Goal: Task Accomplishment & Management: Manage account settings

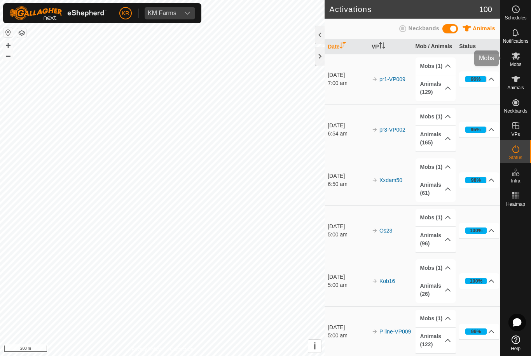
click at [520, 59] on icon at bounding box center [515, 55] width 9 height 9
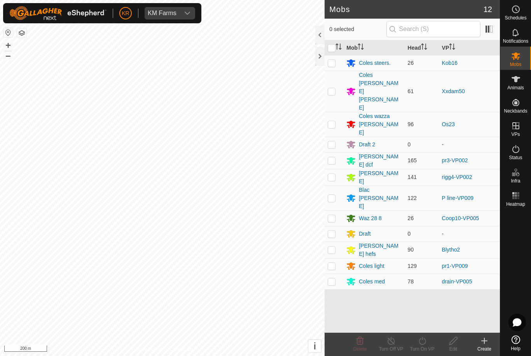
click at [333, 157] on p-checkbox at bounding box center [332, 160] width 8 height 6
checkbox input "true"
click at [423, 342] on icon at bounding box center [422, 341] width 10 height 9
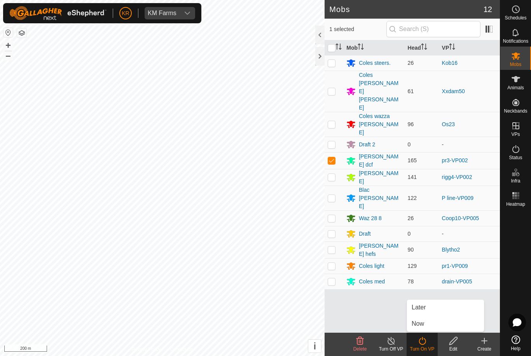
click at [429, 308] on link "Later" at bounding box center [445, 308] width 77 height 16
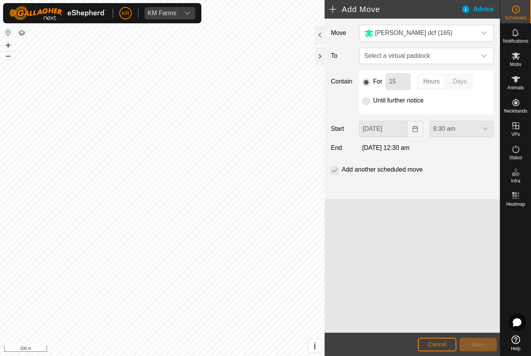
click at [473, 57] on span "Select a virtual paddock" at bounding box center [418, 56] width 115 height 16
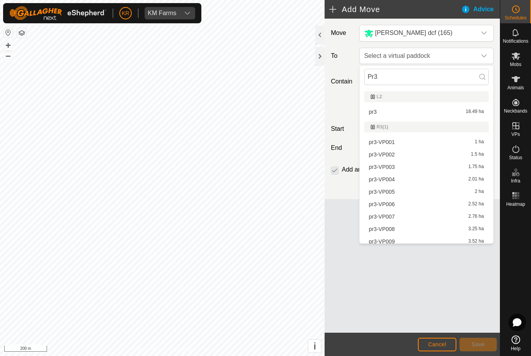
type input "Pr3"
click at [386, 166] on span "pr3-VP003" at bounding box center [382, 166] width 26 height 5
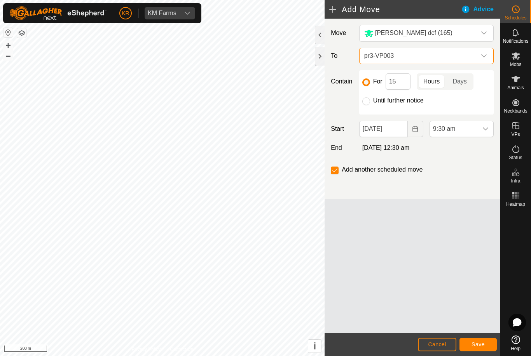
click at [486, 131] on icon "dropdown trigger" at bounding box center [485, 128] width 5 height 3
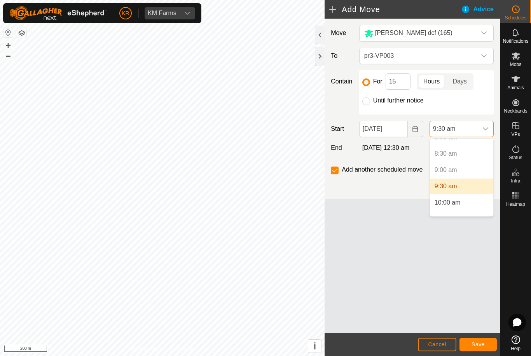
scroll to position [272, 0]
click at [456, 202] on span "10:00 am" at bounding box center [448, 201] width 26 height 9
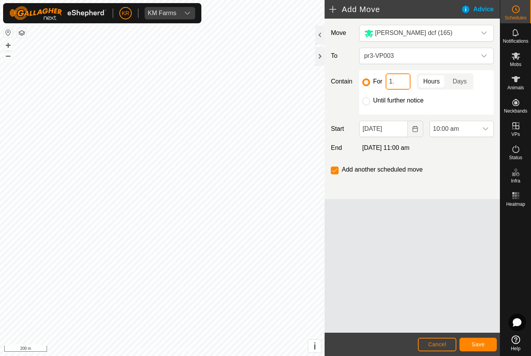
type input "1"
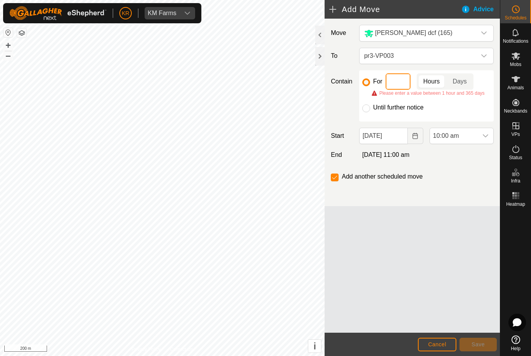
type input "3"
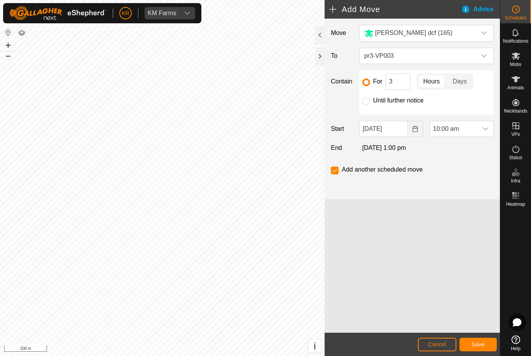
click at [431, 180] on div "Add another scheduled move" at bounding box center [412, 173] width 169 height 16
click at [476, 345] on span "Save" at bounding box center [478, 345] width 13 height 6
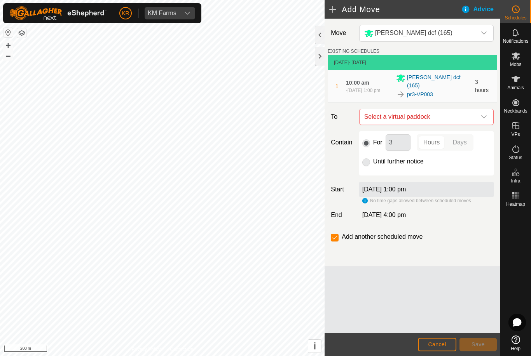
click at [475, 112] on span "Select a virtual paddock" at bounding box center [418, 117] width 115 height 16
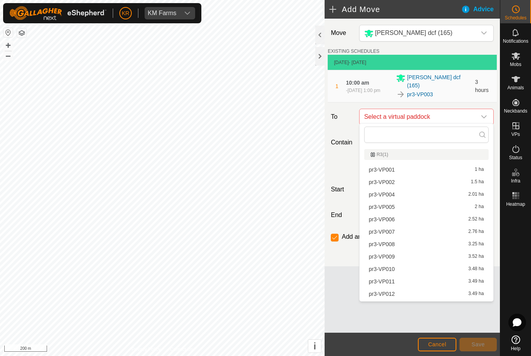
click at [392, 194] on span "pr3-VP004" at bounding box center [382, 194] width 26 height 5
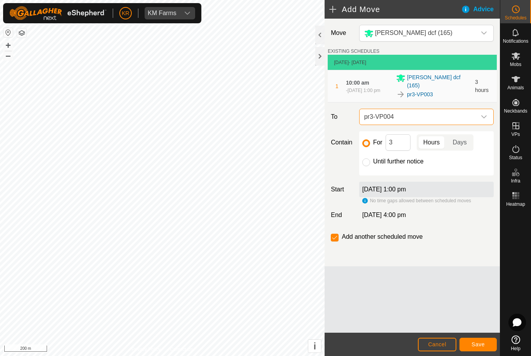
click at [474, 343] on span "Save" at bounding box center [478, 345] width 13 height 6
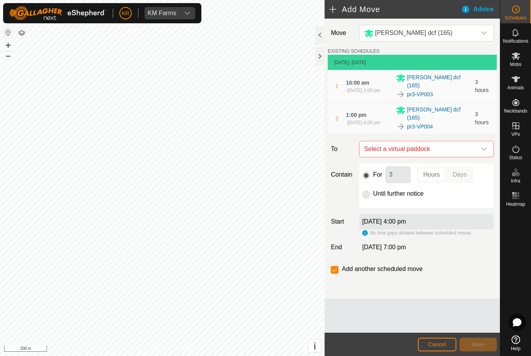
click at [475, 141] on span "Select a virtual paddock" at bounding box center [418, 149] width 115 height 16
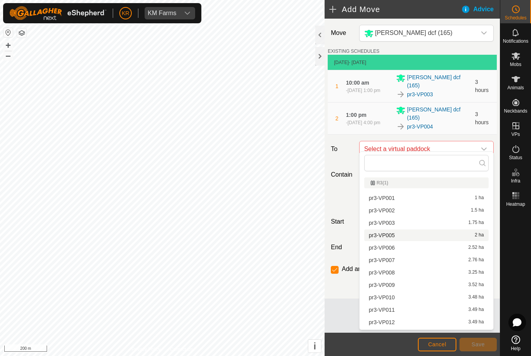
click at [390, 236] on span "pr3-VP005" at bounding box center [382, 235] width 26 height 5
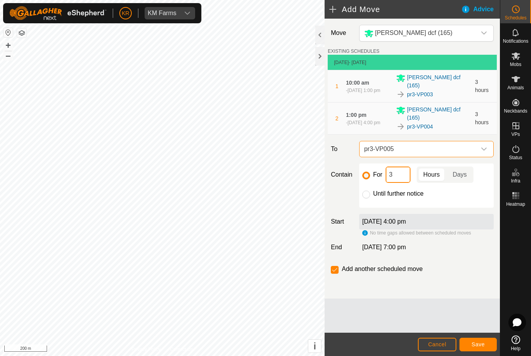
click at [395, 170] on input "3" at bounding box center [398, 175] width 25 height 16
type input "2"
click at [472, 339] on button "Save" at bounding box center [477, 345] width 37 height 14
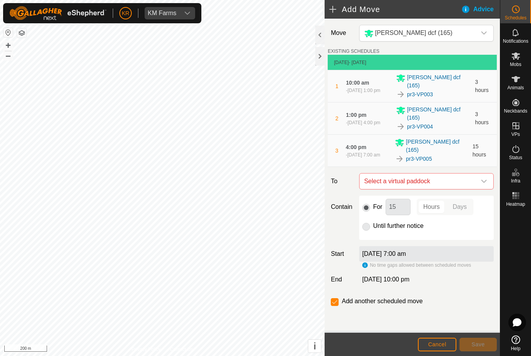
click at [484, 178] on icon "dropdown trigger" at bounding box center [484, 181] width 6 height 6
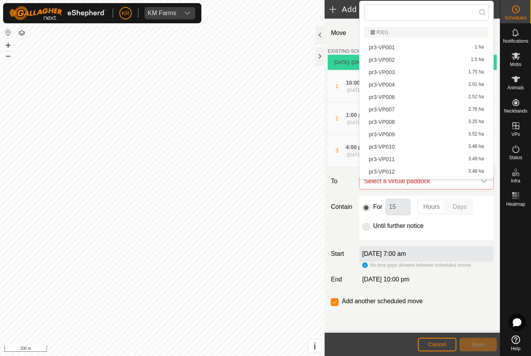
click at [386, 98] on span "pr3-VP006" at bounding box center [382, 96] width 26 height 5
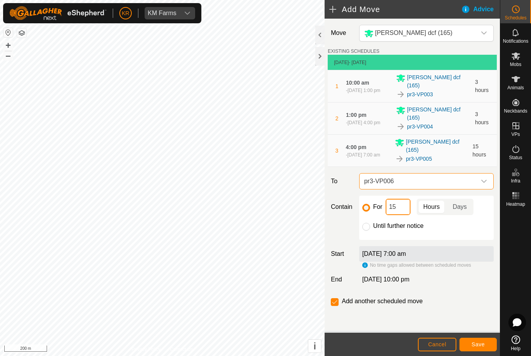
click at [402, 199] on input "15" at bounding box center [398, 207] width 25 height 16
type input "1"
click at [473, 345] on span "Save" at bounding box center [478, 345] width 13 height 6
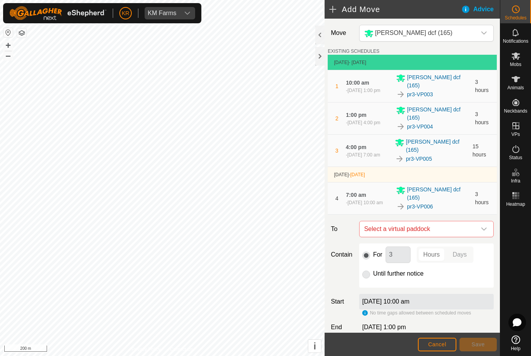
click at [483, 222] on div "dropdown trigger" at bounding box center [484, 230] width 16 height 16
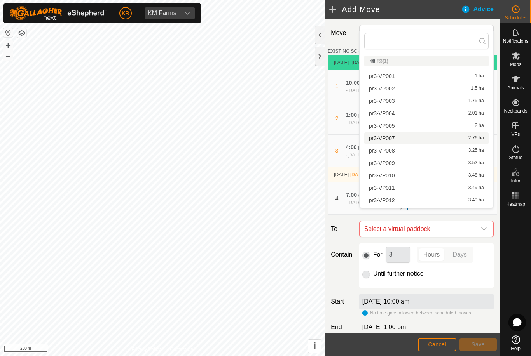
click at [393, 140] on span "pr3-VP007" at bounding box center [382, 138] width 26 height 5
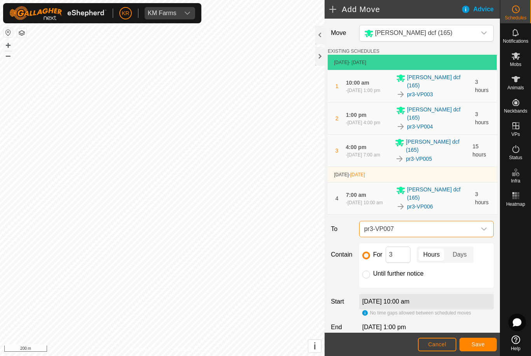
click at [467, 348] on button "Save" at bounding box center [477, 345] width 37 height 14
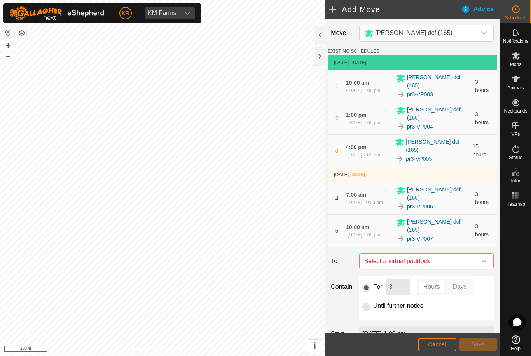
click at [481, 258] on icon "dropdown trigger" at bounding box center [484, 261] width 6 height 6
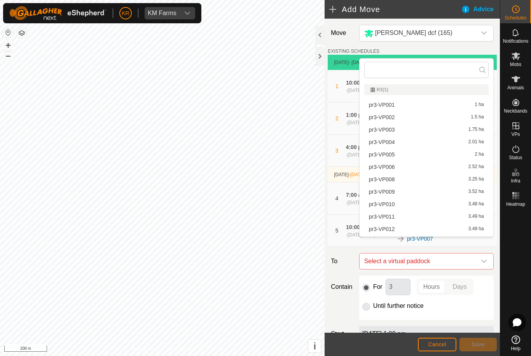
click at [396, 177] on div "pr3-VP008 3.25 ha" at bounding box center [426, 179] width 115 height 5
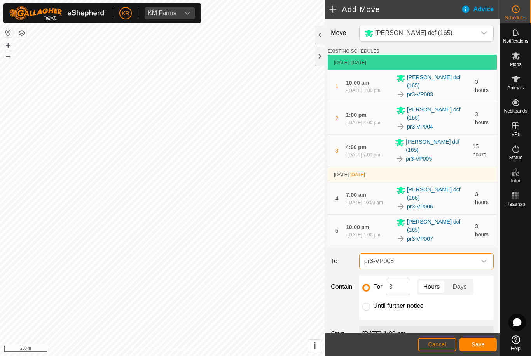
click at [475, 348] on span "Save" at bounding box center [478, 345] width 13 height 6
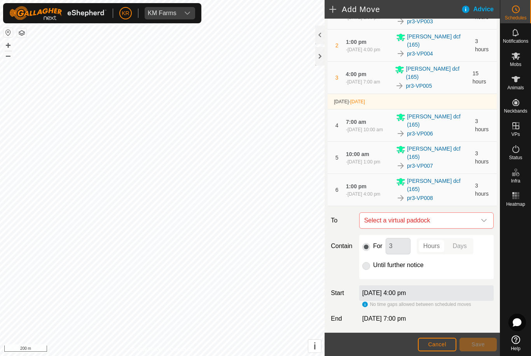
scroll to position [75, 0]
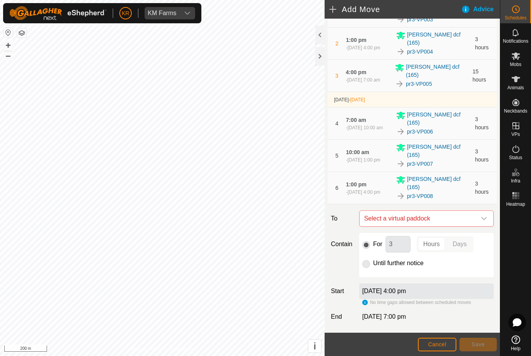
click at [485, 217] on icon "dropdown trigger" at bounding box center [483, 218] width 5 height 3
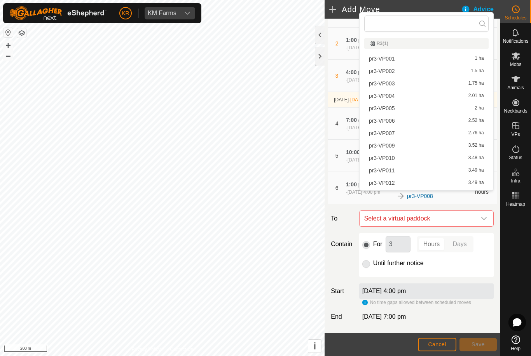
click at [389, 147] on span "pr3-VP009" at bounding box center [382, 145] width 26 height 5
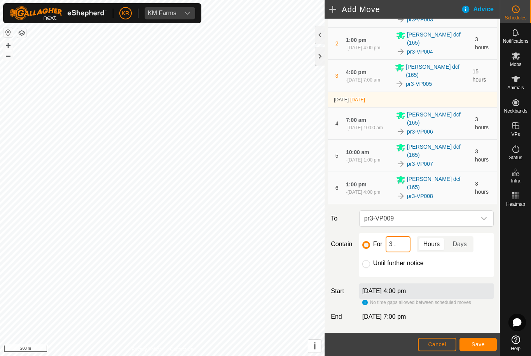
type input "3"
click at [471, 342] on button "Save" at bounding box center [477, 345] width 37 height 14
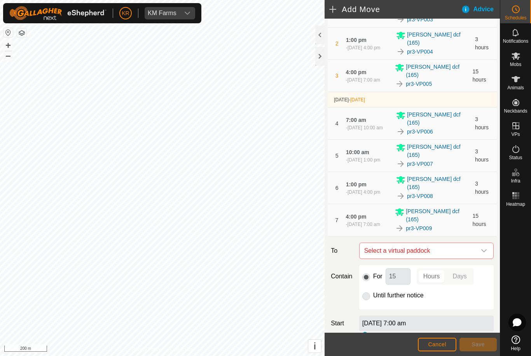
click at [481, 248] on icon "dropdown trigger" at bounding box center [484, 251] width 6 height 6
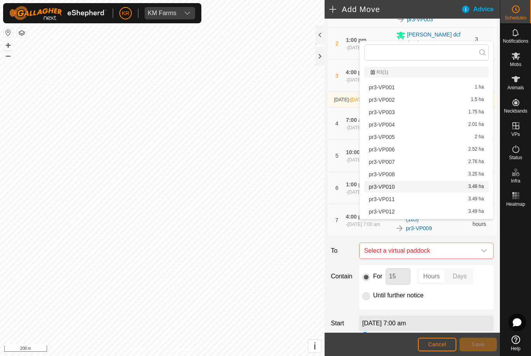
click at [393, 186] on span "pr3-VP010" at bounding box center [382, 186] width 26 height 5
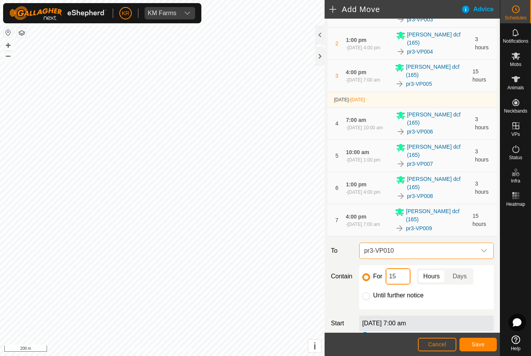
click at [400, 269] on input "15" at bounding box center [398, 277] width 25 height 16
type input "1"
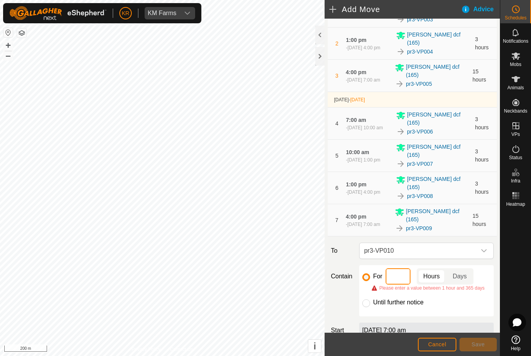
type input "3"
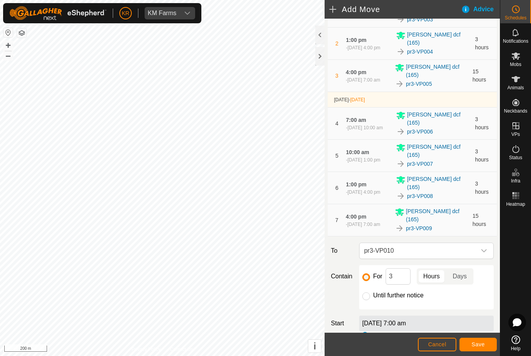
click at [466, 346] on button "Save" at bounding box center [477, 345] width 37 height 14
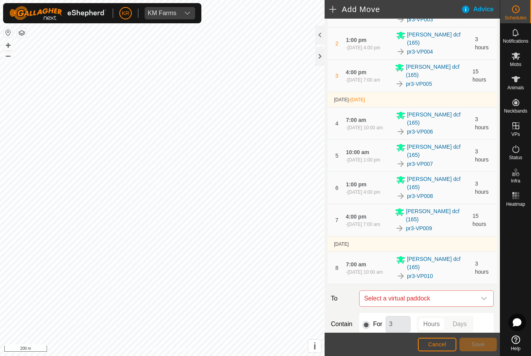
click at [474, 291] on span "Select a virtual paddock" at bounding box center [418, 299] width 115 height 16
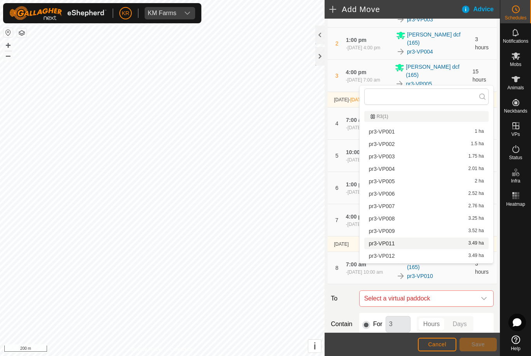
click at [392, 244] on span "pr3-VP011" at bounding box center [382, 243] width 26 height 5
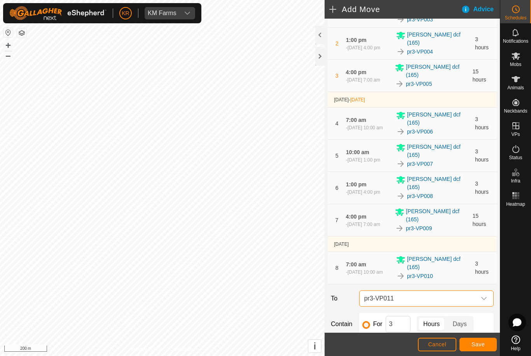
click at [477, 344] on span "Save" at bounding box center [478, 345] width 13 height 6
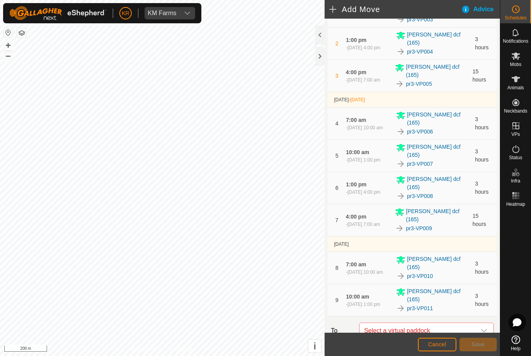
click at [482, 328] on icon "dropdown trigger" at bounding box center [484, 331] width 6 height 6
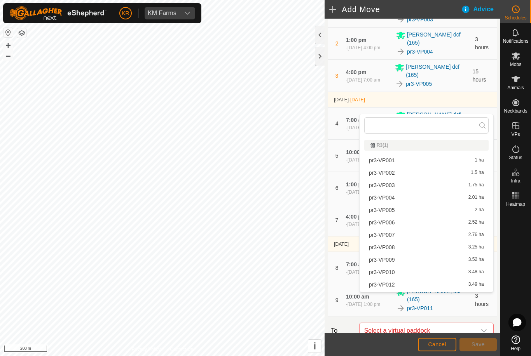
click at [391, 285] on span "pr3-VP012" at bounding box center [382, 284] width 26 height 5
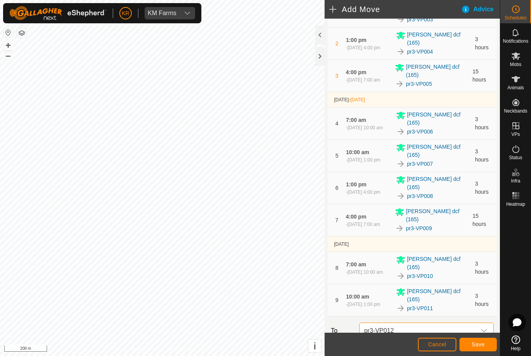
click at [469, 345] on button "Save" at bounding box center [477, 345] width 37 height 14
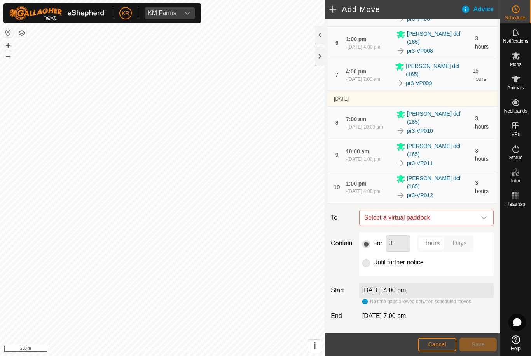
scroll to position [220, 0]
click at [483, 215] on icon "dropdown trigger" at bounding box center [484, 218] width 6 height 6
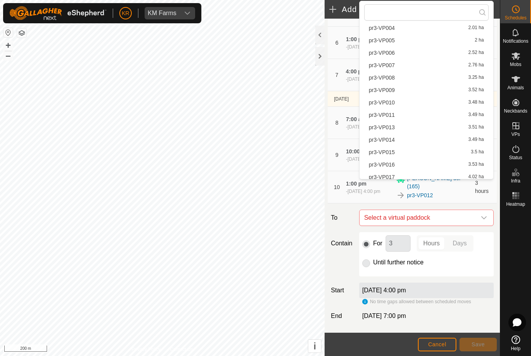
scroll to position [72, 0]
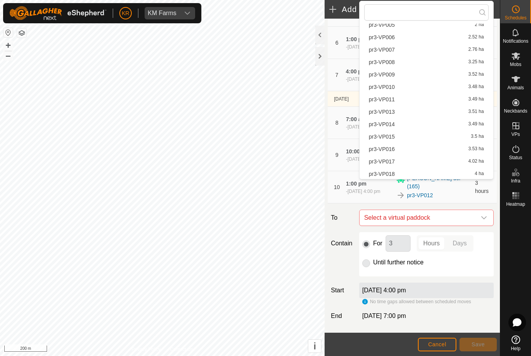
click at [393, 111] on span "pr3-VP013" at bounding box center [382, 111] width 26 height 5
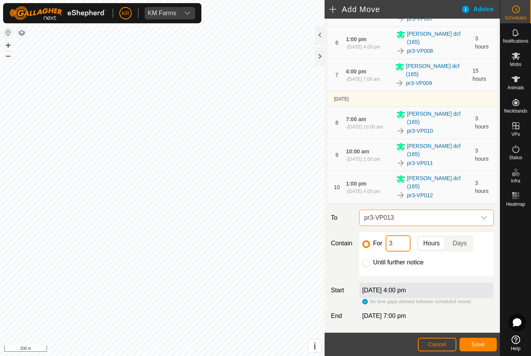
click at [399, 236] on input "3" at bounding box center [398, 244] width 25 height 16
click at [474, 339] on button "Save" at bounding box center [477, 345] width 37 height 14
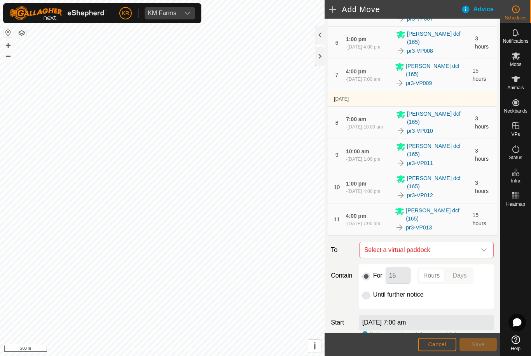
click at [481, 247] on icon "dropdown trigger" at bounding box center [484, 250] width 6 height 6
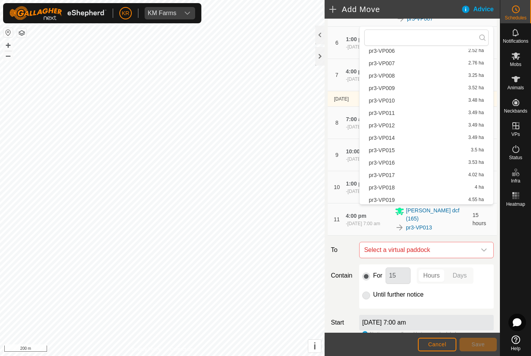
scroll to position [80, 0]
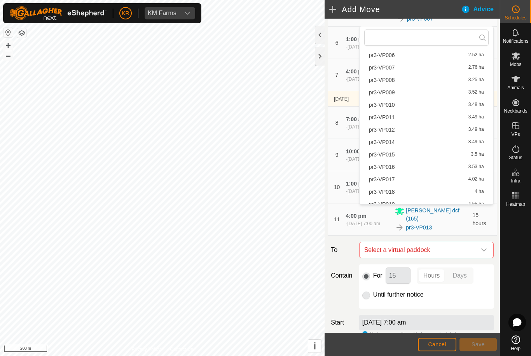
click at [389, 141] on span "pr3-VP014" at bounding box center [382, 142] width 26 height 5
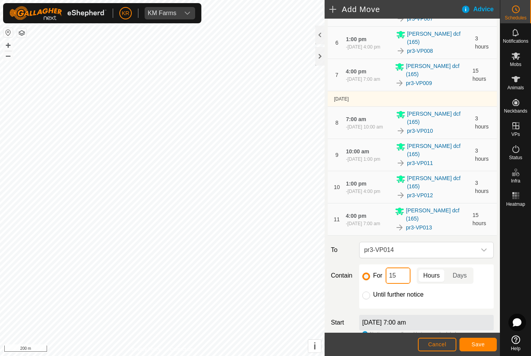
type input "1"
click at [480, 342] on span "Save" at bounding box center [478, 345] width 13 height 6
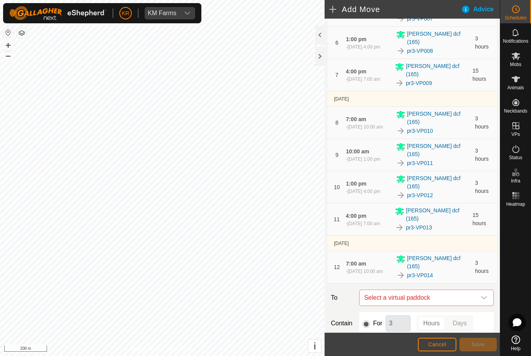
click at [483, 295] on icon "dropdown trigger" at bounding box center [484, 298] width 6 height 6
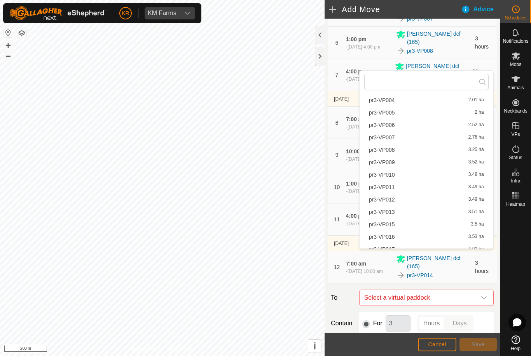
scroll to position [69, 0]
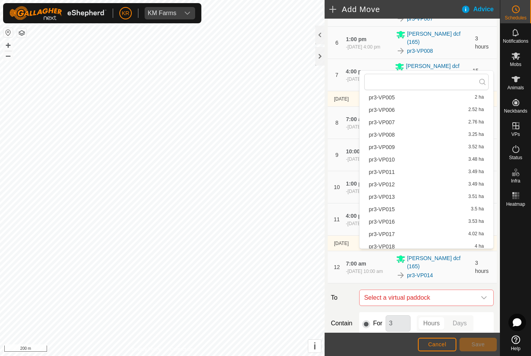
click at [397, 208] on div "pr3-VP015 3.5 ha" at bounding box center [426, 209] width 115 height 5
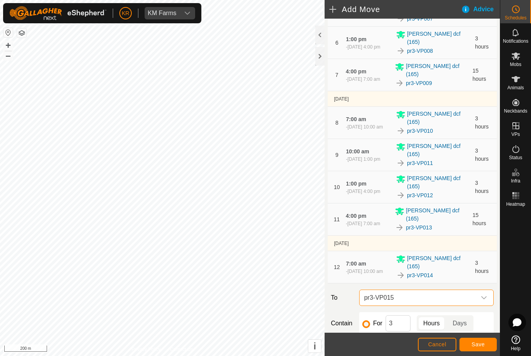
click at [476, 342] on span "Save" at bounding box center [478, 345] width 13 height 6
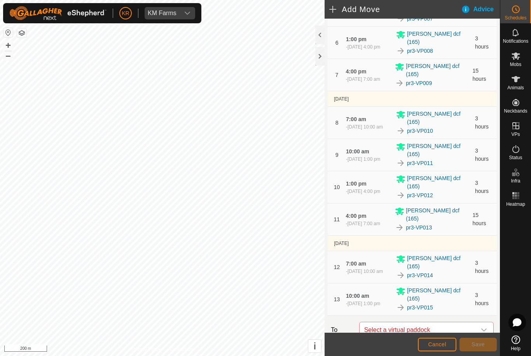
click at [475, 323] on span "Select a virtual paddock" at bounding box center [418, 331] width 115 height 16
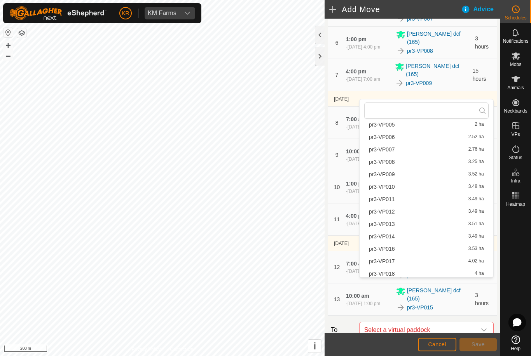
scroll to position [70, 0]
click at [389, 251] on span "pr3-VP016" at bounding box center [382, 250] width 26 height 5
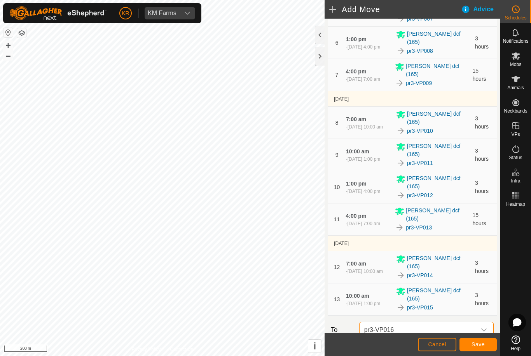
click at [480, 342] on span "Save" at bounding box center [478, 345] width 13 height 6
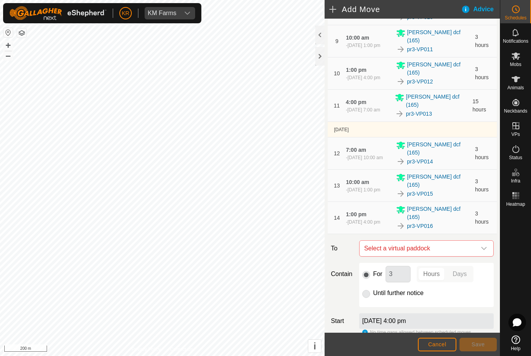
scroll to position [335, 0]
click at [481, 245] on icon "dropdown trigger" at bounding box center [484, 248] width 6 height 6
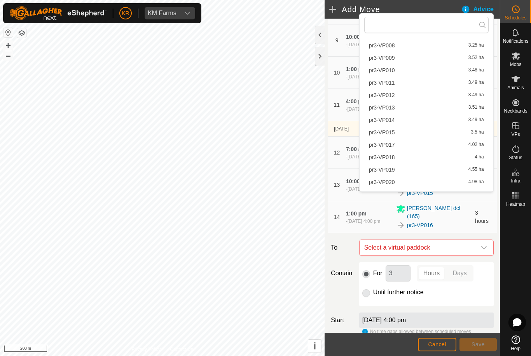
scroll to position [101, 0]
click at [391, 145] on span "pr3-VP017" at bounding box center [382, 144] width 26 height 5
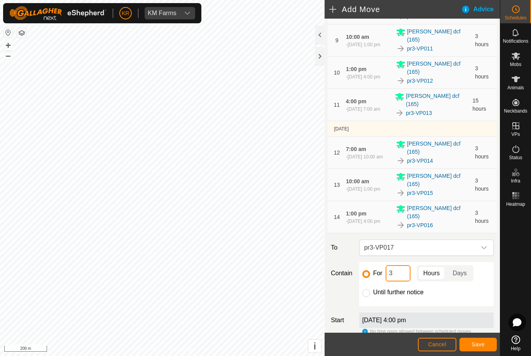
type input "3,"
click at [484, 341] on button "Save" at bounding box center [477, 345] width 37 height 14
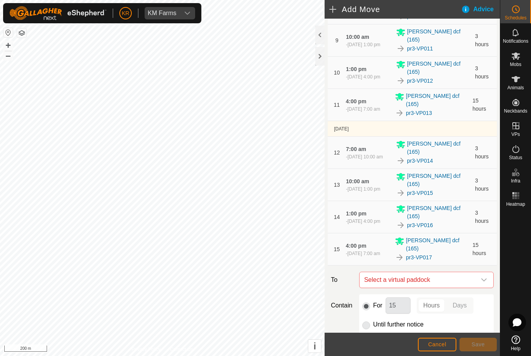
click at [482, 277] on icon "dropdown trigger" at bounding box center [484, 280] width 6 height 6
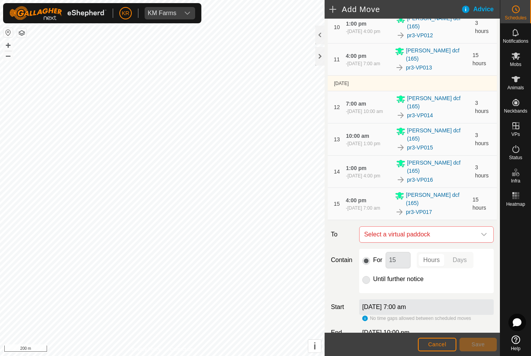
scroll to position [380, 0]
click at [475, 228] on span "Select a virtual paddock" at bounding box center [418, 236] width 115 height 16
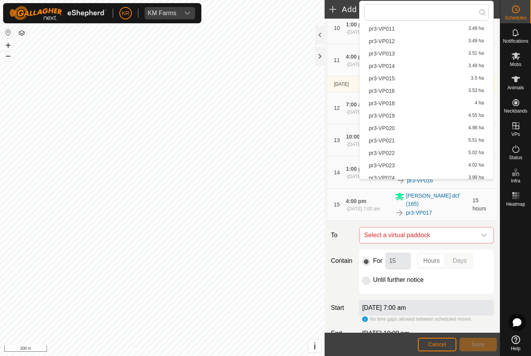
scroll to position [145, 0]
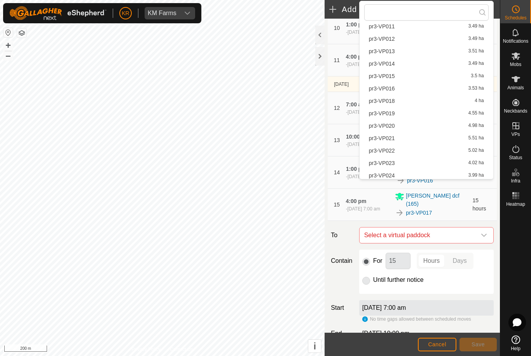
click at [393, 100] on span "pr3-VP018" at bounding box center [382, 100] width 26 height 5
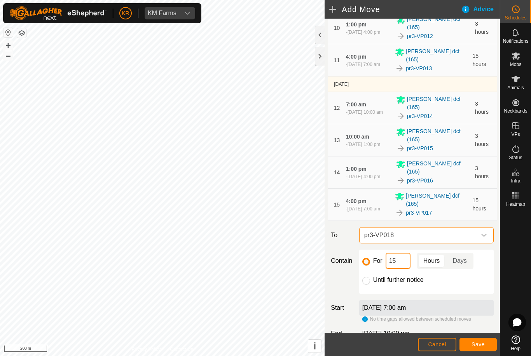
click at [404, 253] on input "15" at bounding box center [398, 261] width 25 height 16
type input "1"
click at [477, 343] on span "Save" at bounding box center [478, 345] width 13 height 6
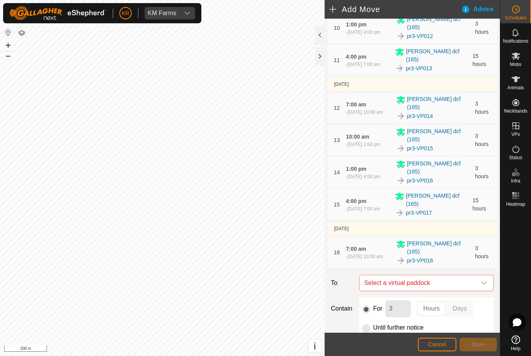
click at [482, 282] on icon "dropdown trigger" at bounding box center [483, 283] width 5 height 3
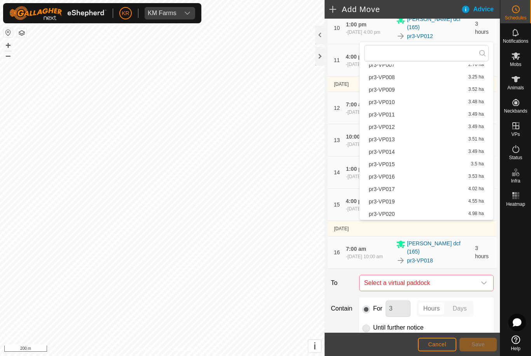
scroll to position [103, 0]
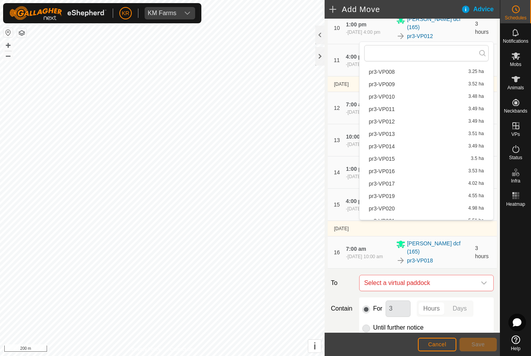
click at [388, 196] on span "pr3-VP019" at bounding box center [382, 196] width 26 height 5
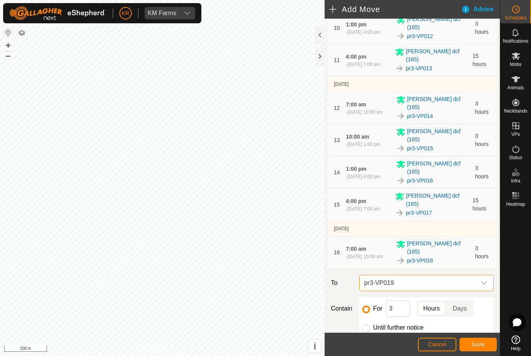
click at [476, 343] on span "Save" at bounding box center [478, 345] width 13 height 6
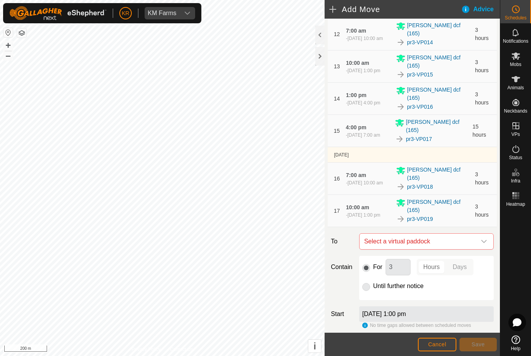
scroll to position [453, 0]
click at [482, 239] on icon "dropdown trigger" at bounding box center [484, 242] width 6 height 6
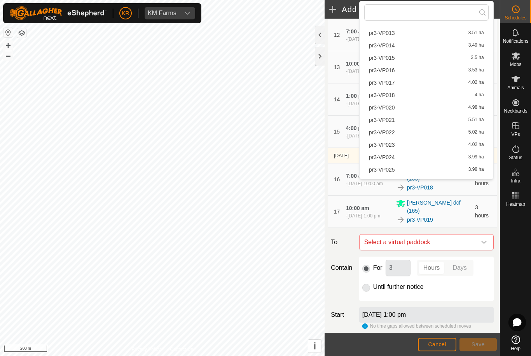
scroll to position [166, 0]
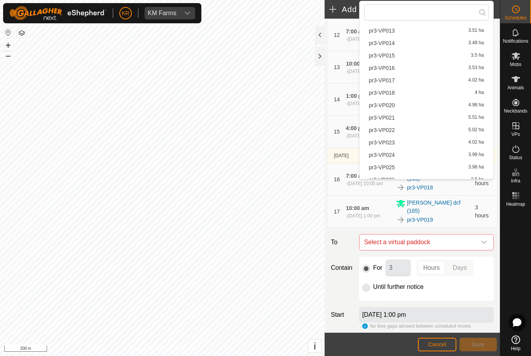
click at [394, 108] on span "pr3-VP020" at bounding box center [382, 105] width 26 height 5
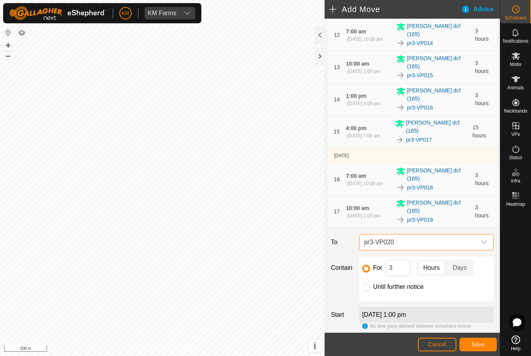
click at [486, 341] on button "Save" at bounding box center [477, 345] width 37 height 14
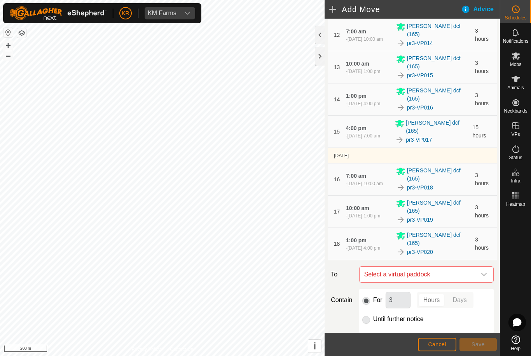
click at [489, 267] on div "dropdown trigger" at bounding box center [484, 275] width 16 height 16
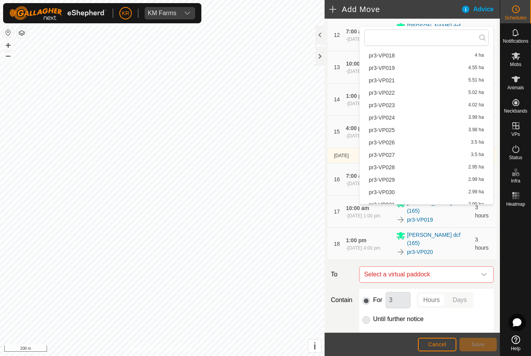
scroll to position [227, 0]
click at [392, 82] on span "pr3-VP021" at bounding box center [382, 81] width 26 height 5
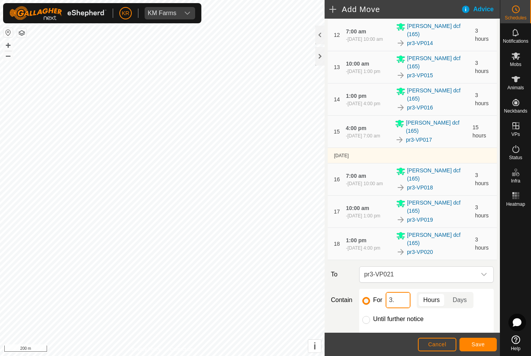
type input "3"
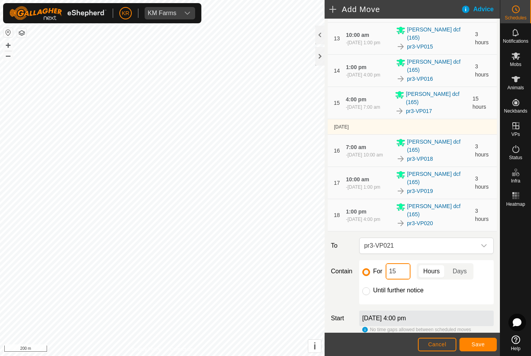
scroll to position [482, 0]
click at [479, 342] on span "Save" at bounding box center [478, 345] width 13 height 6
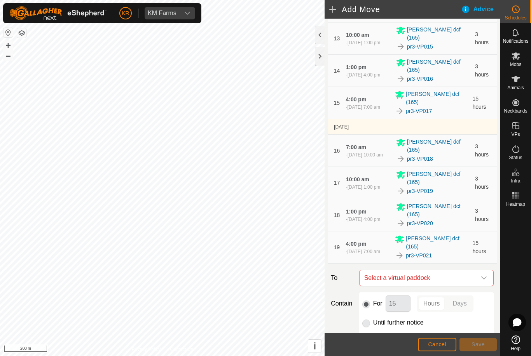
click at [484, 275] on icon "dropdown trigger" at bounding box center [484, 278] width 6 height 6
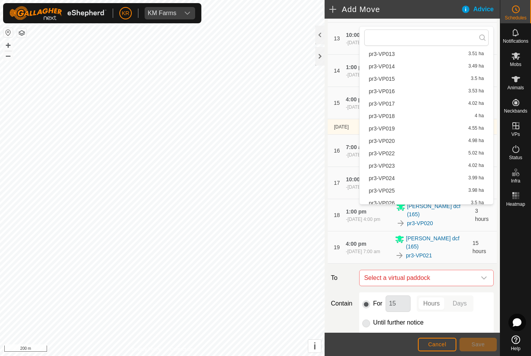
scroll to position [168, 0]
click at [394, 154] on span "pr3-VP022" at bounding box center [382, 152] width 26 height 5
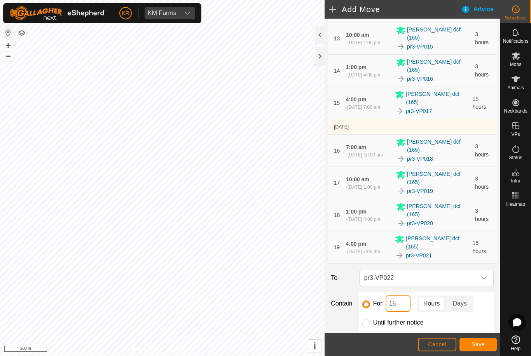
type input "1"
click at [477, 346] on span "Save" at bounding box center [478, 345] width 13 height 6
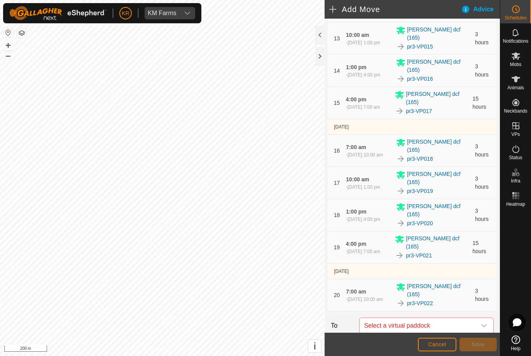
click at [465, 318] on span "Select a virtual paddock" at bounding box center [418, 326] width 115 height 16
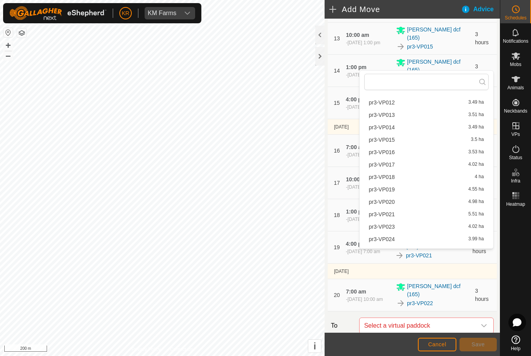
scroll to position [154, 0]
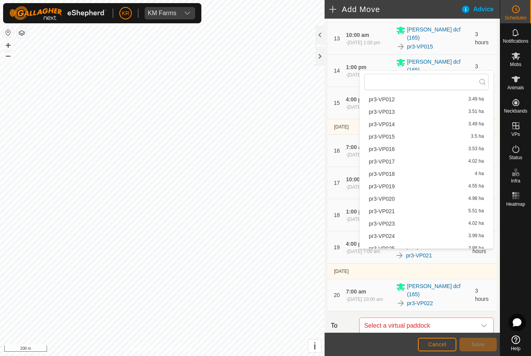
click at [393, 224] on span "pr3-VP023" at bounding box center [382, 223] width 26 height 5
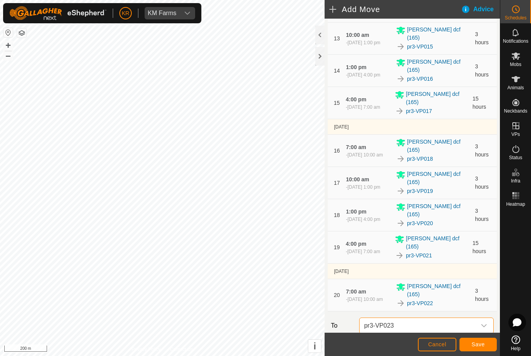
click at [476, 348] on button "Save" at bounding box center [477, 345] width 37 height 14
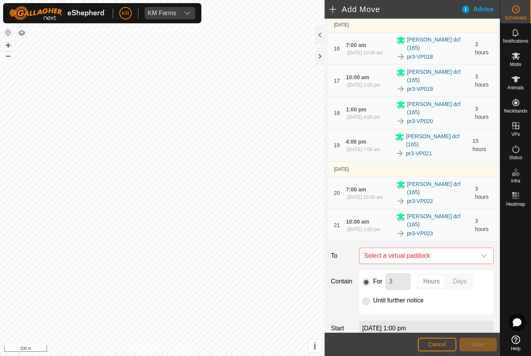
scroll to position [583, 0]
click at [480, 249] on div "dropdown trigger" at bounding box center [484, 257] width 16 height 16
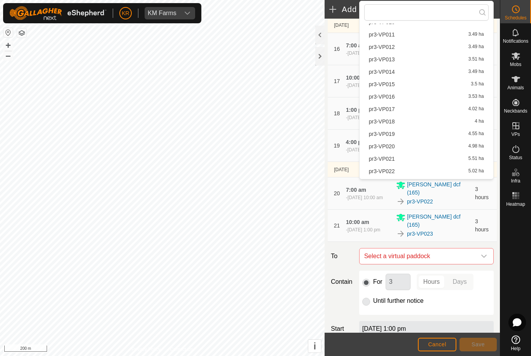
scroll to position [175, 0]
click at [390, 145] on span "pr3-VP024" at bounding box center [382, 145] width 26 height 5
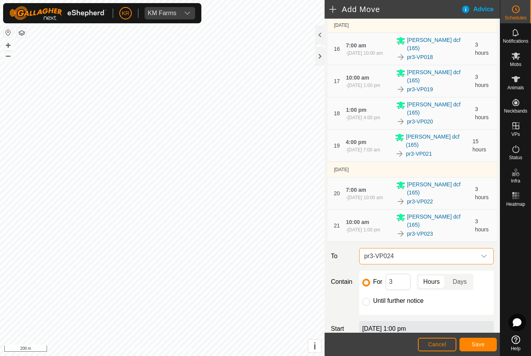
click at [479, 344] on span "Save" at bounding box center [478, 345] width 13 height 6
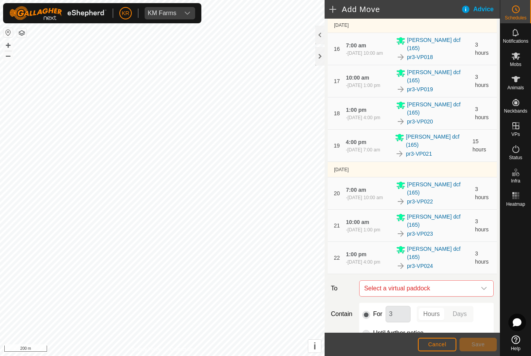
click at [486, 286] on icon "dropdown trigger" at bounding box center [484, 289] width 6 height 6
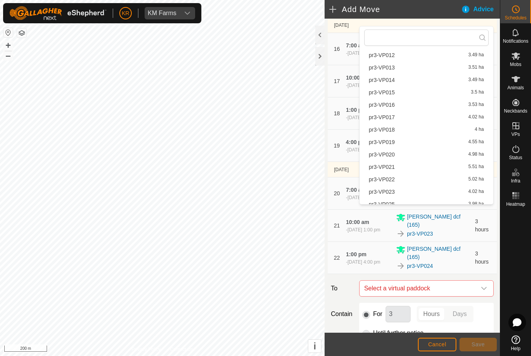
scroll to position [159, 0]
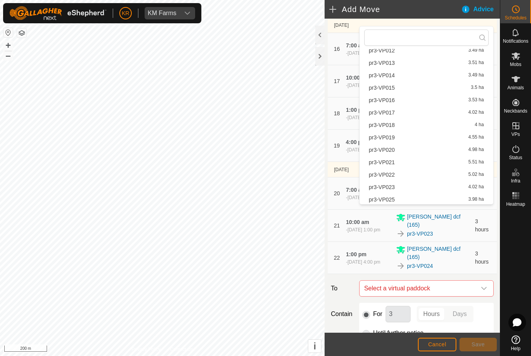
click at [391, 198] on span "pr3-VP025" at bounding box center [382, 199] width 26 height 5
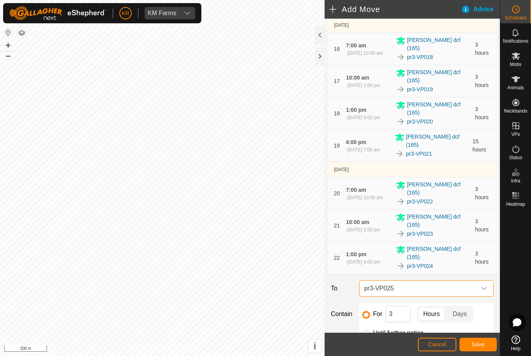
scroll to position [160, 0]
type input "3"
click at [475, 342] on span "Save" at bounding box center [478, 345] width 13 height 6
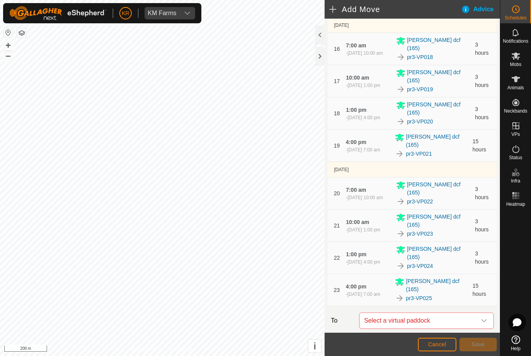
click at [481, 318] on icon "dropdown trigger" at bounding box center [484, 321] width 6 height 6
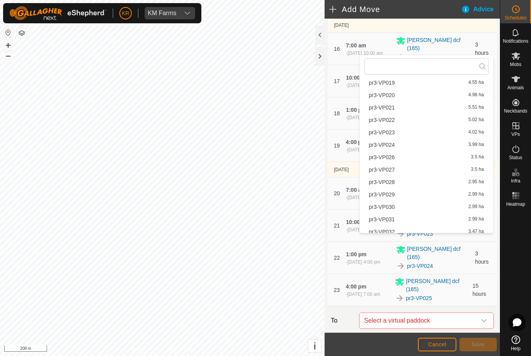
scroll to position [245, 0]
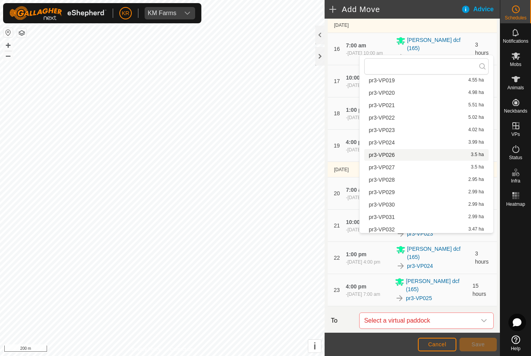
click at [390, 155] on span "pr3-VP026" at bounding box center [382, 154] width 26 height 5
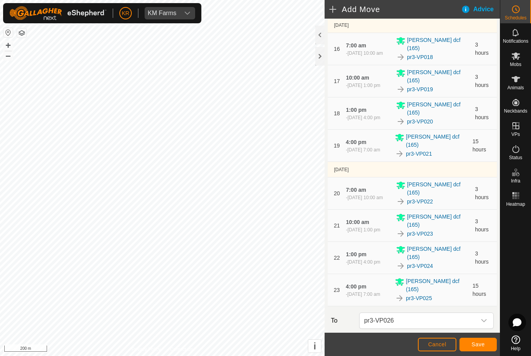
type input "1"
click at [476, 343] on span "Save" at bounding box center [478, 345] width 13 height 6
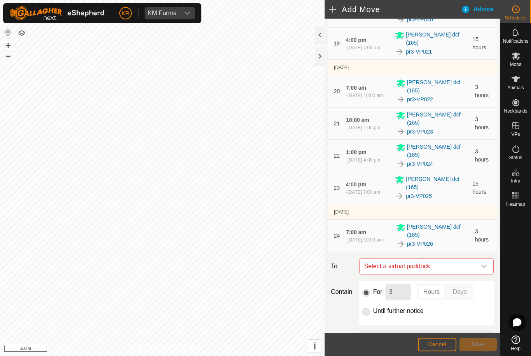
scroll to position [685, 0]
click at [482, 264] on icon "dropdown trigger" at bounding box center [484, 267] width 6 height 6
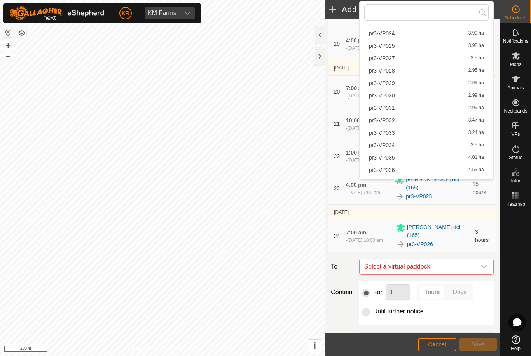
scroll to position [302, 0]
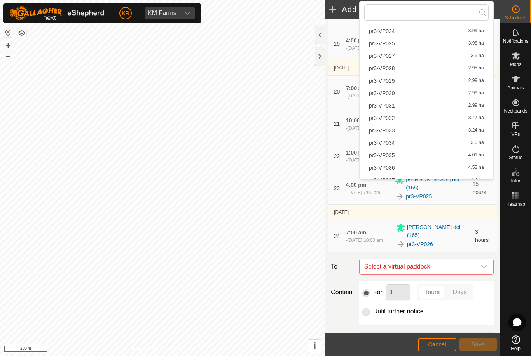
click at [392, 56] on span "pr3-VP027" at bounding box center [382, 55] width 26 height 5
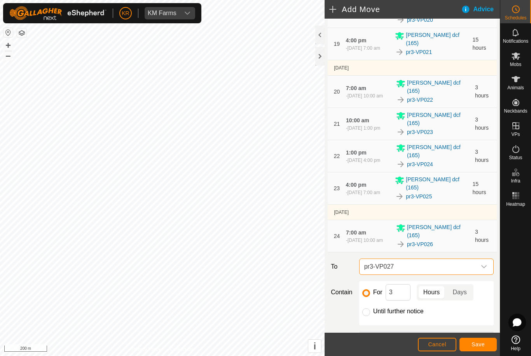
click at [478, 347] on span "Save" at bounding box center [478, 345] width 13 height 6
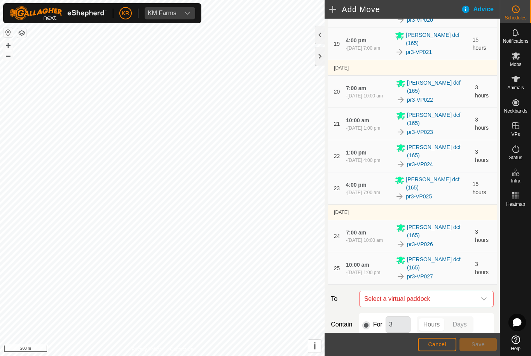
click at [483, 296] on icon "dropdown trigger" at bounding box center [484, 299] width 6 height 6
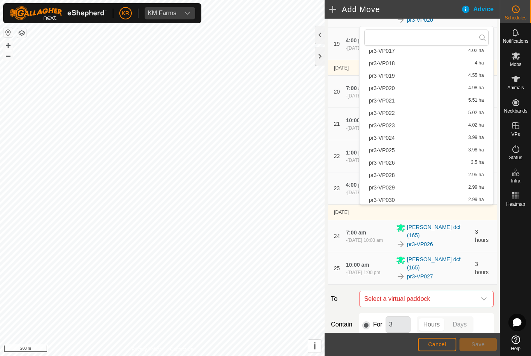
scroll to position [222, 0]
click at [392, 174] on span "pr3-VP028" at bounding box center [382, 173] width 26 height 5
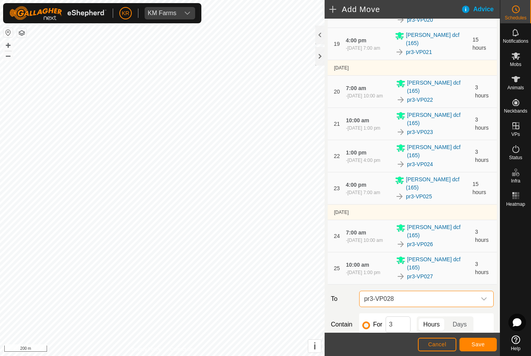
click at [468, 351] on button "Save" at bounding box center [477, 345] width 37 height 14
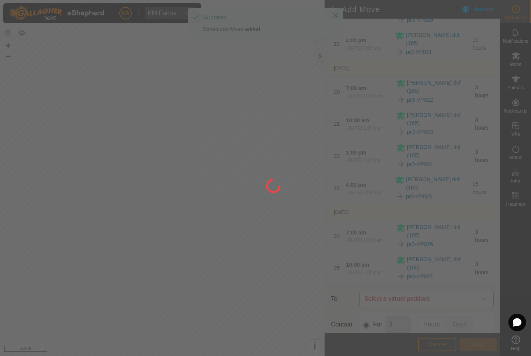
click at [444, 333] on div at bounding box center [265, 178] width 531 height 356
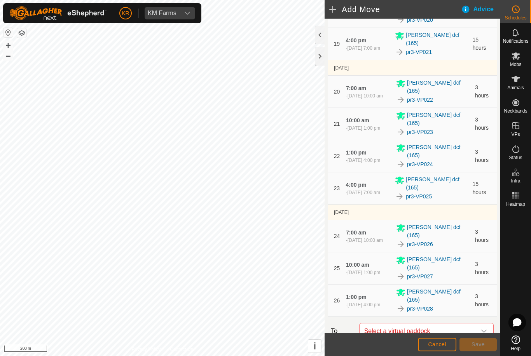
click at [480, 324] on div "dropdown trigger" at bounding box center [484, 332] width 16 height 16
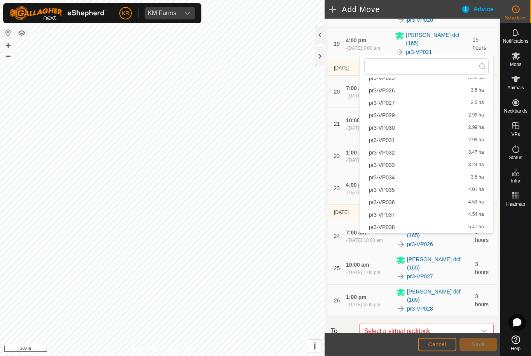
scroll to position [322, 0]
click at [393, 117] on span "pr3-VP029" at bounding box center [382, 115] width 26 height 5
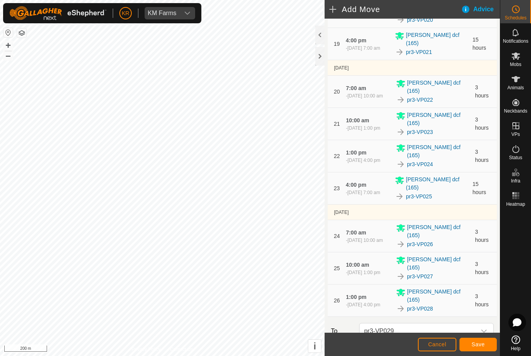
type input "3"
click at [473, 344] on span "Save" at bounding box center [478, 345] width 13 height 6
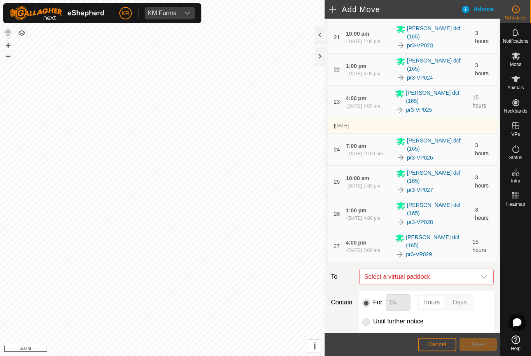
scroll to position [772, 0]
click at [487, 270] on div "dropdown trigger" at bounding box center [484, 278] width 16 height 16
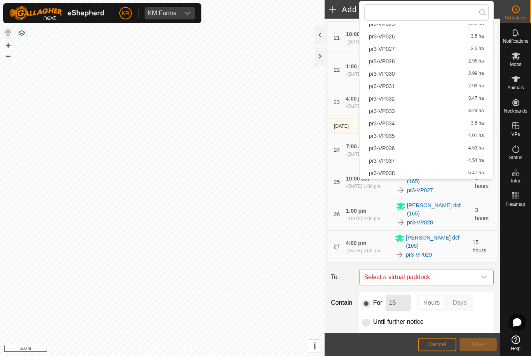
scroll to position [322, 0]
click at [391, 73] on span "pr3-VP030" at bounding box center [382, 73] width 26 height 5
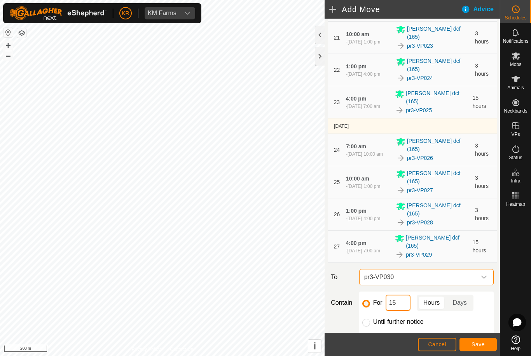
click at [407, 295] on input "15" at bounding box center [398, 303] width 25 height 16
type input "1"
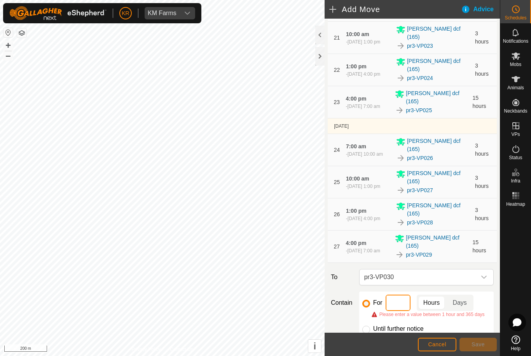
type input "3"
click at [478, 348] on span "Save" at bounding box center [478, 345] width 13 height 6
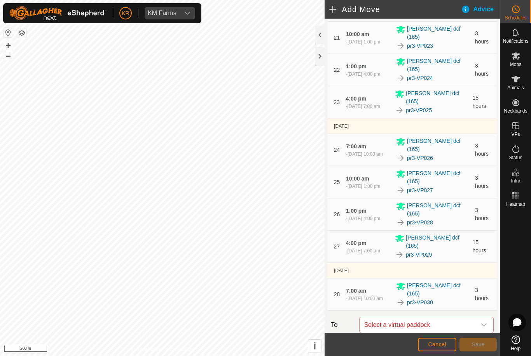
click at [482, 322] on icon "dropdown trigger" at bounding box center [484, 325] width 6 height 6
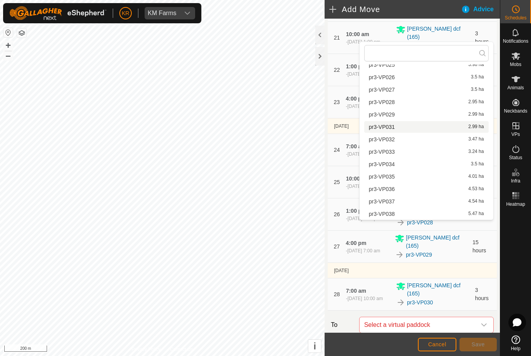
click at [391, 127] on span "pr3-VP031" at bounding box center [382, 126] width 26 height 5
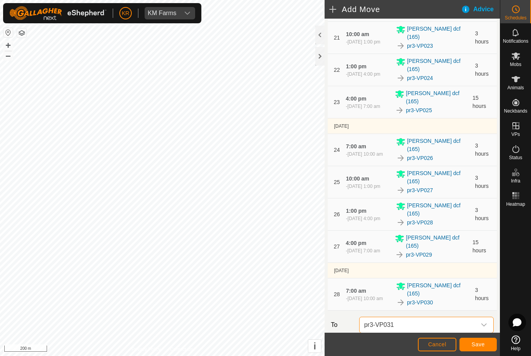
click at [471, 350] on button "Save" at bounding box center [477, 345] width 37 height 14
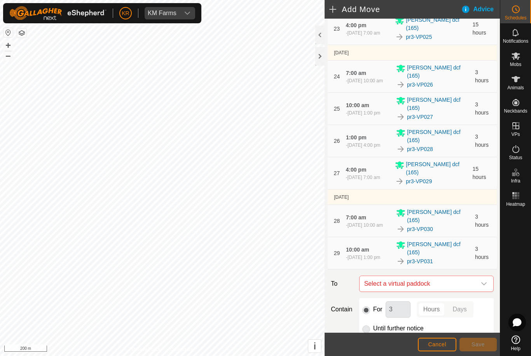
scroll to position [845, 0]
click at [482, 281] on icon "dropdown trigger" at bounding box center [484, 284] width 6 height 6
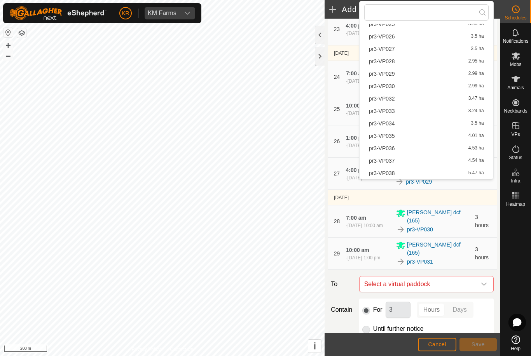
scroll to position [322, 0]
click at [389, 101] on span "pr3-VP032" at bounding box center [382, 98] width 26 height 5
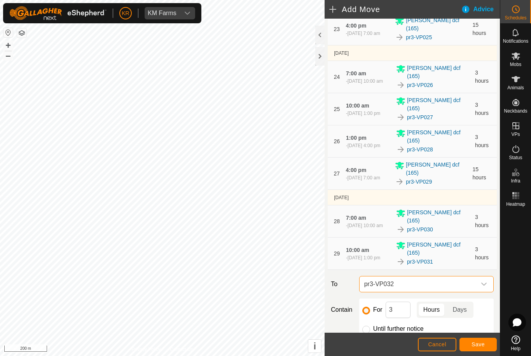
click at [475, 343] on span "Save" at bounding box center [478, 345] width 13 height 6
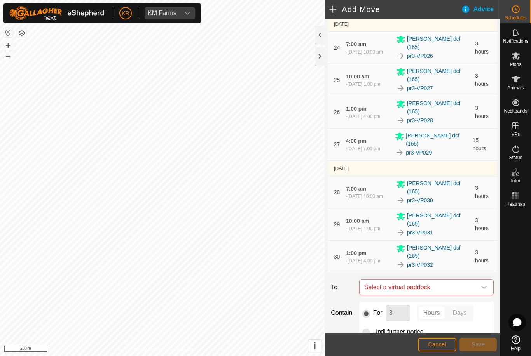
scroll to position [873, 0]
click at [482, 285] on icon "dropdown trigger" at bounding box center [484, 288] width 6 height 6
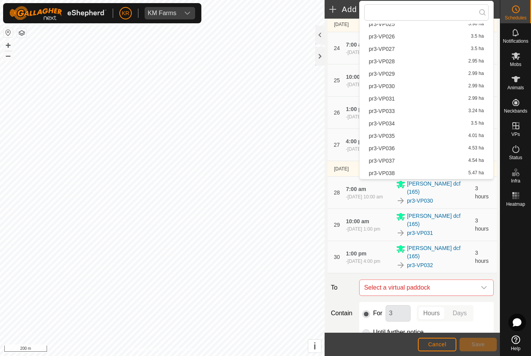
scroll to position [322, 0]
click at [389, 110] on span "pr3-VP033" at bounding box center [382, 110] width 26 height 5
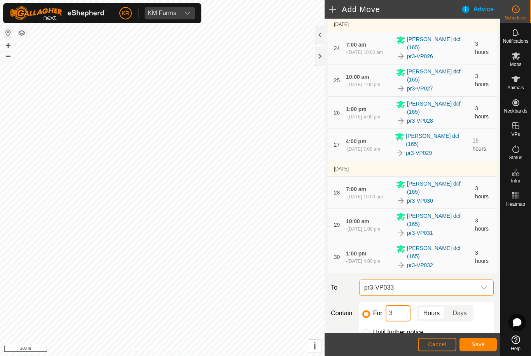
click at [402, 306] on input "3" at bounding box center [398, 314] width 25 height 16
click at [476, 341] on button "Save" at bounding box center [477, 345] width 37 height 14
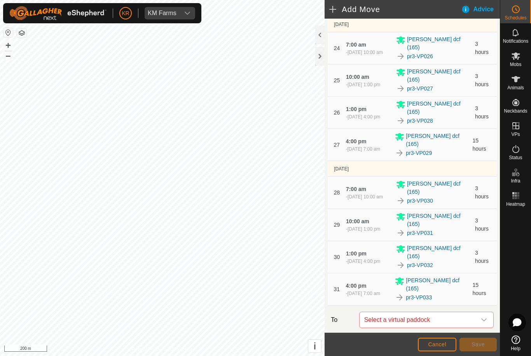
click at [483, 317] on icon "dropdown trigger" at bounding box center [484, 320] width 6 height 6
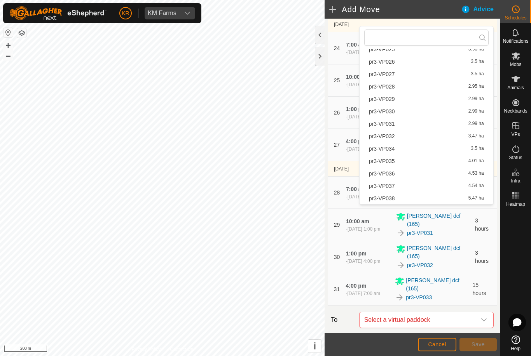
click at [390, 147] on span "pr3-VP034" at bounding box center [382, 148] width 26 height 5
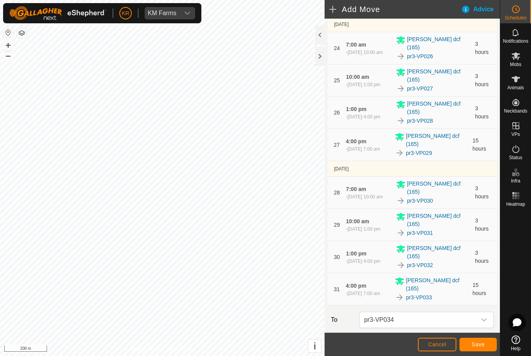
type input "1"
type input "3"
click at [469, 342] on button "Save" at bounding box center [477, 345] width 37 height 14
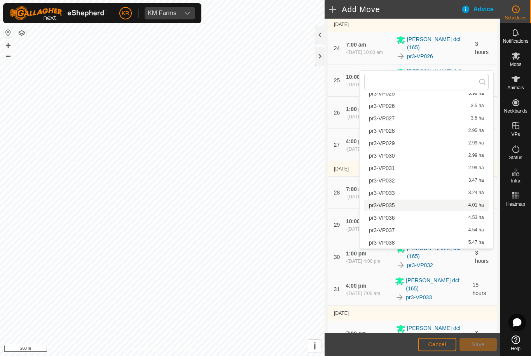
click at [389, 208] on span "pr3-VP035" at bounding box center [382, 205] width 26 height 5
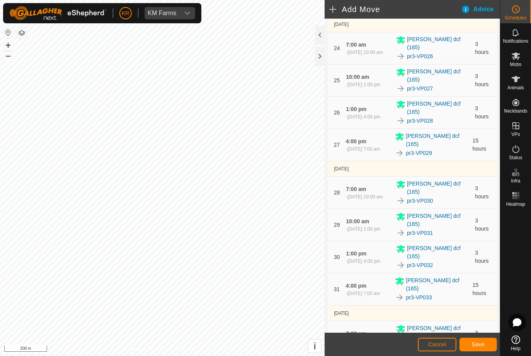
click at [475, 346] on span "Save" at bounding box center [478, 345] width 13 height 6
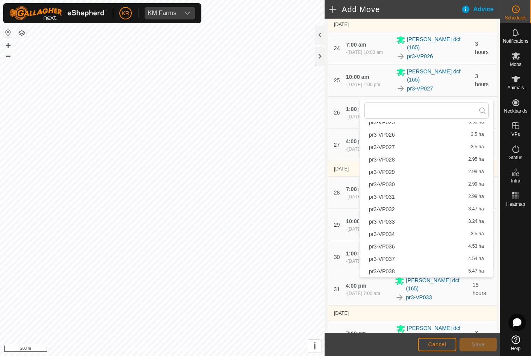
click at [393, 248] on span "pr3-VP036" at bounding box center [382, 246] width 26 height 5
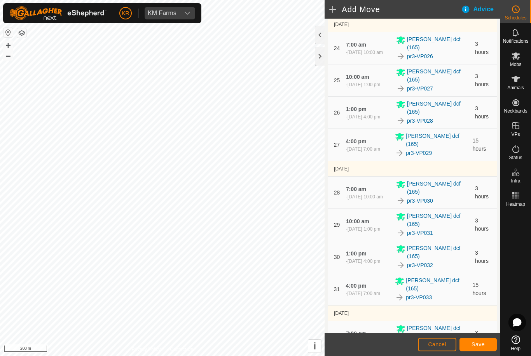
click at [475, 344] on span "Save" at bounding box center [478, 345] width 13 height 6
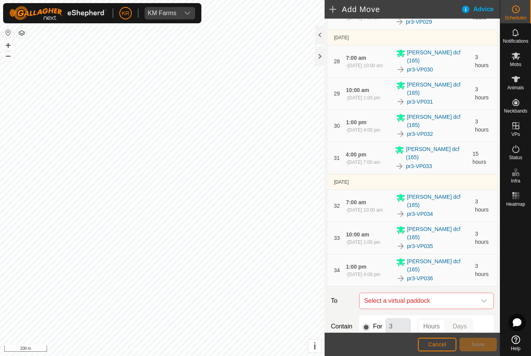
scroll to position [1004, 0]
click at [481, 299] on icon "dropdown trigger" at bounding box center [484, 302] width 6 height 6
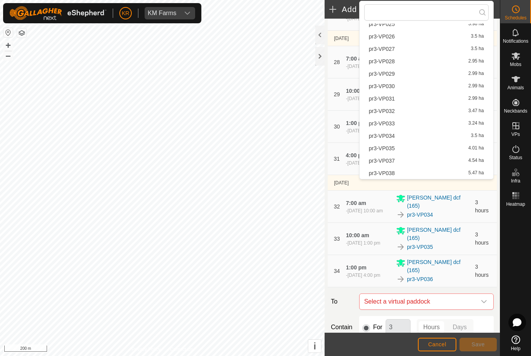
scroll to position [322, 0]
click at [388, 175] on span "pr3-VP038" at bounding box center [382, 173] width 26 height 5
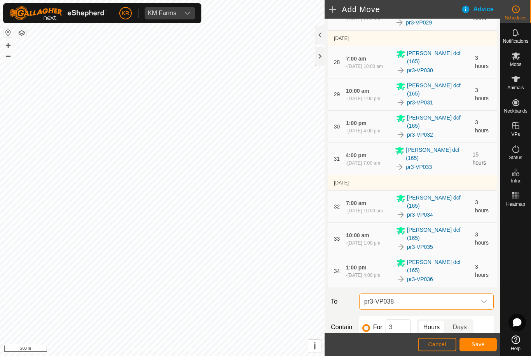
click at [366, 344] on input "Until further notice" at bounding box center [366, 348] width 8 height 8
radio input "true"
checkbox input "false"
click at [479, 341] on button "Save" at bounding box center [477, 345] width 37 height 14
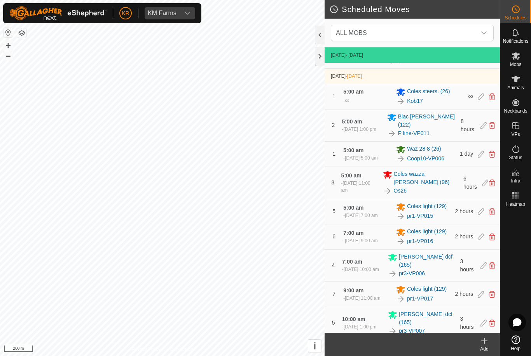
scroll to position [533, 0]
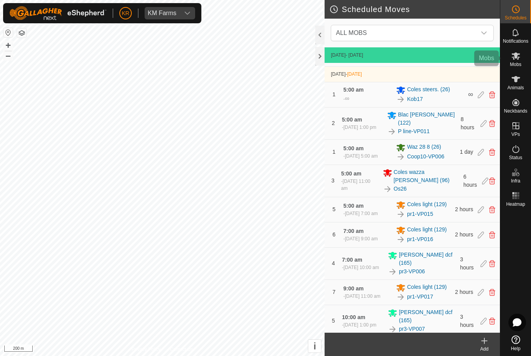
click at [516, 62] on span "Mobs" at bounding box center [515, 64] width 11 height 5
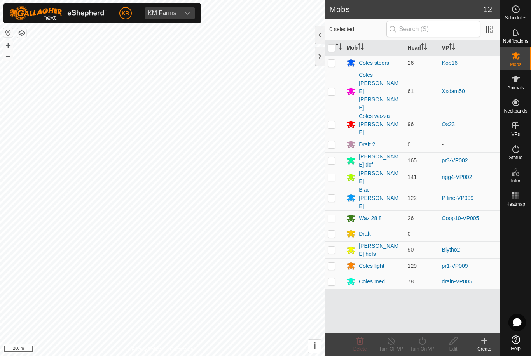
click at [334, 279] on p-checkbox at bounding box center [332, 282] width 8 height 6
checkbox input "true"
click at [425, 343] on icon at bounding box center [422, 341] width 7 height 8
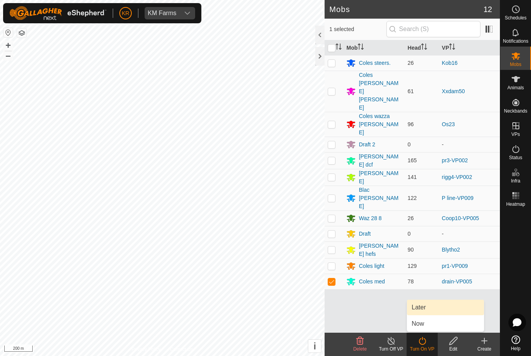
click at [428, 308] on link "Later" at bounding box center [445, 308] width 77 height 16
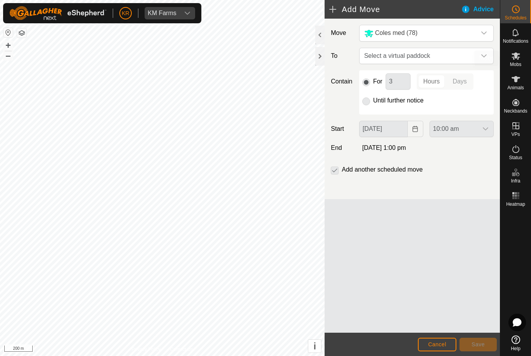
click at [517, 59] on icon at bounding box center [515, 55] width 9 height 9
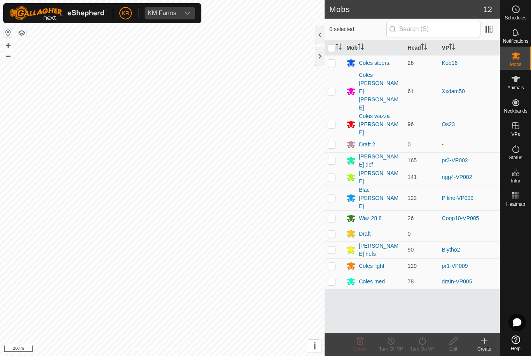
click at [333, 279] on p-checkbox at bounding box center [332, 282] width 8 height 6
checkbox input "true"
click at [423, 348] on div "Turn On VP" at bounding box center [422, 349] width 31 height 7
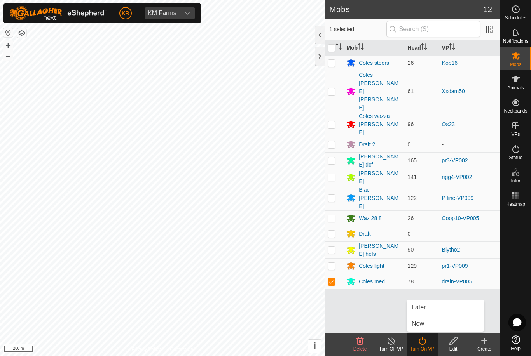
click at [432, 325] on link "Now" at bounding box center [445, 324] width 77 height 16
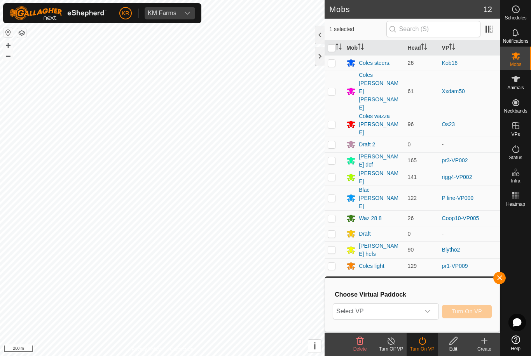
click at [419, 306] on span "Select VP" at bounding box center [376, 312] width 86 height 16
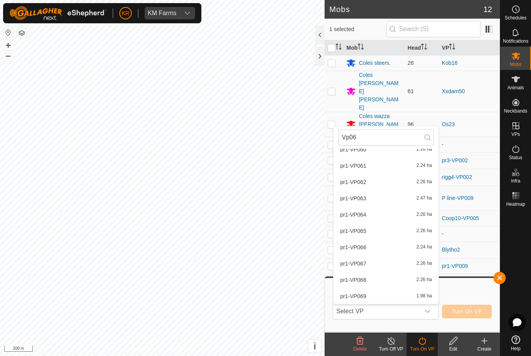
scroll to position [25, 0]
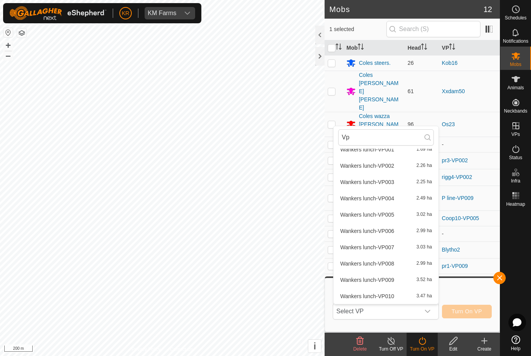
type input "V"
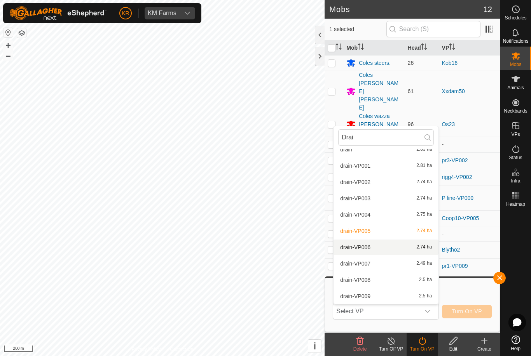
type input "Drai"
click at [370, 249] on span "drain-VP006" at bounding box center [355, 247] width 30 height 5
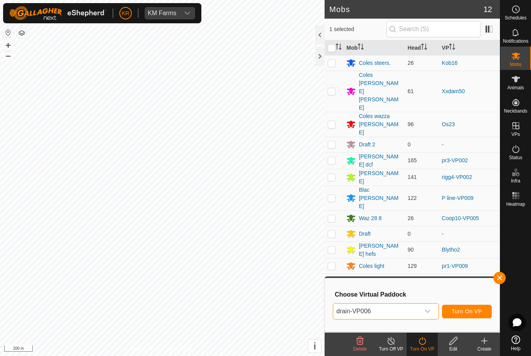
click at [499, 281] on span "button" at bounding box center [499, 278] width 6 height 6
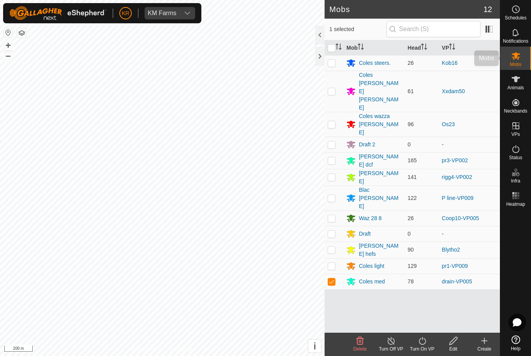
click at [526, 58] on div "Mobs" at bounding box center [515, 58] width 31 height 23
click at [518, 61] on es-mob-svg-icon at bounding box center [516, 56] width 14 height 12
click at [421, 345] on icon at bounding box center [422, 341] width 10 height 9
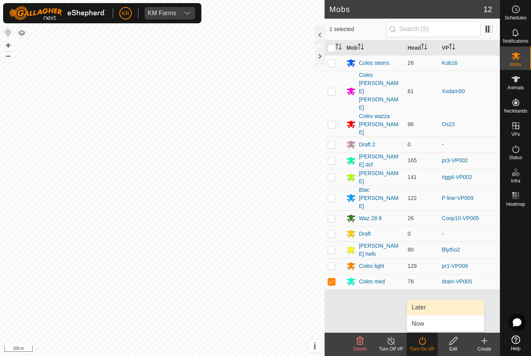
click at [430, 304] on link "Later" at bounding box center [445, 308] width 77 height 16
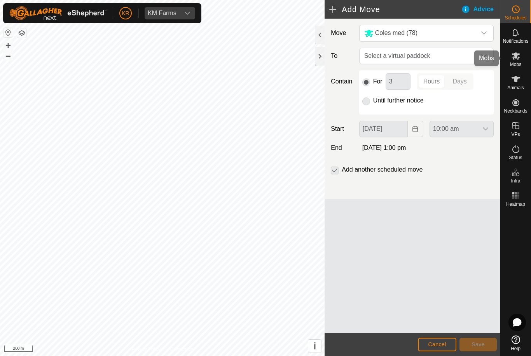
click at [523, 62] on div "Mobs" at bounding box center [515, 58] width 31 height 23
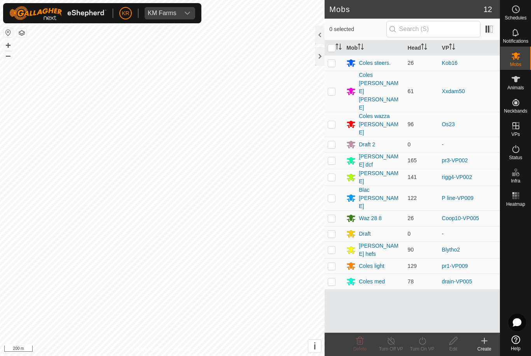
click at [336, 274] on td at bounding box center [334, 282] width 19 height 16
checkbox input "true"
click at [425, 346] on div "Turn On VP" at bounding box center [422, 349] width 31 height 7
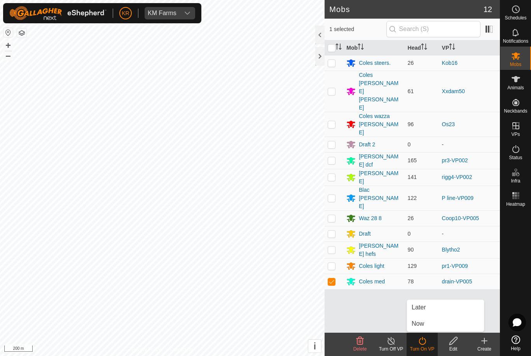
click at [429, 325] on link "Now" at bounding box center [445, 324] width 77 height 16
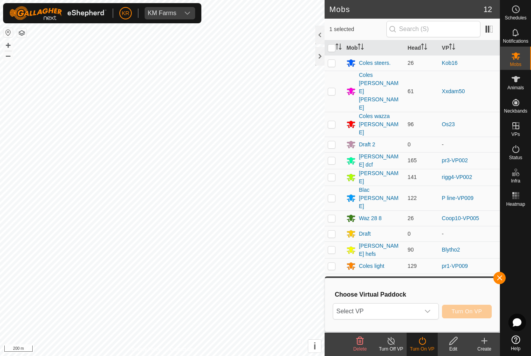
click at [428, 310] on icon "dropdown trigger" at bounding box center [427, 312] width 6 height 6
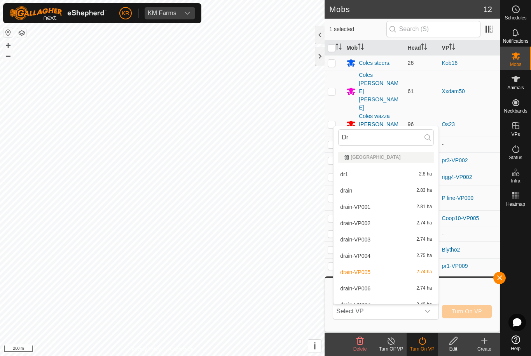
type input "Dr"
click at [363, 290] on span "drain-VP006" at bounding box center [355, 288] width 30 height 5
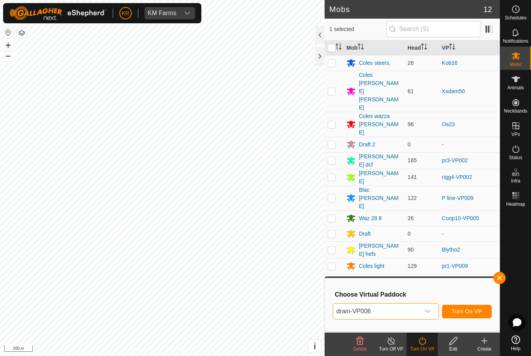
click at [471, 315] on button "Turn On VP" at bounding box center [467, 312] width 50 height 14
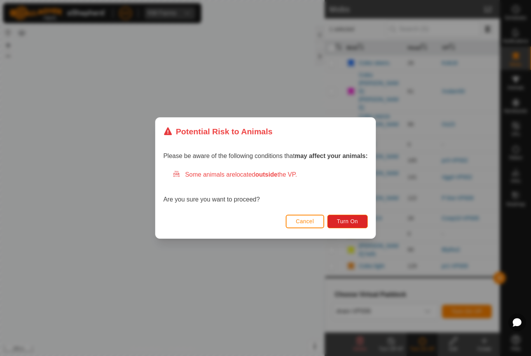
click at [346, 222] on span "Turn On" at bounding box center [347, 221] width 21 height 6
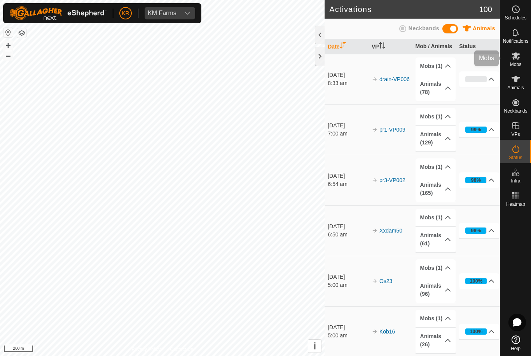
click at [517, 60] on icon at bounding box center [515, 55] width 9 height 9
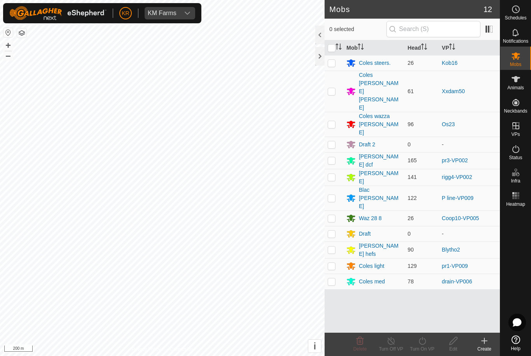
click at [330, 279] on p-checkbox at bounding box center [332, 282] width 8 height 6
checkbox input "true"
click at [421, 346] on icon at bounding box center [422, 341] width 10 height 9
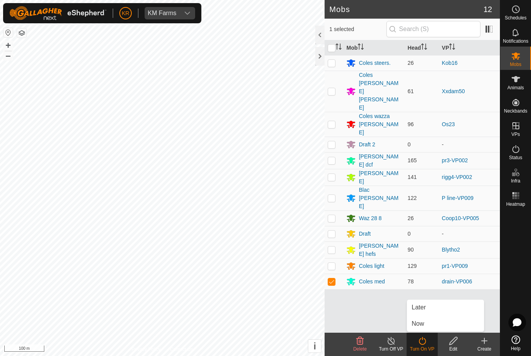
click at [422, 310] on span "Later" at bounding box center [419, 307] width 14 height 9
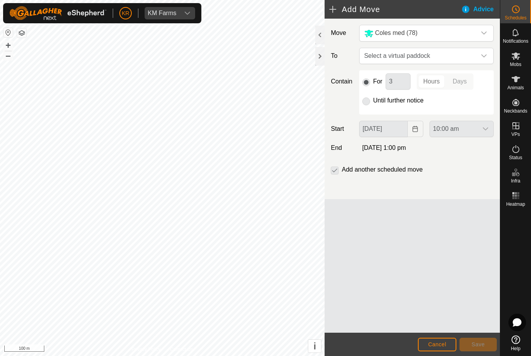
click at [475, 51] on span "Select a virtual paddock" at bounding box center [418, 56] width 115 height 16
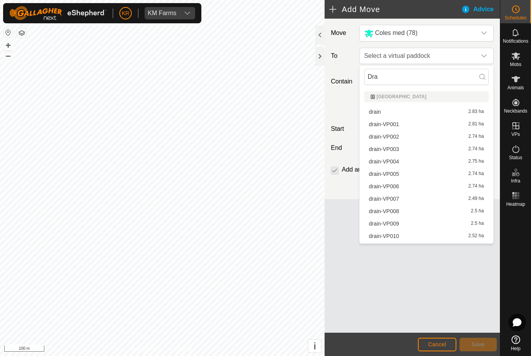
type input "Dra"
click at [393, 200] on span "drain-VP007" at bounding box center [384, 198] width 30 height 5
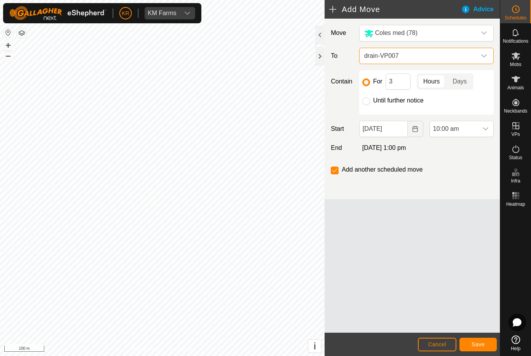
click at [476, 125] on span "10:00 am" at bounding box center [454, 129] width 48 height 16
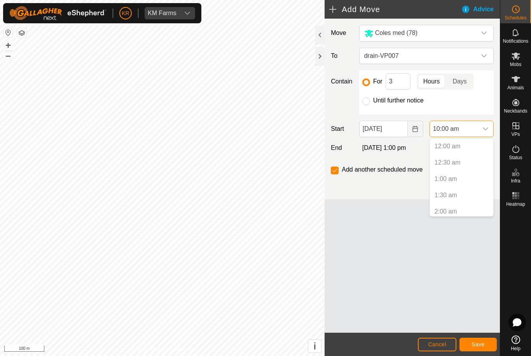
scroll to position [264, 0]
click at [476, 344] on span "Save" at bounding box center [478, 345] width 13 height 6
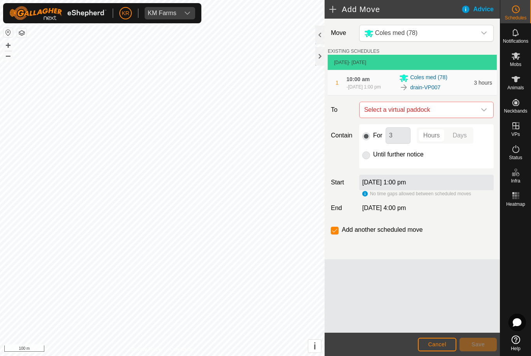
click at [473, 112] on span "Select a virtual paddock" at bounding box center [418, 110] width 115 height 16
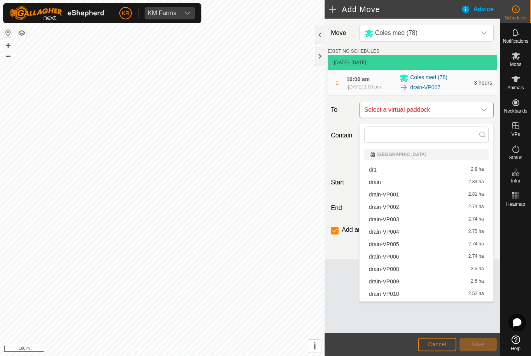
click at [395, 268] on span "drain-VP008" at bounding box center [384, 269] width 30 height 5
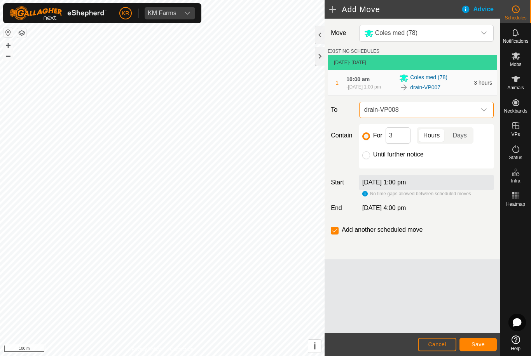
click at [473, 348] on span "Save" at bounding box center [478, 345] width 13 height 6
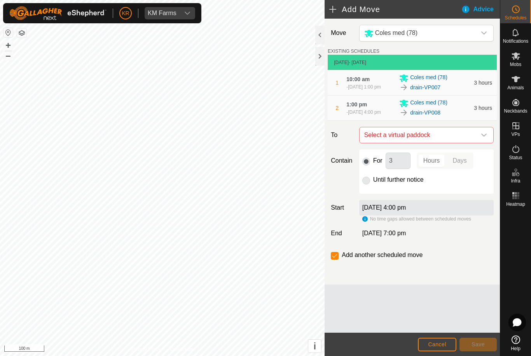
click at [475, 142] on span "Select a virtual paddock" at bounding box center [418, 135] width 115 height 16
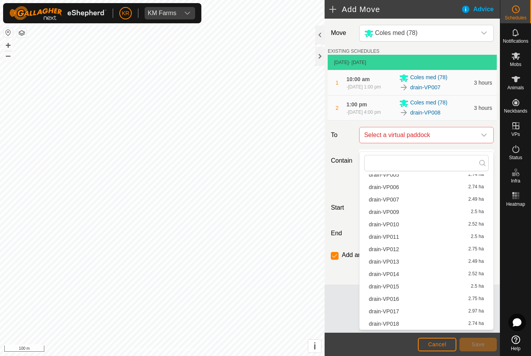
scroll to position [98, 0]
click at [400, 213] on div "drain-VP009 2.5 ha" at bounding box center [426, 212] width 115 height 5
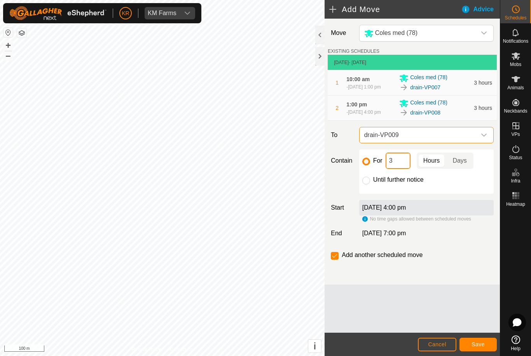
click at [407, 169] on input "3" at bounding box center [398, 161] width 25 height 16
click at [479, 345] on span "Save" at bounding box center [478, 345] width 13 height 6
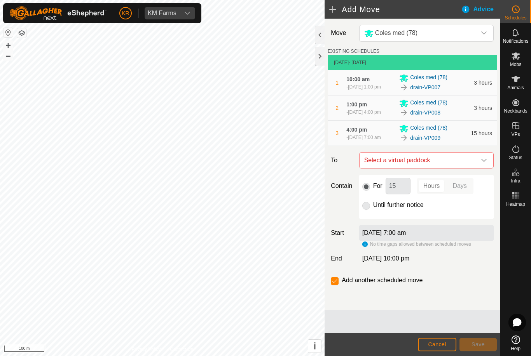
click at [481, 164] on icon "dropdown trigger" at bounding box center [484, 160] width 6 height 6
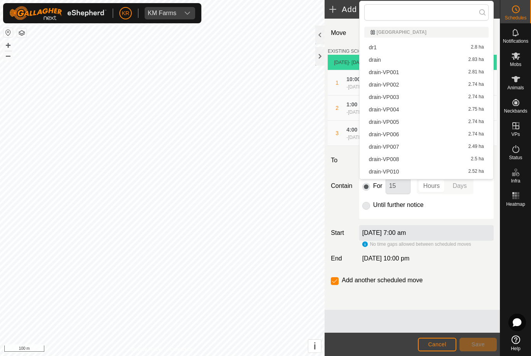
click at [398, 171] on span "drain-VP010" at bounding box center [384, 171] width 30 height 5
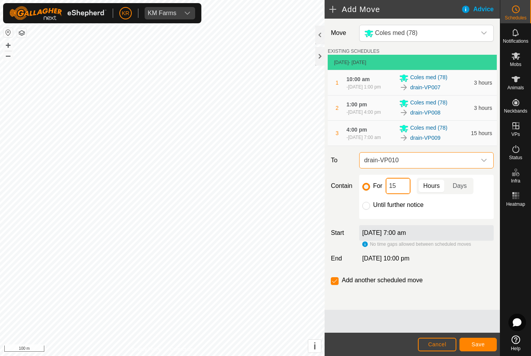
click at [404, 194] on input "15" at bounding box center [398, 186] width 25 height 16
type input "1"
click at [467, 348] on button "Save" at bounding box center [477, 345] width 37 height 14
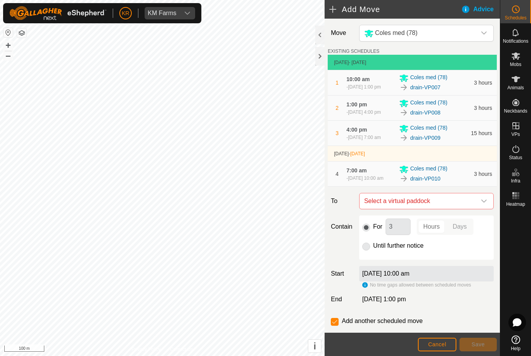
click at [480, 209] on div "dropdown trigger" at bounding box center [484, 202] width 16 height 16
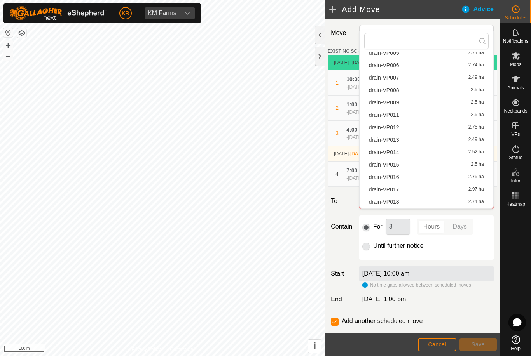
click at [395, 118] on span "drain-VP011" at bounding box center [384, 114] width 30 height 5
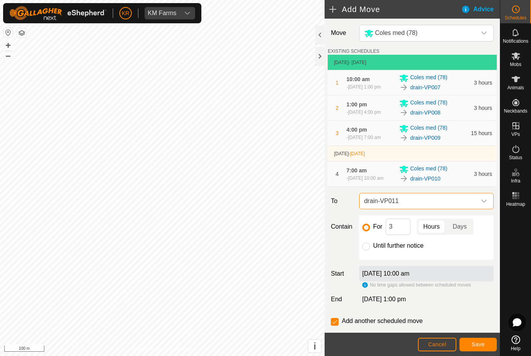
click at [487, 344] on button "Save" at bounding box center [477, 345] width 37 height 14
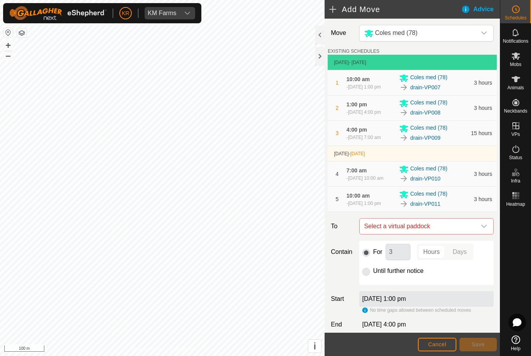
click at [480, 234] on div "dropdown trigger" at bounding box center [484, 227] width 16 height 16
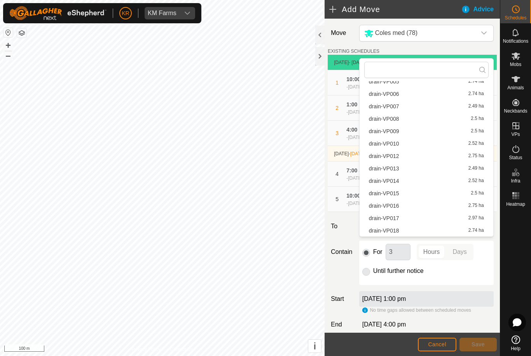
click at [400, 154] on div "drain-VP012 2.75 ha" at bounding box center [426, 156] width 115 height 5
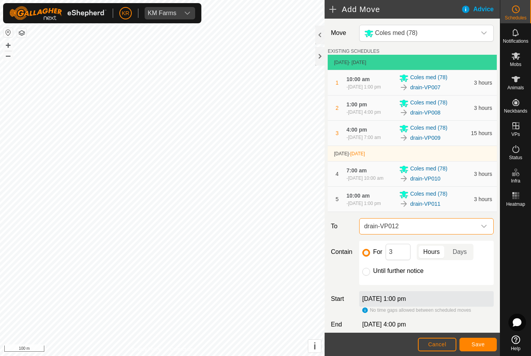
click at [475, 344] on span "Save" at bounding box center [478, 345] width 13 height 6
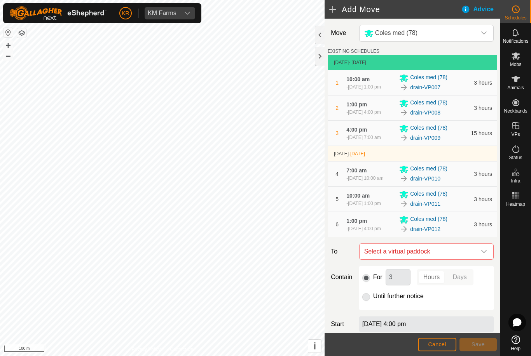
click at [484, 255] on icon "dropdown trigger" at bounding box center [484, 252] width 6 height 6
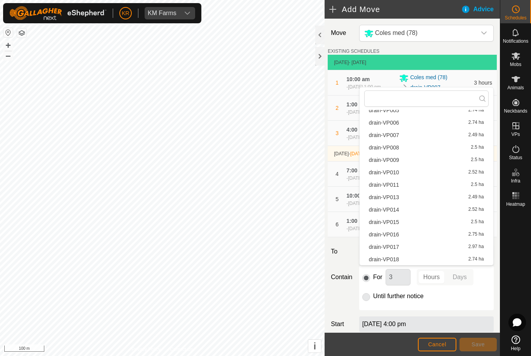
click at [395, 200] on span "drain-VP013" at bounding box center [384, 197] width 30 height 5
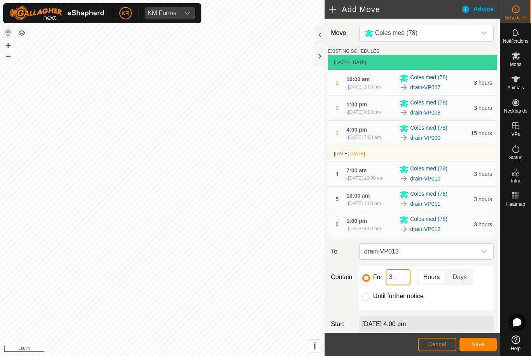
type input "3"
click at [480, 346] on span "Save" at bounding box center [478, 345] width 13 height 6
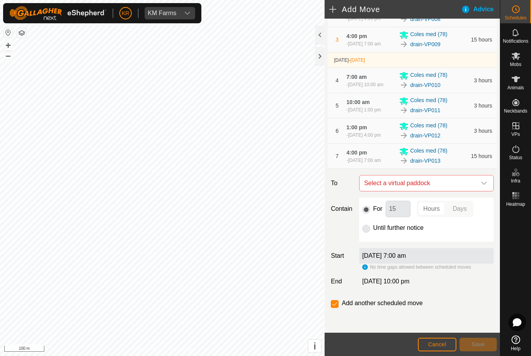
scroll to position [119, 0]
click at [480, 183] on div "dropdown trigger" at bounding box center [484, 184] width 16 height 16
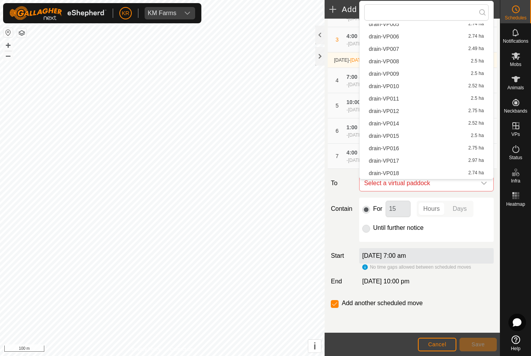
scroll to position [98, 0]
click at [396, 124] on span "drain-VP014" at bounding box center [384, 123] width 30 height 5
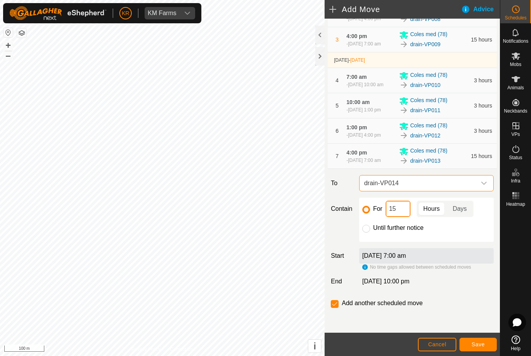
click at [403, 211] on input "15" at bounding box center [398, 209] width 25 height 16
type input "1"
click at [472, 345] on span "Save" at bounding box center [478, 345] width 13 height 6
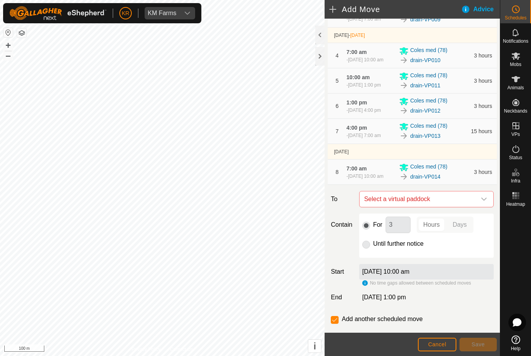
click at [481, 203] on icon "dropdown trigger" at bounding box center [484, 199] width 6 height 6
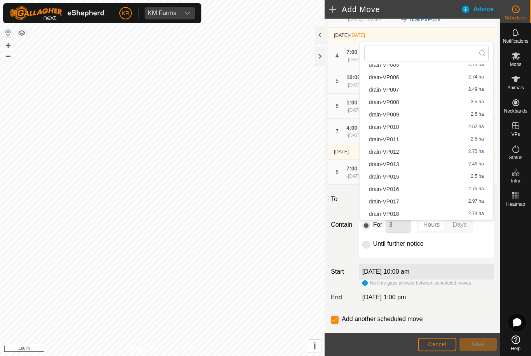
click at [396, 178] on span "drain-VP015" at bounding box center [384, 176] width 30 height 5
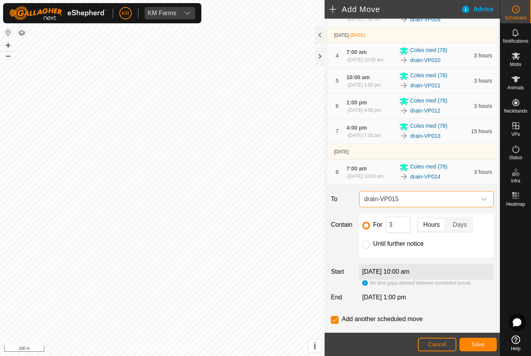
click at [477, 344] on span "Save" at bounding box center [478, 345] width 13 height 6
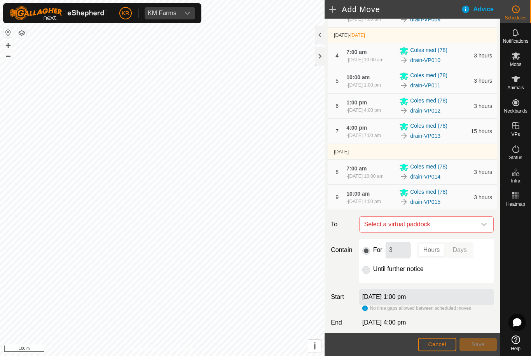
click at [480, 232] on div "dropdown trigger" at bounding box center [484, 225] width 16 height 16
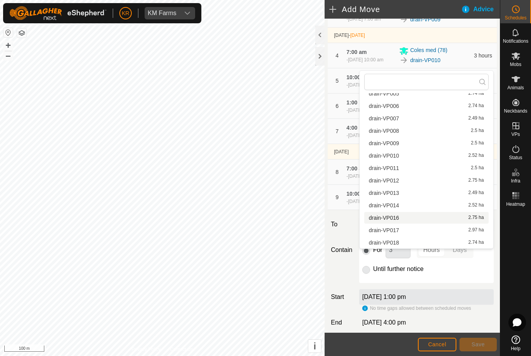
click at [394, 221] on span "drain-VP016" at bounding box center [384, 217] width 30 height 5
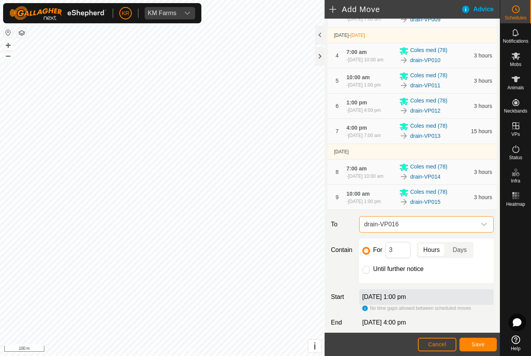
click at [479, 343] on span "Save" at bounding box center [478, 345] width 13 height 6
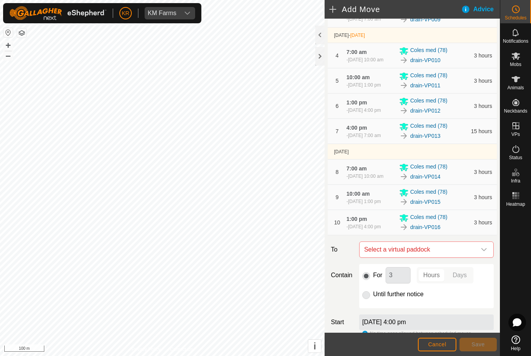
click at [481, 253] on icon "dropdown trigger" at bounding box center [484, 250] width 6 height 6
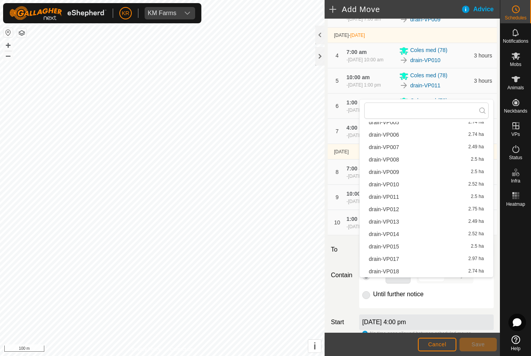
click at [398, 260] on span "drain-VP017" at bounding box center [384, 259] width 30 height 5
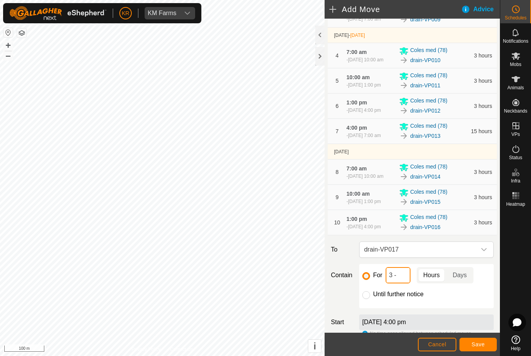
type input "3"
type input "15"
click at [487, 343] on button "Save" at bounding box center [477, 345] width 37 height 14
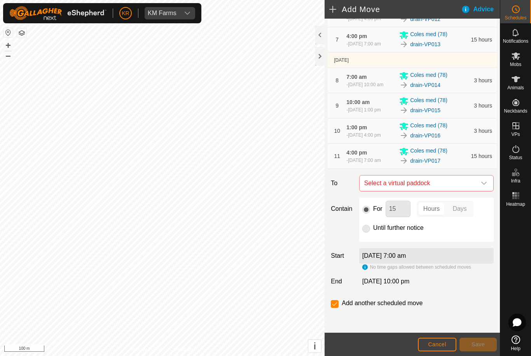
scroll to position [249, 0]
click at [482, 182] on icon "dropdown trigger" at bounding box center [484, 183] width 6 height 6
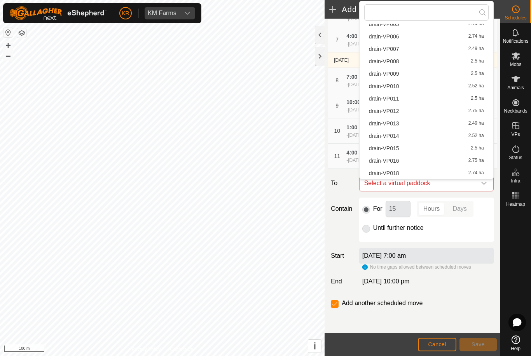
scroll to position [98, 0]
click at [393, 175] on span "drain-VP018" at bounding box center [384, 173] width 30 height 5
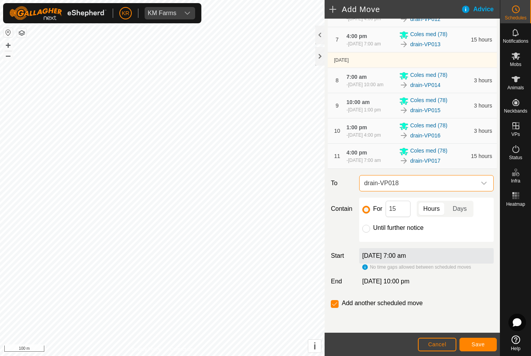
click at [369, 228] on input "Until further notice" at bounding box center [366, 229] width 8 height 8
radio input "true"
checkbox input "false"
click at [482, 342] on span "Save" at bounding box center [478, 345] width 13 height 6
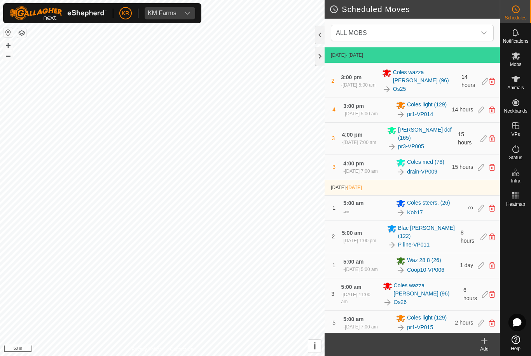
scroll to position [495, 0]
click at [474, 47] on div "ALL MOBS" at bounding box center [412, 33] width 175 height 29
click at [486, 36] on div "dropdown trigger" at bounding box center [484, 33] width 16 height 16
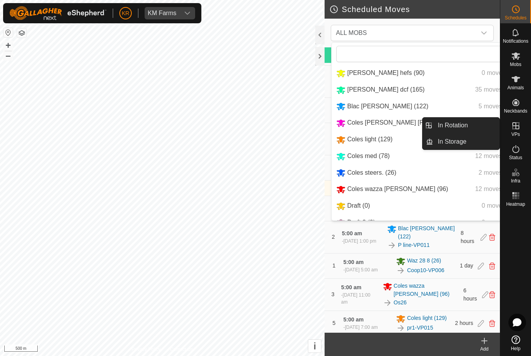
click at [477, 126] on link "In Rotation" at bounding box center [466, 126] width 66 height 16
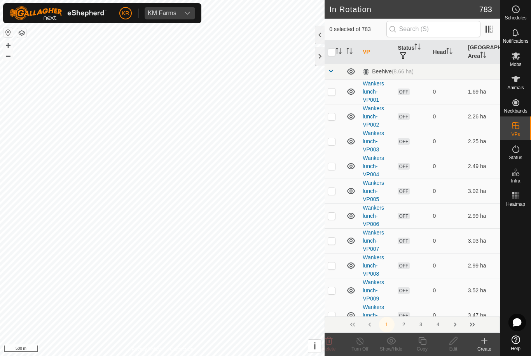
click at [467, 142] on link "In Storage" at bounding box center [466, 142] width 66 height 16
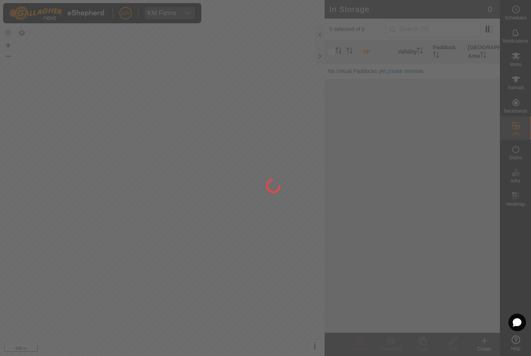
click at [514, 129] on div at bounding box center [265, 178] width 531 height 356
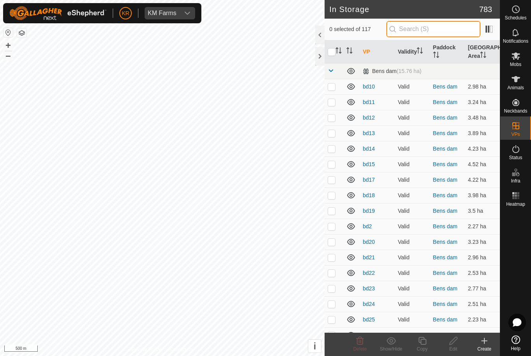
type input "."
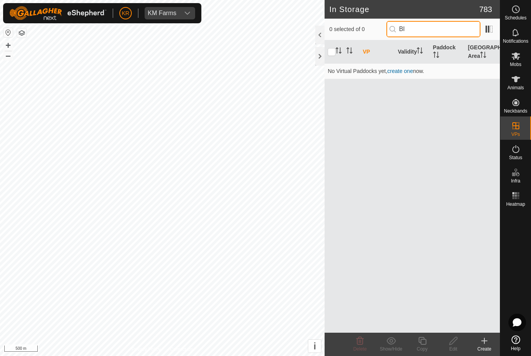
type input "B"
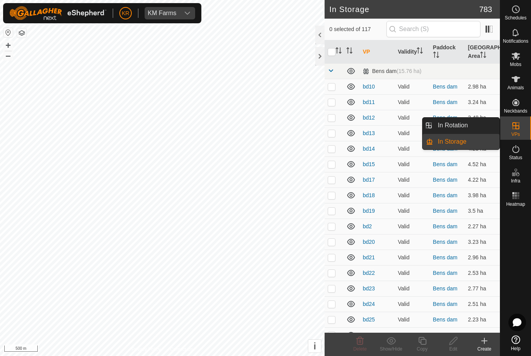
click at [470, 127] on link "In Rotation" at bounding box center [466, 126] width 66 height 16
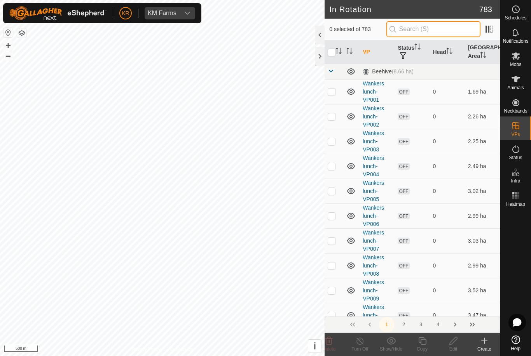
type input "N"
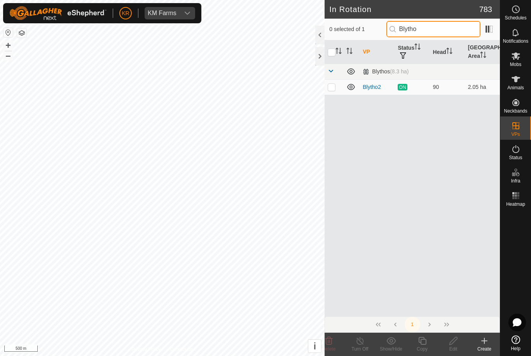
type input "Blytho"
click at [335, 90] on p-checkbox at bounding box center [332, 87] width 8 height 6
checkbox input "true"
click at [424, 342] on icon at bounding box center [422, 341] width 10 height 9
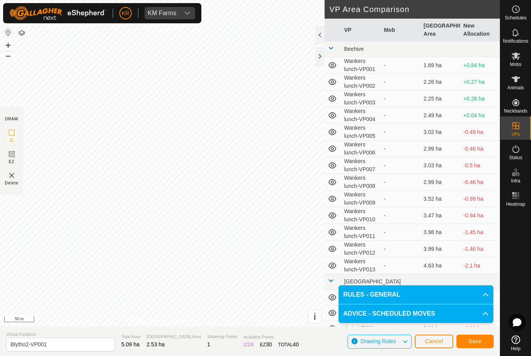
click at [474, 340] on span "Save" at bounding box center [474, 342] width 13 height 6
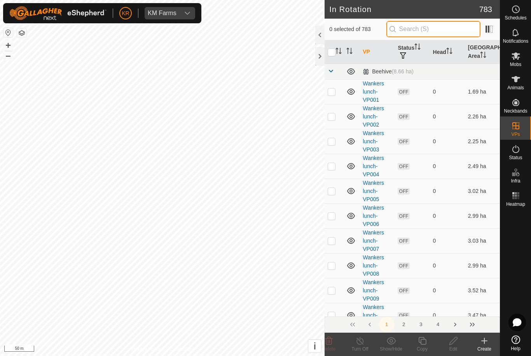
click at [435, 28] on input "text" at bounding box center [433, 29] width 94 height 16
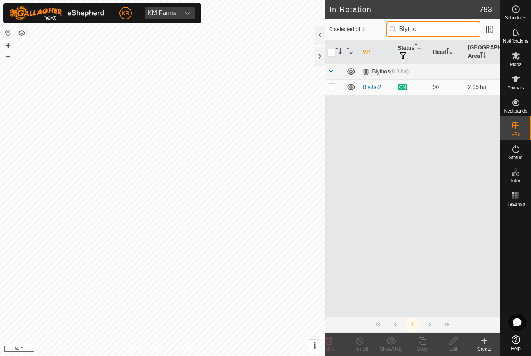
type input "Blytho"
click at [334, 90] on p-checkbox at bounding box center [332, 87] width 8 height 6
checkbox input "true"
click at [421, 342] on icon at bounding box center [422, 341] width 8 height 8
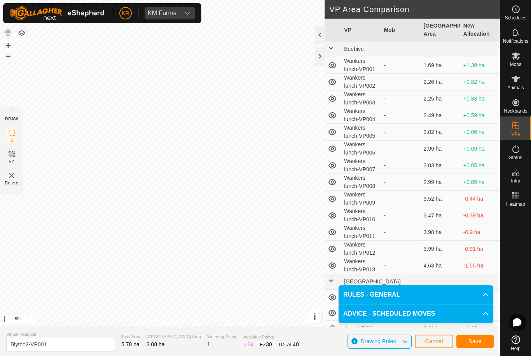
type input "Blytho2-VP002"
click at [472, 343] on span "Save" at bounding box center [474, 342] width 13 height 6
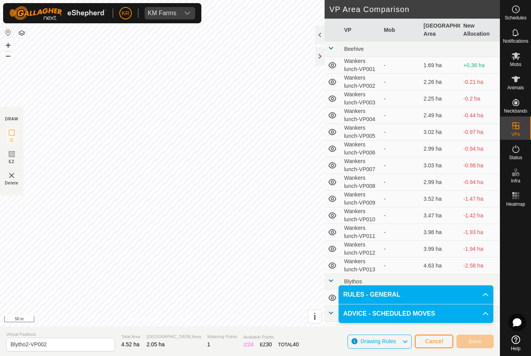
click at [438, 343] on span "Cancel" at bounding box center [434, 342] width 18 height 6
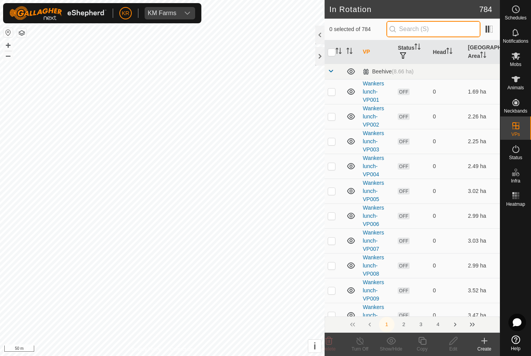
click at [430, 30] on input "text" at bounding box center [433, 29] width 94 height 16
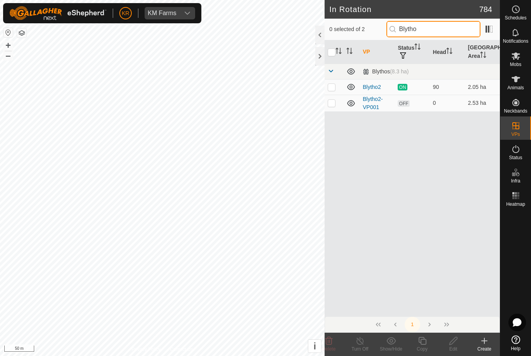
type input "Blytho"
click at [343, 107] on td at bounding box center [334, 103] width 19 height 17
checkbox input "true"
click at [431, 343] on copy-svg-icon at bounding box center [422, 341] width 31 height 9
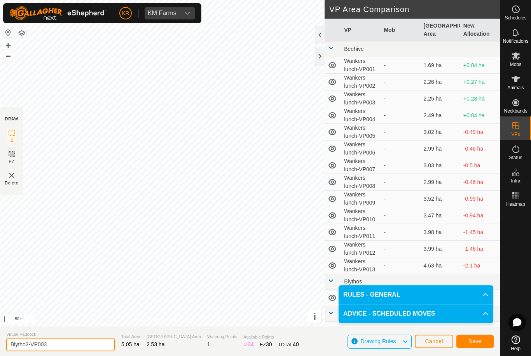
type input "Blytho2-VP003"
click at [473, 339] on span "Save" at bounding box center [474, 342] width 13 height 6
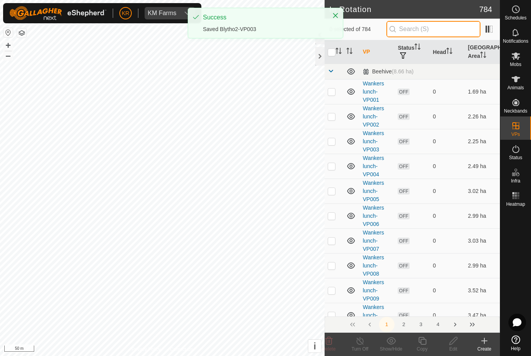
click at [432, 29] on input "text" at bounding box center [433, 29] width 94 height 16
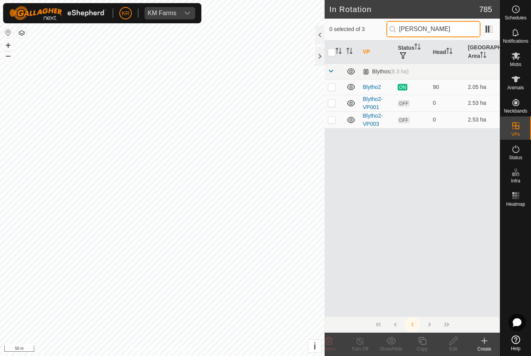
type input "Bly"
click at [334, 122] on p-checkbox at bounding box center [332, 120] width 8 height 6
checkbox input "true"
click at [452, 348] on div "Edit" at bounding box center [453, 349] width 31 height 7
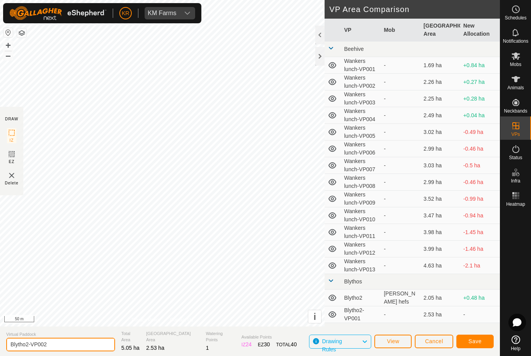
type input "Blytho2-VP002"
click at [473, 342] on span "Save" at bounding box center [474, 342] width 13 height 6
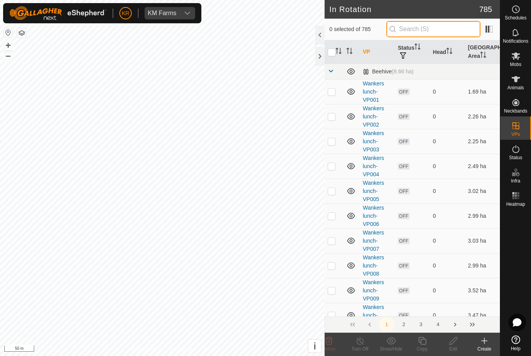
click at [447, 29] on input "text" at bounding box center [433, 29] width 94 height 16
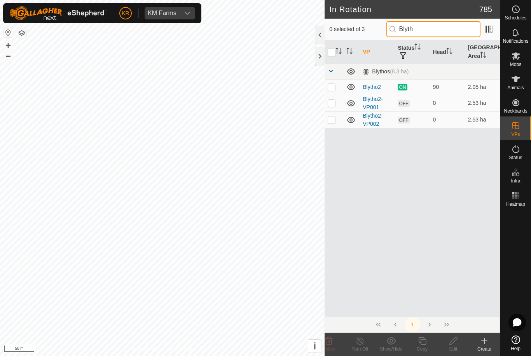
type input "Blyth"
click at [331, 122] on p-checkbox at bounding box center [332, 120] width 8 height 6
checkbox input "true"
click at [423, 342] on icon at bounding box center [422, 341] width 10 height 9
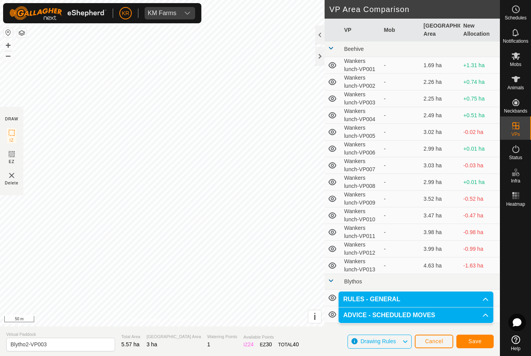
click at [469, 337] on button "Save" at bounding box center [474, 342] width 37 height 14
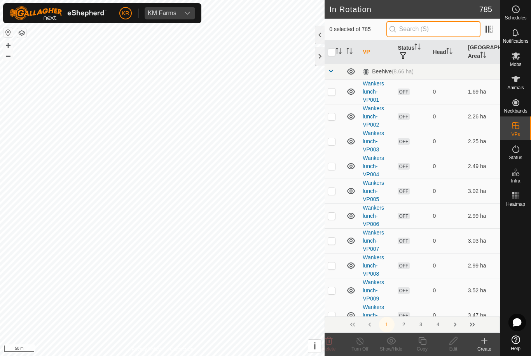
click at [442, 32] on input "text" at bounding box center [433, 29] width 94 height 16
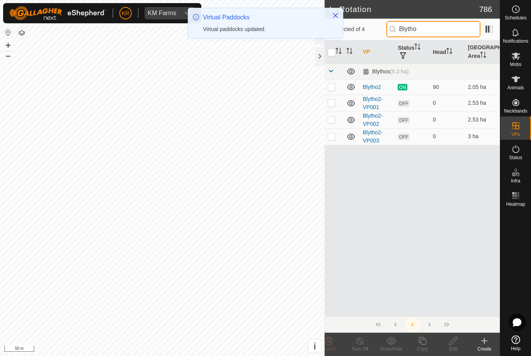
type input "Blytho"
click at [332, 141] on td at bounding box center [334, 136] width 19 height 17
checkbox input "true"
click at [426, 348] on div "Copy" at bounding box center [422, 349] width 31 height 7
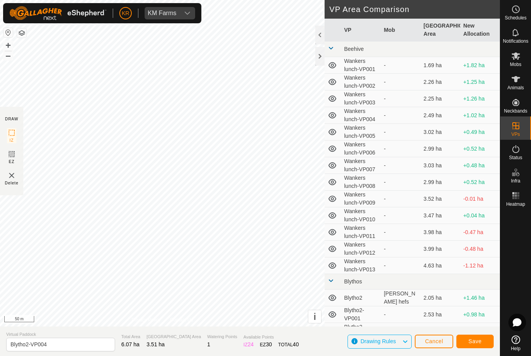
click at [479, 346] on button "Save" at bounding box center [474, 342] width 37 height 14
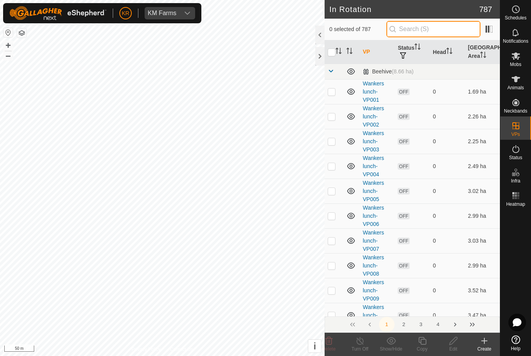
click at [445, 33] on input "text" at bounding box center [433, 29] width 94 height 16
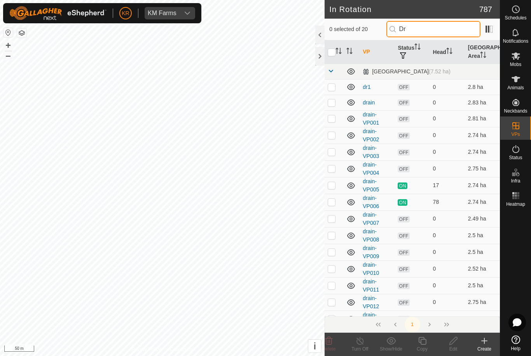
type input "D"
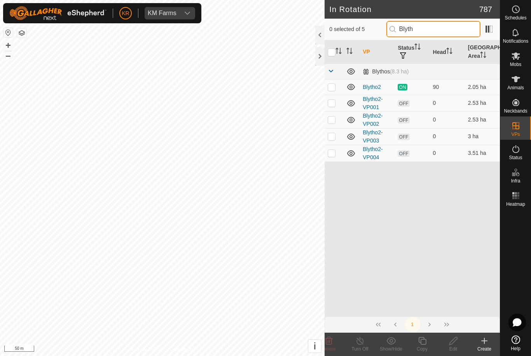
type input "Blyth"
click at [332, 157] on td at bounding box center [334, 153] width 19 height 17
checkbox input "true"
click at [424, 342] on icon at bounding box center [422, 341] width 10 height 9
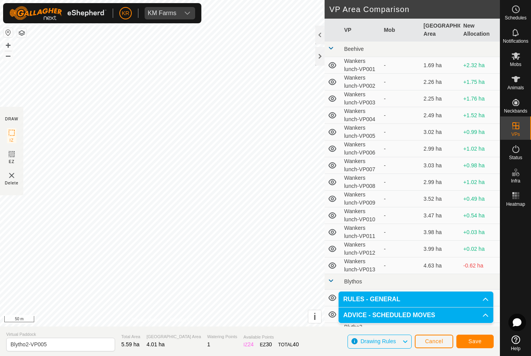
click at [475, 341] on span "Save" at bounding box center [474, 342] width 13 height 6
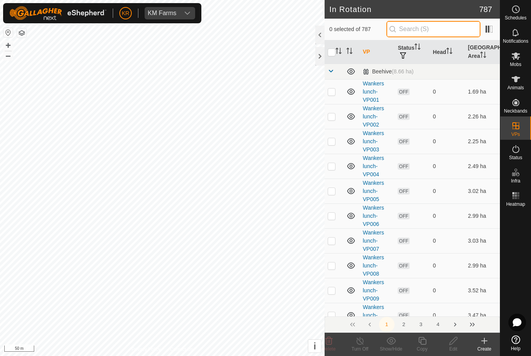
type input "."
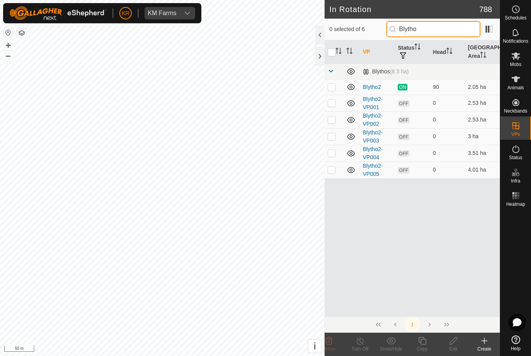
type input "Blytho"
click at [333, 172] on p-checkbox at bounding box center [332, 170] width 8 height 6
checkbox input "true"
click at [420, 342] on icon at bounding box center [422, 341] width 10 height 9
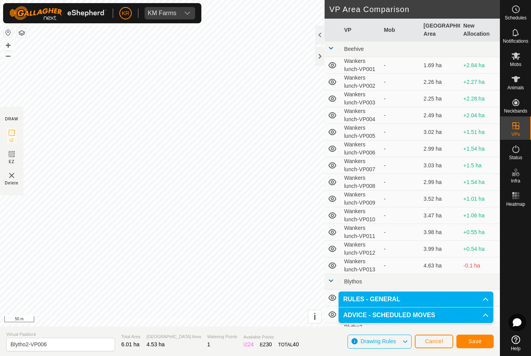
click at [471, 342] on span "Save" at bounding box center [474, 342] width 13 height 6
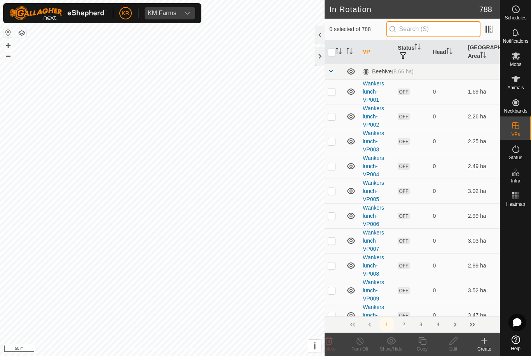
type input "."
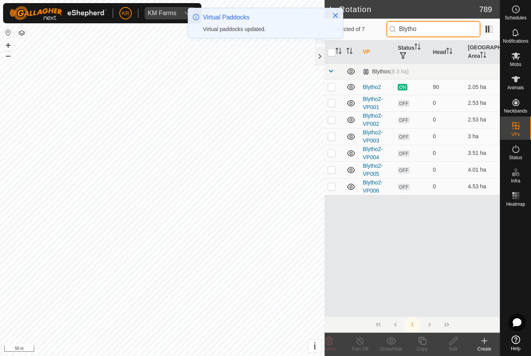
type input "Blytho"
click at [335, 188] on p-checkbox at bounding box center [332, 186] width 8 height 6
checkbox input "true"
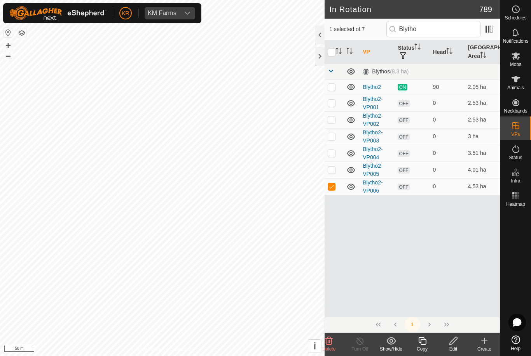
click at [423, 343] on icon at bounding box center [422, 341] width 10 height 9
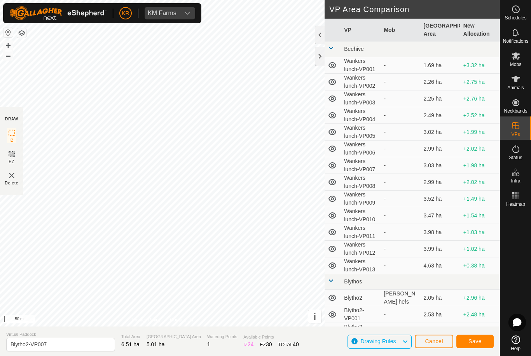
click at [480, 340] on span "Save" at bounding box center [474, 342] width 13 height 6
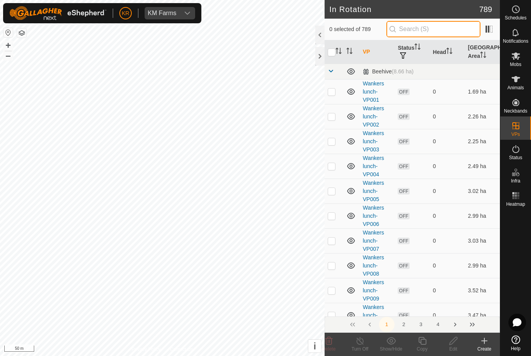
click at [439, 32] on input "text" at bounding box center [433, 29] width 94 height 16
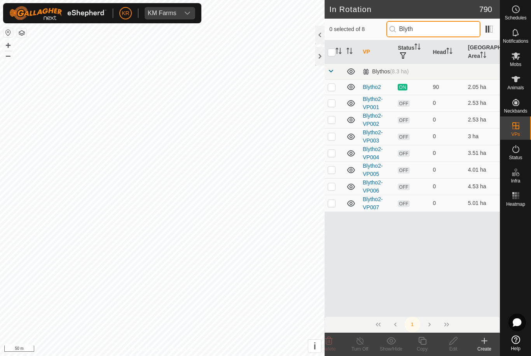
type input "Blyth"
click at [332, 207] on td at bounding box center [334, 203] width 19 height 17
checkbox input "true"
click at [423, 347] on div "Copy" at bounding box center [422, 349] width 31 height 7
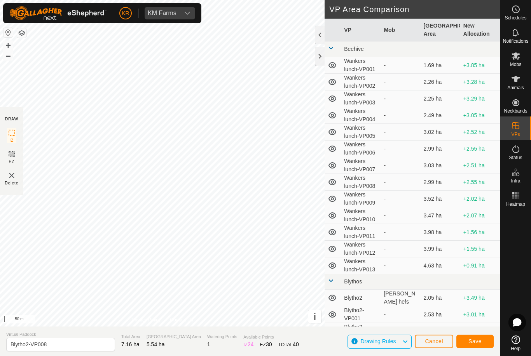
click at [474, 342] on span "Save" at bounding box center [474, 342] width 13 height 6
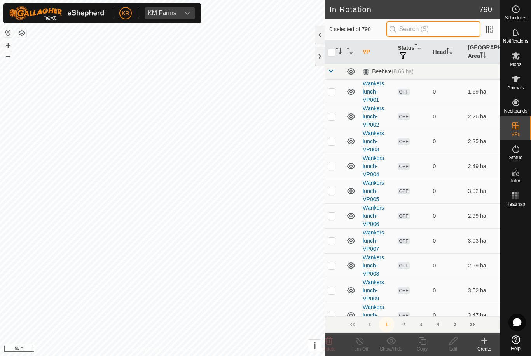
click at [440, 29] on input "text" at bounding box center [433, 29] width 94 height 16
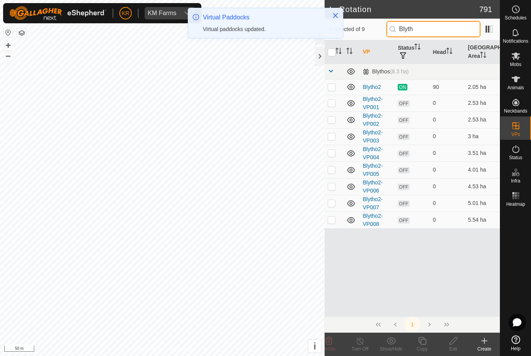
type input "Blyth"
click at [331, 222] on p-checkbox at bounding box center [332, 220] width 8 height 6
checkbox input "true"
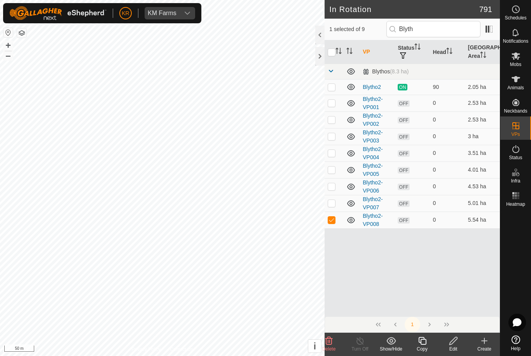
click at [420, 346] on icon at bounding box center [422, 341] width 10 height 9
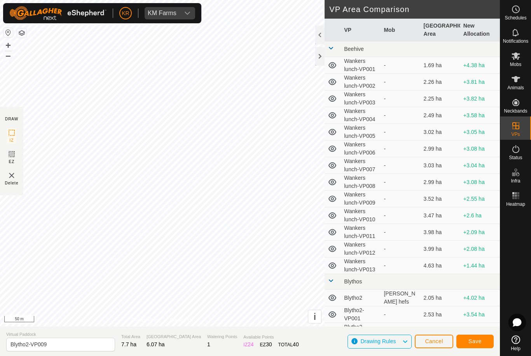
click at [480, 341] on span "Save" at bounding box center [474, 342] width 13 height 6
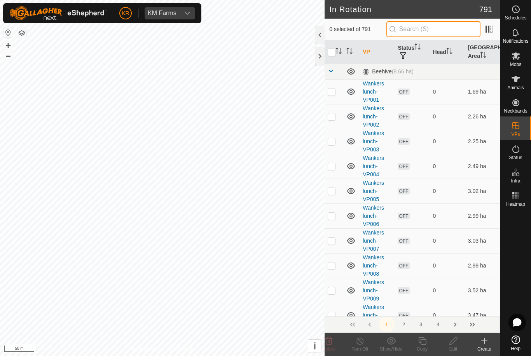
type input "."
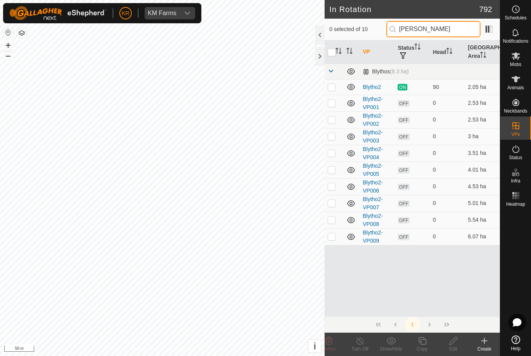
type input "Bly"
click at [333, 237] on p-checkbox at bounding box center [332, 237] width 8 height 6
checkbox input "true"
click at [417, 336] on div "Copy" at bounding box center [422, 344] width 31 height 23
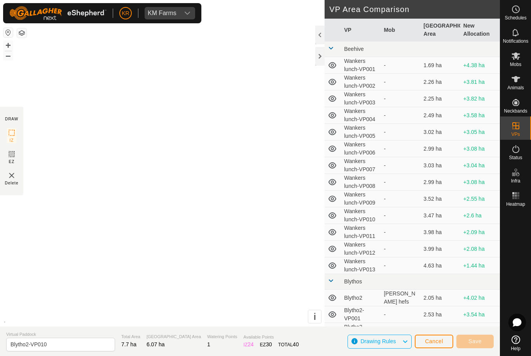
click at [426, 344] on span "Cancel" at bounding box center [434, 342] width 18 height 6
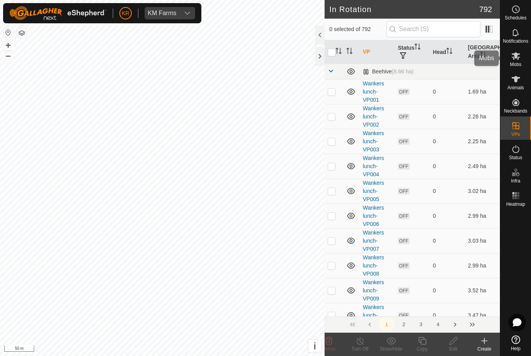
click at [522, 62] on es-mob-svg-icon at bounding box center [516, 56] width 14 height 12
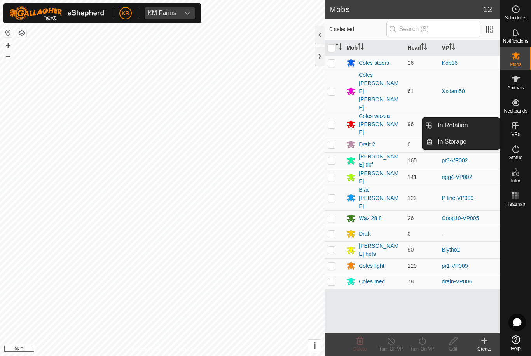
click at [469, 129] on link "In Rotation" at bounding box center [466, 126] width 66 height 16
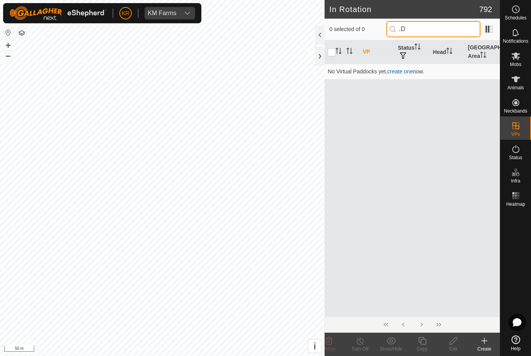
type input "."
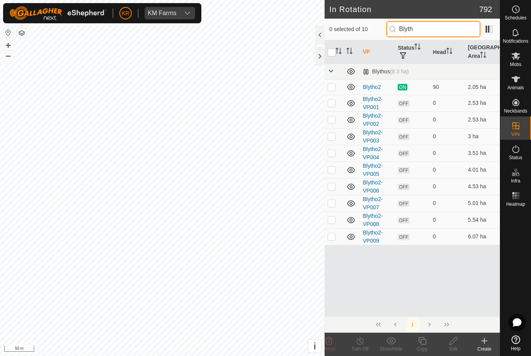
type input "Blyth"
click at [332, 236] on p-checkbox at bounding box center [332, 237] width 8 height 6
checkbox input "true"
click at [424, 343] on icon at bounding box center [422, 341] width 10 height 9
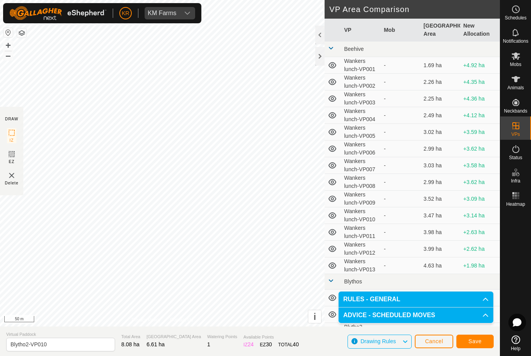
click at [474, 339] on span "Save" at bounding box center [474, 342] width 13 height 6
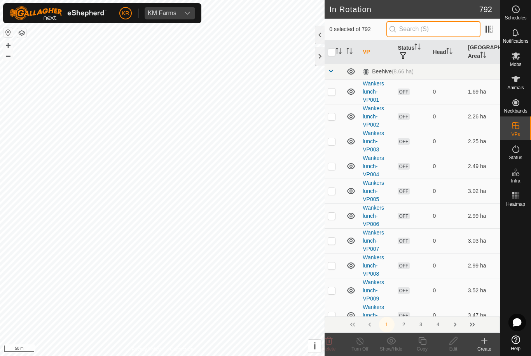
click at [432, 31] on input "text" at bounding box center [433, 29] width 94 height 16
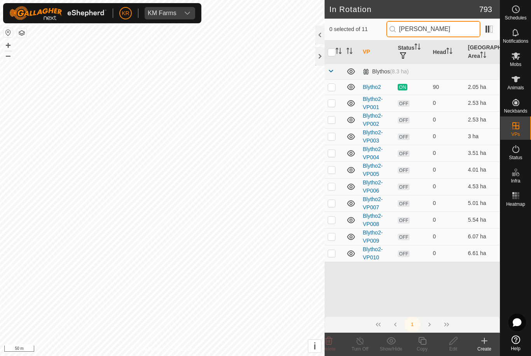
type input "Bly"
click at [331, 254] on p-checkbox at bounding box center [332, 253] width 8 height 6
checkbox input "true"
click at [425, 342] on icon at bounding box center [422, 341] width 10 height 9
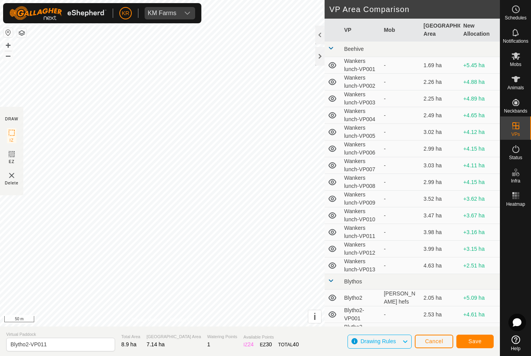
click at [477, 341] on span "Save" at bounding box center [474, 342] width 13 height 6
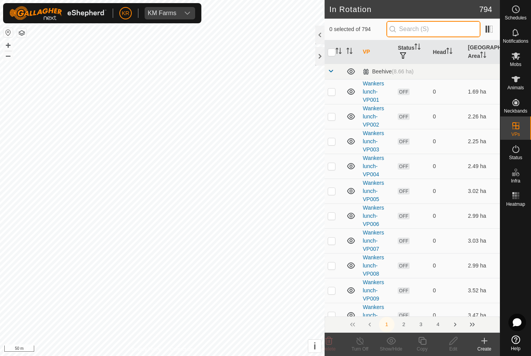
type input "."
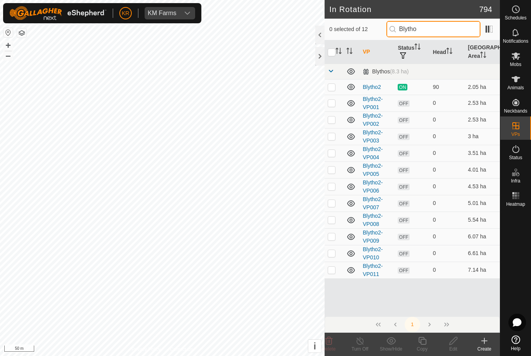
type input "Blytho"
click at [332, 275] on td at bounding box center [334, 270] width 19 height 17
checkbox input "true"
click at [423, 345] on icon at bounding box center [422, 341] width 8 height 8
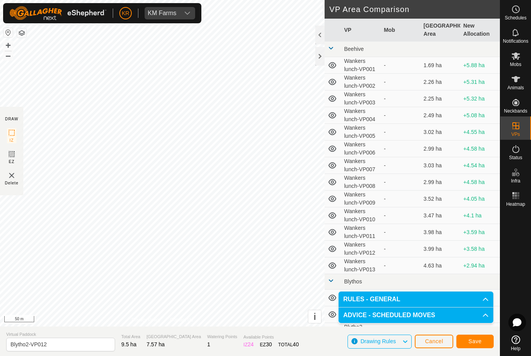
click at [471, 339] on span "Save" at bounding box center [474, 342] width 13 height 6
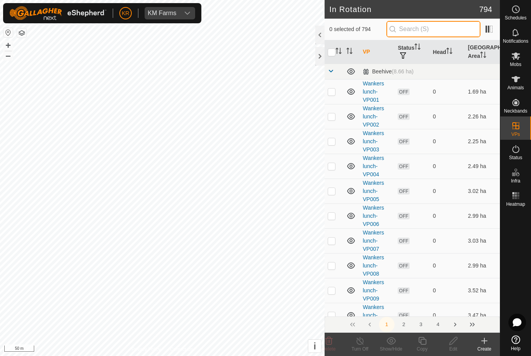
type input "."
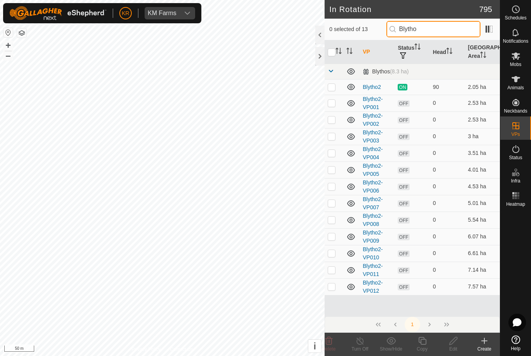
type input "Blytho"
click at [334, 286] on p-checkbox at bounding box center [332, 287] width 8 height 6
checkbox input "true"
click at [418, 346] on div "Copy" at bounding box center [422, 349] width 31 height 7
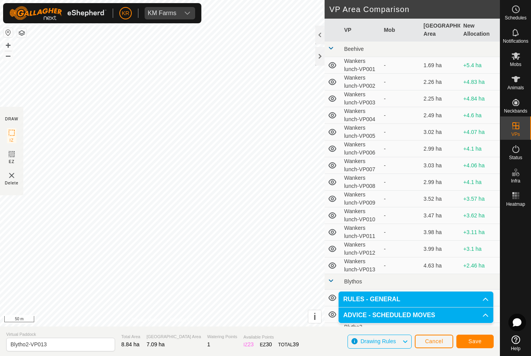
click at [475, 343] on span "Save" at bounding box center [474, 342] width 13 height 6
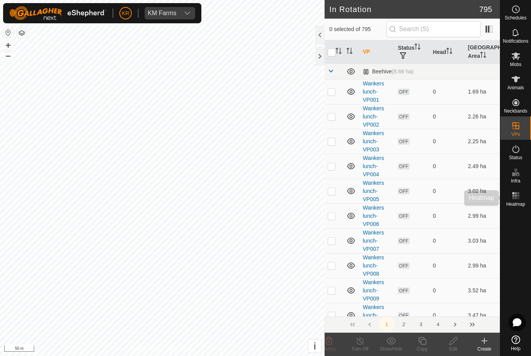
click at [521, 189] on div "Heatmap" at bounding box center [515, 198] width 31 height 23
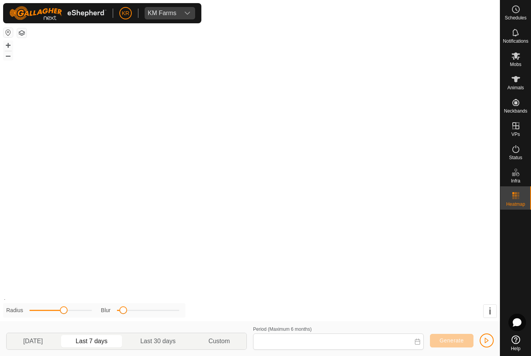
type input "16 Aug, 2025 - 22 Aug, 2025"
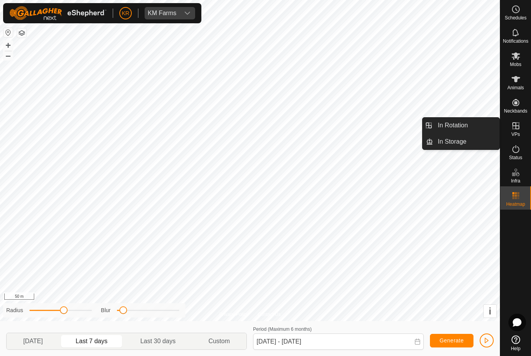
click at [461, 126] on span "In Rotation" at bounding box center [453, 125] width 30 height 9
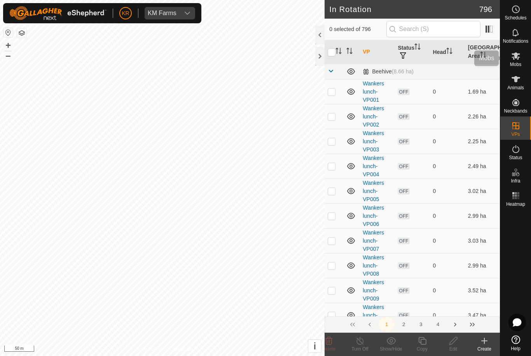
click at [524, 59] on div "Mobs" at bounding box center [515, 58] width 31 height 23
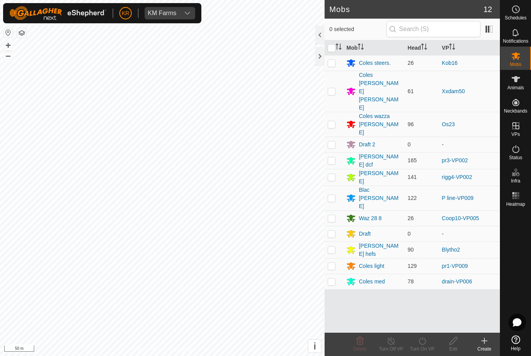
click at [332, 247] on p-checkbox at bounding box center [332, 250] width 8 height 6
checkbox input "true"
click at [426, 338] on icon at bounding box center [422, 341] width 10 height 9
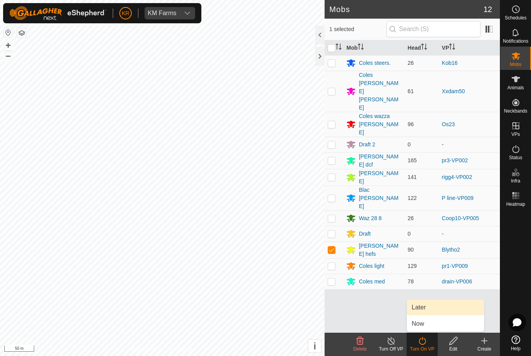
click at [425, 307] on span "Later" at bounding box center [419, 307] width 14 height 9
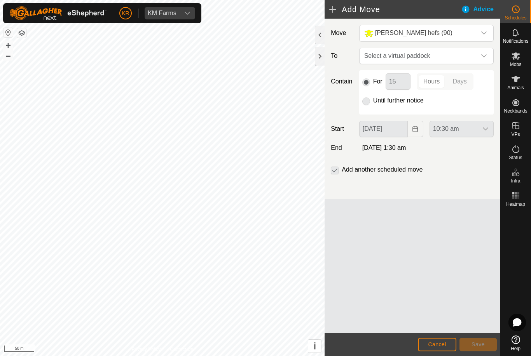
click at [483, 54] on icon "dropdown trigger" at bounding box center [484, 56] width 6 height 6
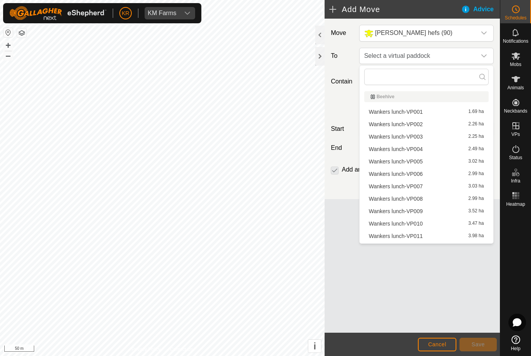
type input "N"
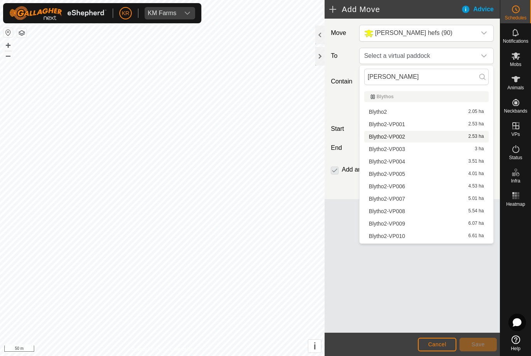
type input "Bly"
click at [400, 140] on li "Blytho2-VP002 2.53 ha" at bounding box center [426, 137] width 124 height 12
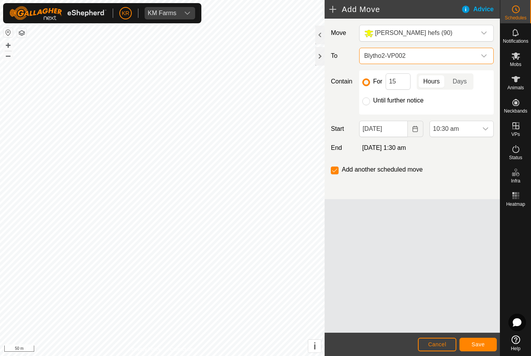
click at [480, 54] on div "dropdown trigger" at bounding box center [484, 56] width 16 height 16
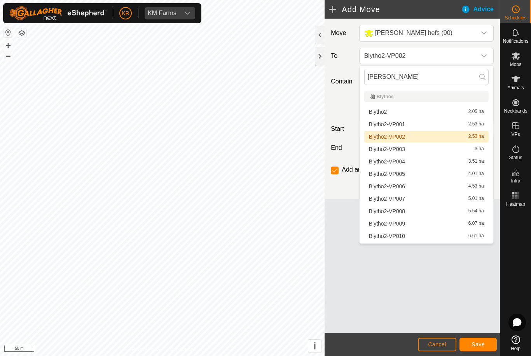
click at [398, 124] on span "Blytho2-VP001" at bounding box center [387, 124] width 36 height 5
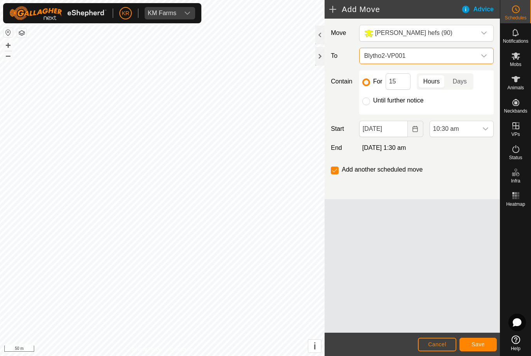
click at [483, 131] on icon "dropdown trigger" at bounding box center [485, 129] width 6 height 6
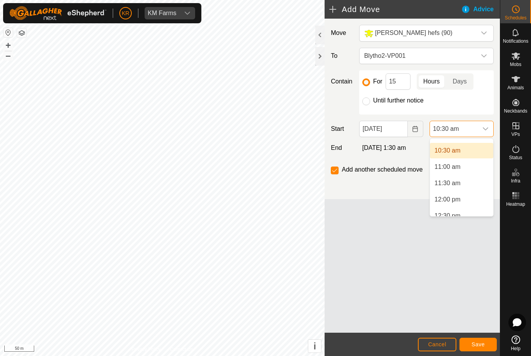
scroll to position [341, 0]
click at [459, 164] on span "11:00 am" at bounding box center [448, 165] width 26 height 9
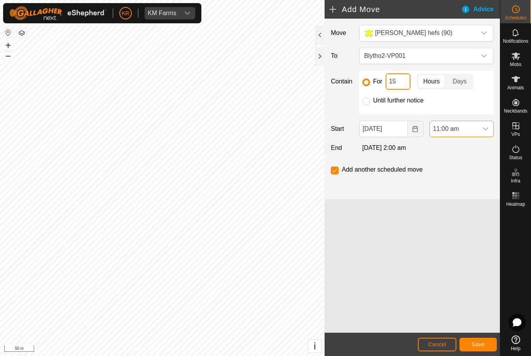
click at [405, 86] on input "15" at bounding box center [398, 81] width 25 height 16
type input "1"
click at [481, 347] on span "Save" at bounding box center [478, 345] width 13 height 6
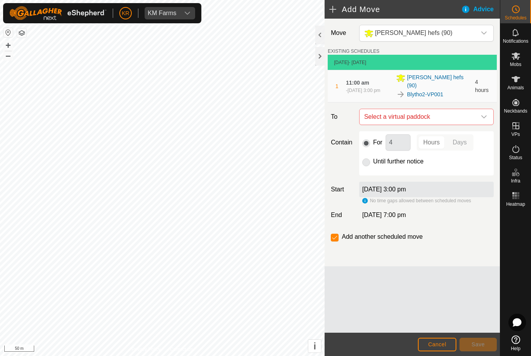
click at [481, 115] on icon "dropdown trigger" at bounding box center [484, 117] width 6 height 6
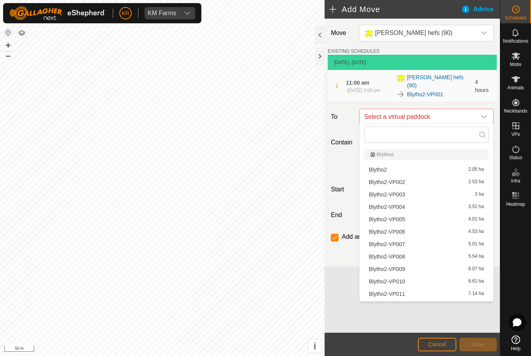
click at [400, 194] on span "Blytho2-VP003" at bounding box center [387, 194] width 36 height 5
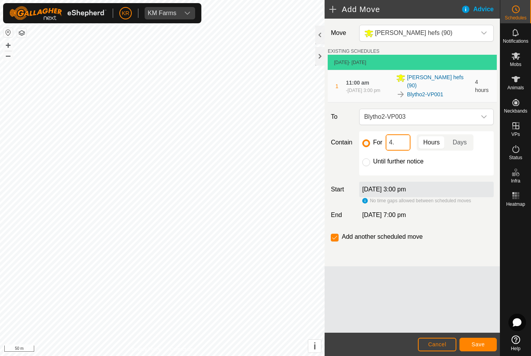
type input "4"
click at [482, 344] on span "Save" at bounding box center [478, 345] width 13 height 6
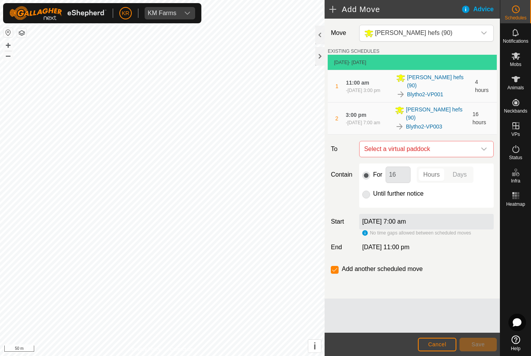
click at [485, 146] on icon "dropdown trigger" at bounding box center [484, 149] width 6 height 6
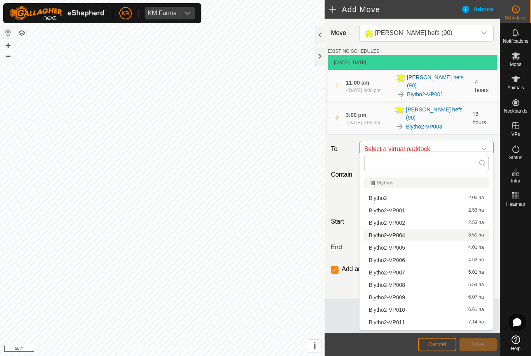
click at [403, 235] on span "Blytho2-VP004" at bounding box center [387, 235] width 36 height 5
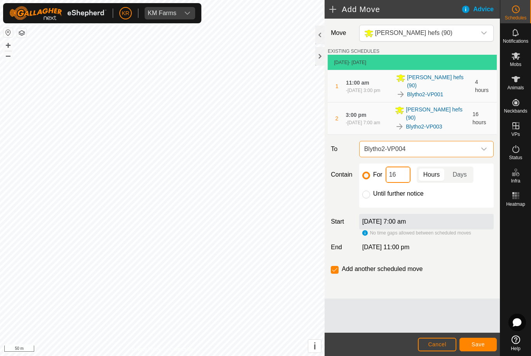
click at [407, 167] on input "16" at bounding box center [398, 175] width 25 height 16
type input "1"
click at [479, 347] on span "Save" at bounding box center [478, 345] width 13 height 6
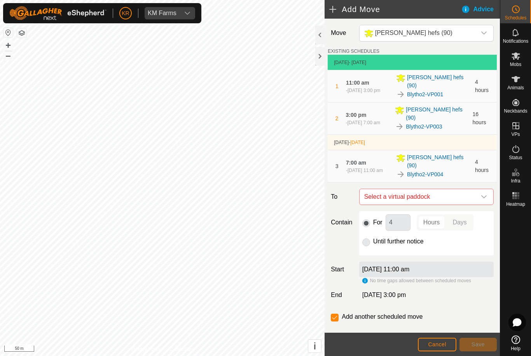
click at [480, 189] on div "dropdown trigger" at bounding box center [484, 197] width 16 height 16
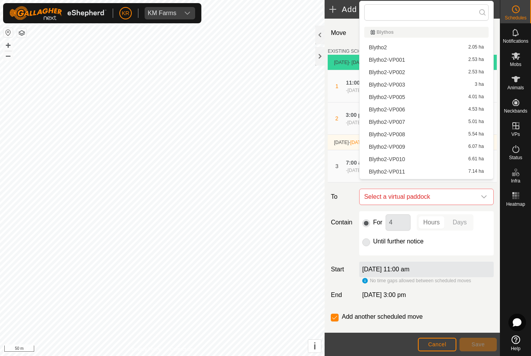
click at [489, 226] on div "For 4 Hours Days Until further notice" at bounding box center [426, 233] width 134 height 44
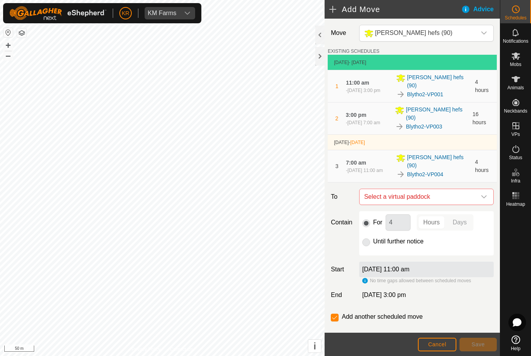
click at [482, 194] on icon "dropdown trigger" at bounding box center [484, 197] width 6 height 6
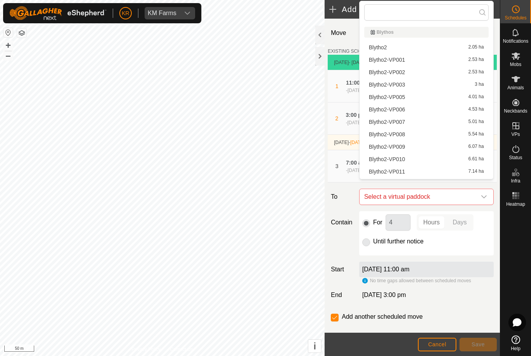
click at [404, 98] on span "Blytho2-VP005" at bounding box center [387, 96] width 36 height 5
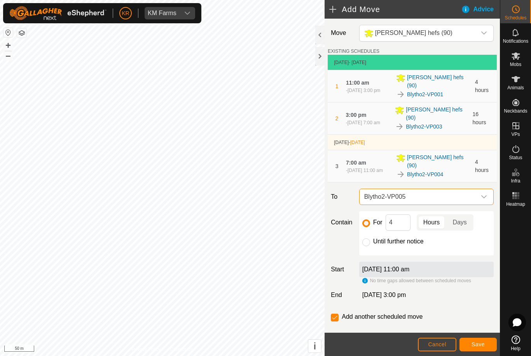
click at [476, 347] on span "Save" at bounding box center [478, 345] width 13 height 6
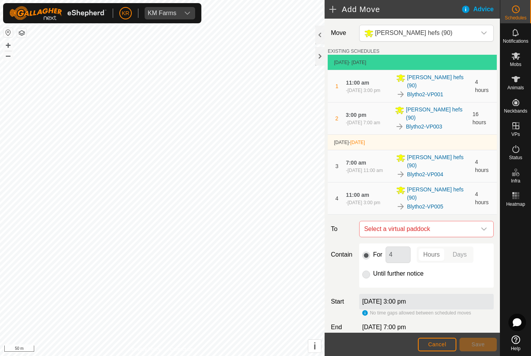
click at [482, 226] on icon "dropdown trigger" at bounding box center [484, 229] width 6 height 6
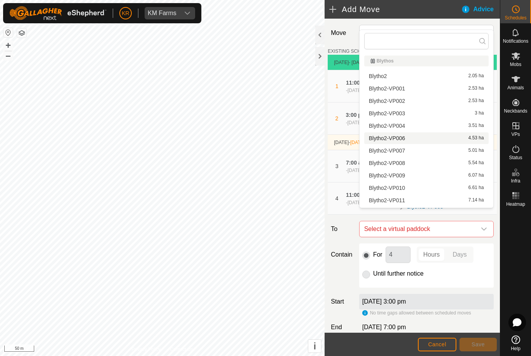
click at [401, 140] on span "Blytho2-VP006" at bounding box center [387, 138] width 36 height 5
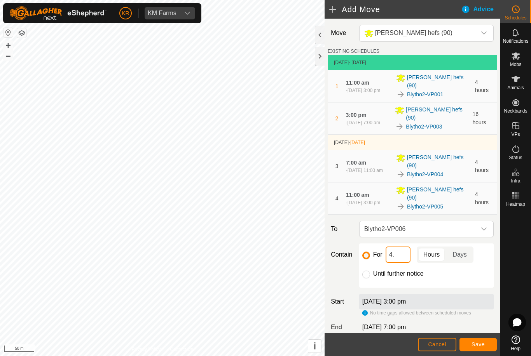
type input "4"
click at [477, 345] on span "Save" at bounding box center [478, 345] width 13 height 6
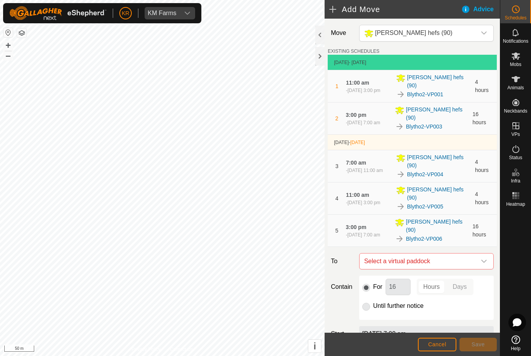
click at [480, 254] on div "dropdown trigger" at bounding box center [484, 262] width 16 height 16
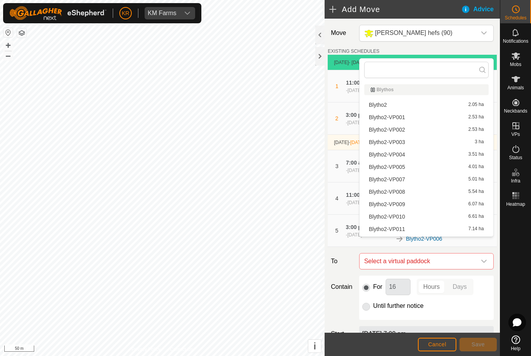
click at [402, 181] on span "Blytho2-VP007" at bounding box center [387, 179] width 36 height 5
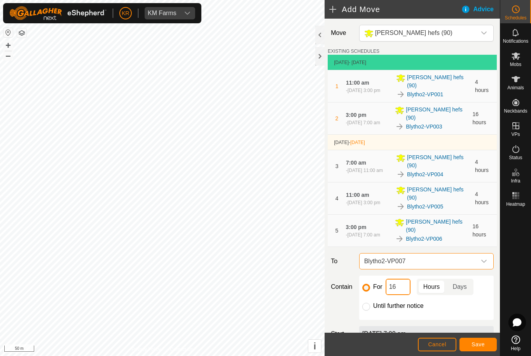
click at [405, 279] on input "16" at bounding box center [398, 287] width 25 height 16
type input "1"
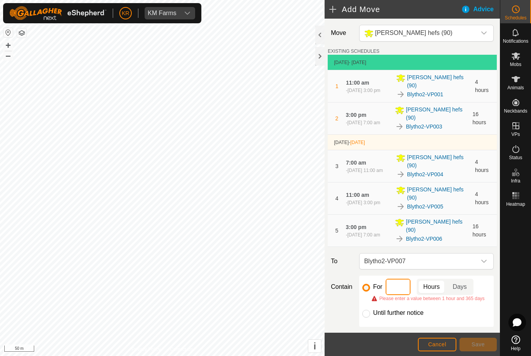
type input "4"
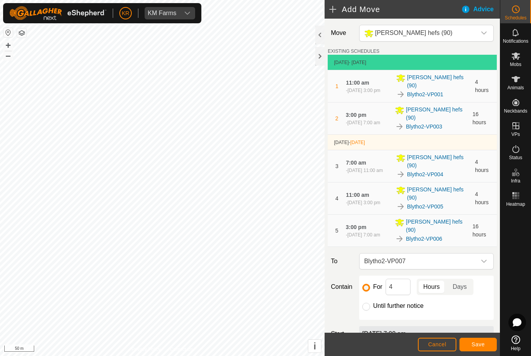
click at [468, 345] on button "Save" at bounding box center [477, 345] width 37 height 14
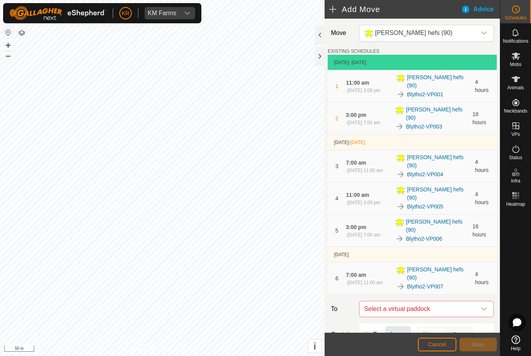
click at [475, 302] on span "Select a virtual paddock" at bounding box center [418, 310] width 115 height 16
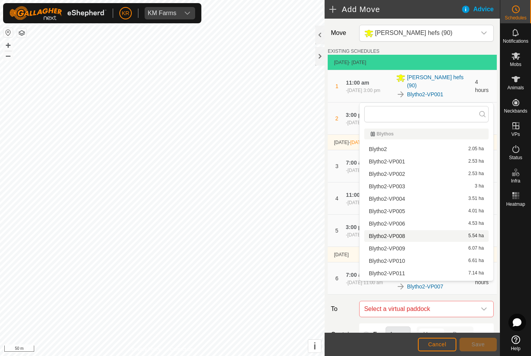
click at [403, 236] on span "Blytho2-VP008" at bounding box center [387, 236] width 36 height 5
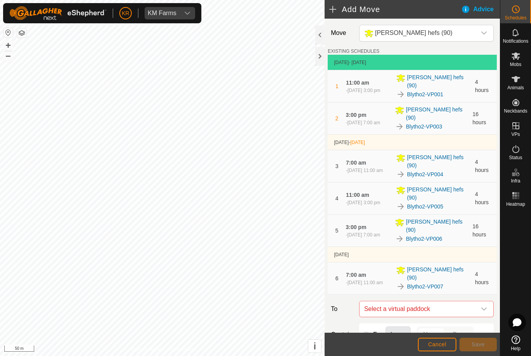
click at [394, 233] on span "Blytho2-VP006" at bounding box center [387, 235] width 36 height 4
click at [479, 343] on span "Save" at bounding box center [478, 345] width 13 height 6
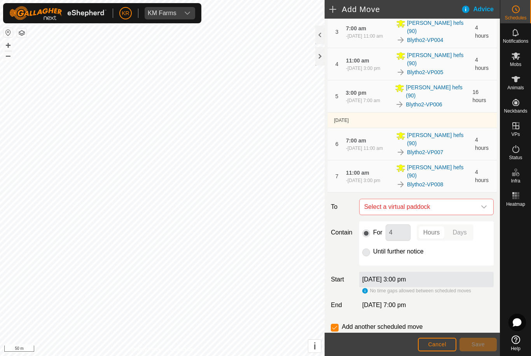
scroll to position [134, 0]
click at [484, 204] on icon "dropdown trigger" at bounding box center [484, 207] width 6 height 6
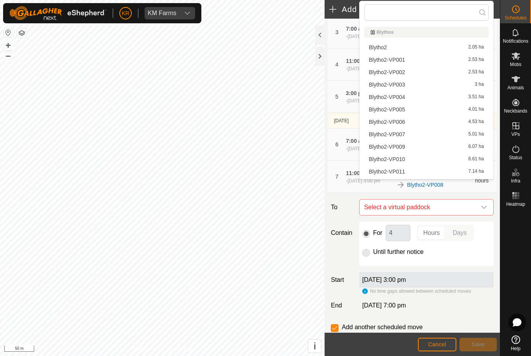
click at [404, 148] on span "Blytho2-VP009" at bounding box center [387, 146] width 36 height 5
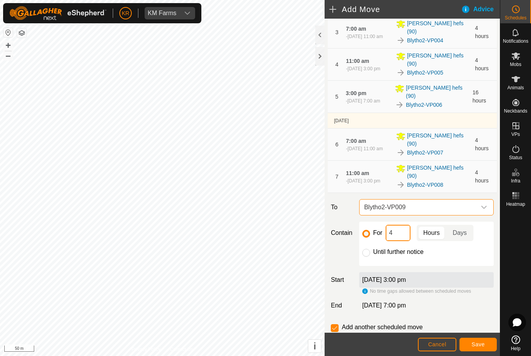
click at [398, 225] on input "4" at bounding box center [398, 233] width 25 height 16
click at [477, 343] on span "Save" at bounding box center [478, 345] width 13 height 6
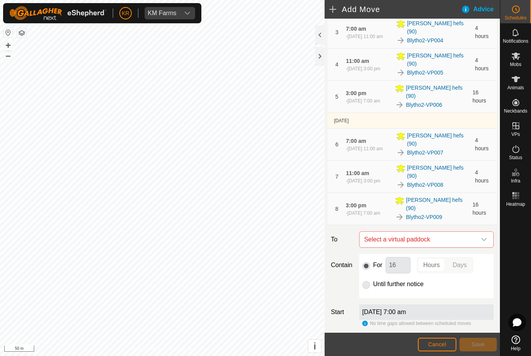
click at [475, 232] on span "Select a virtual paddock" at bounding box center [418, 240] width 115 height 16
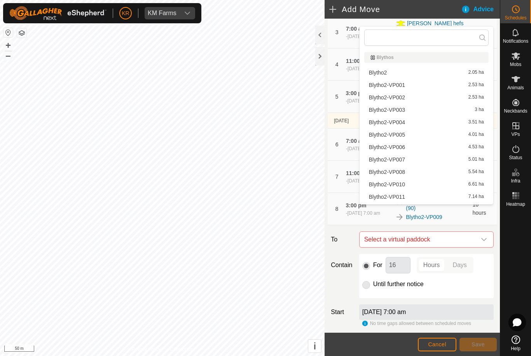
click at [403, 186] on span "Blytho2-VP010" at bounding box center [387, 184] width 36 height 5
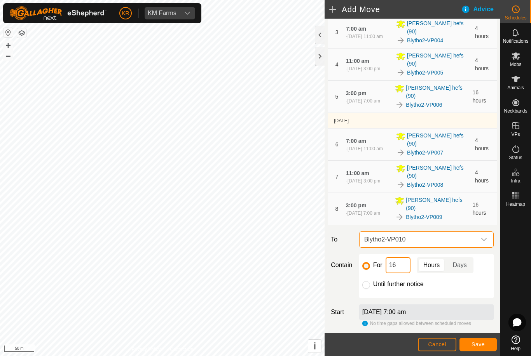
click at [402, 257] on input "16" at bounding box center [398, 265] width 25 height 16
type input "1"
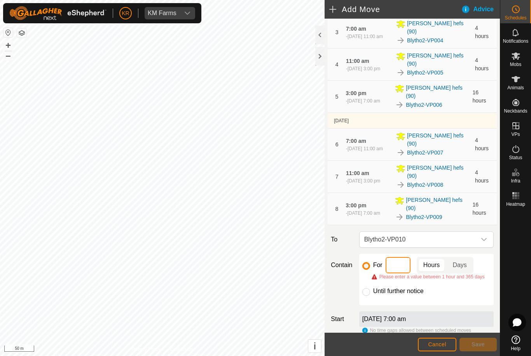
type input "4"
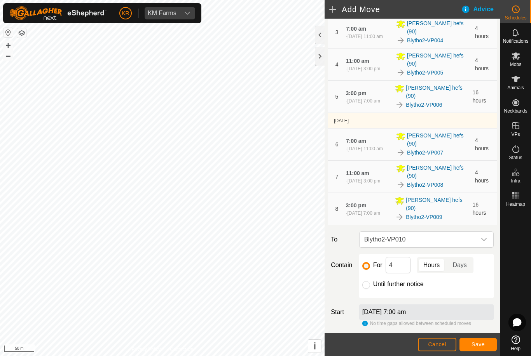
click at [480, 346] on span "Save" at bounding box center [478, 345] width 13 height 6
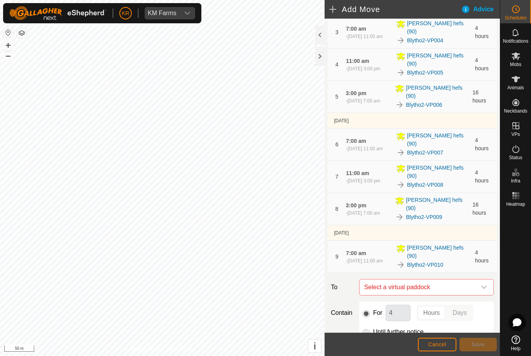
click at [484, 285] on icon "dropdown trigger" at bounding box center [484, 288] width 6 height 6
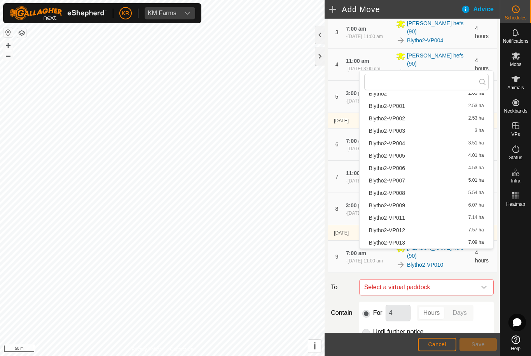
scroll to position [23, 0]
click at [402, 216] on span "Blytho2-VP011" at bounding box center [387, 217] width 36 height 5
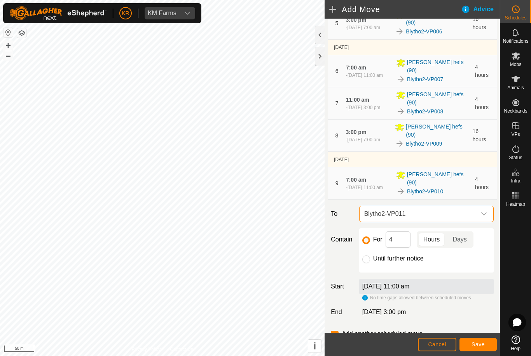
scroll to position [207, 0]
click at [484, 349] on button "Save" at bounding box center [477, 345] width 37 height 14
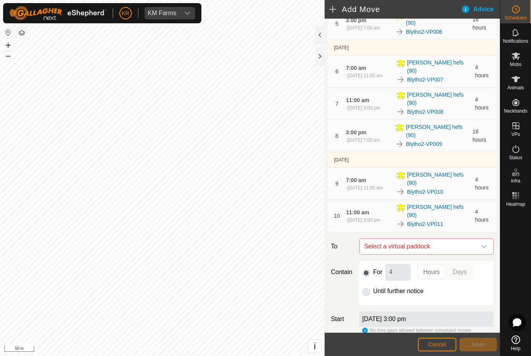
click at [483, 244] on icon "dropdown trigger" at bounding box center [484, 247] width 6 height 6
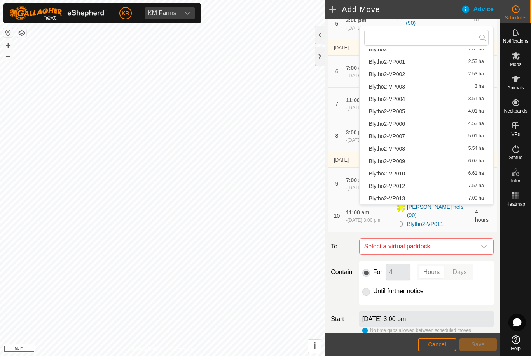
scroll to position [23, 0]
click at [399, 185] on span "Blytho2-VP012" at bounding box center [387, 185] width 36 height 5
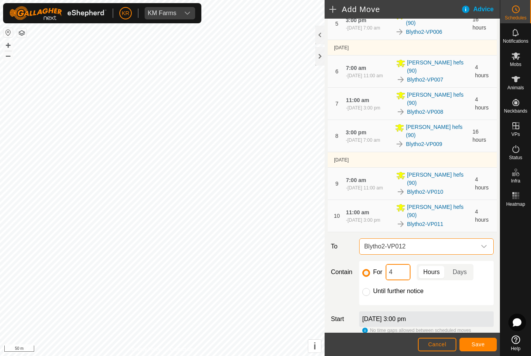
click at [400, 264] on input "4" at bounding box center [398, 272] width 25 height 16
type input "16"
click at [480, 345] on span "Save" at bounding box center [478, 345] width 13 height 6
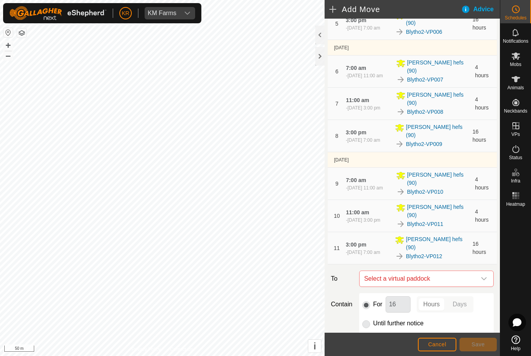
click at [482, 276] on icon "dropdown trigger" at bounding box center [484, 279] width 6 height 6
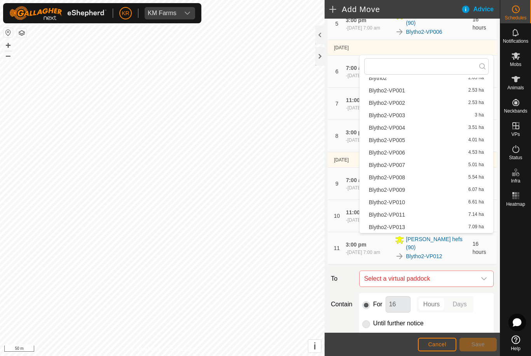
click at [400, 225] on span "Blytho2-VP013" at bounding box center [387, 227] width 36 height 5
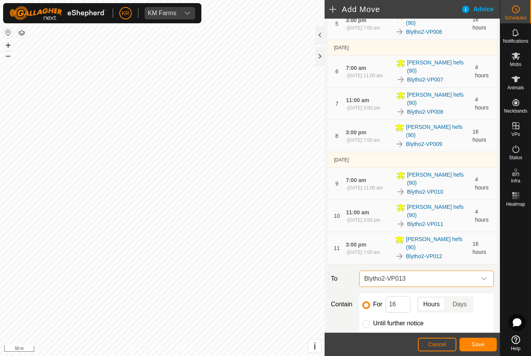
click at [367, 321] on input "Until further notice" at bounding box center [366, 325] width 8 height 8
radio input "true"
checkbox input "false"
click at [480, 346] on span "Save" at bounding box center [478, 345] width 13 height 6
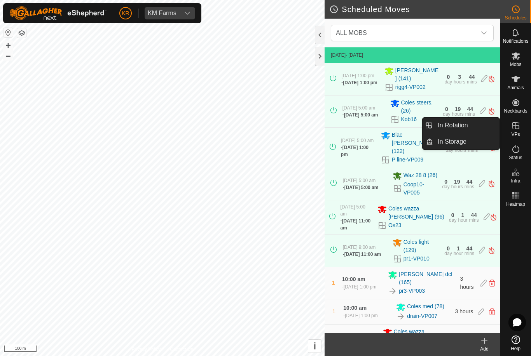
click at [469, 128] on link "In Rotation" at bounding box center [466, 126] width 66 height 16
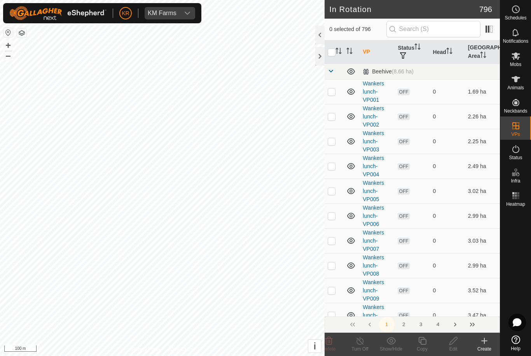
click at [484, 344] on icon at bounding box center [484, 341] width 9 height 9
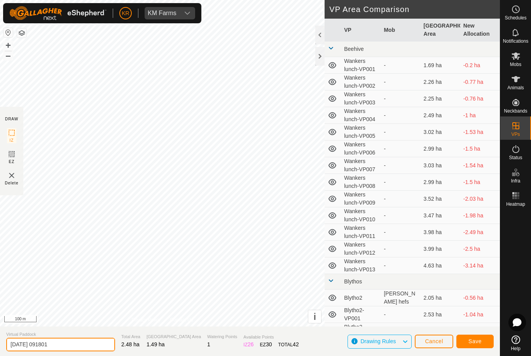
click at [72, 346] on input "2025-08-23 091801" at bounding box center [60, 345] width 109 height 14
type input "2"
type input "Green tank"
click at [474, 345] on button "Save" at bounding box center [474, 342] width 37 height 14
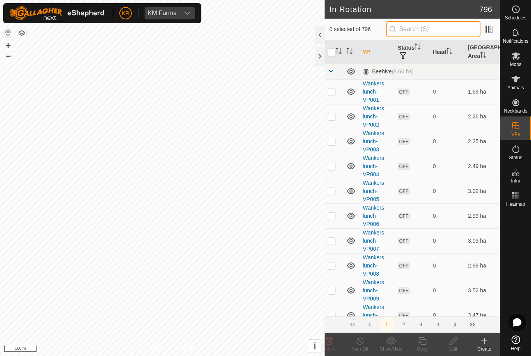
click at [440, 30] on input "text" at bounding box center [433, 29] width 94 height 16
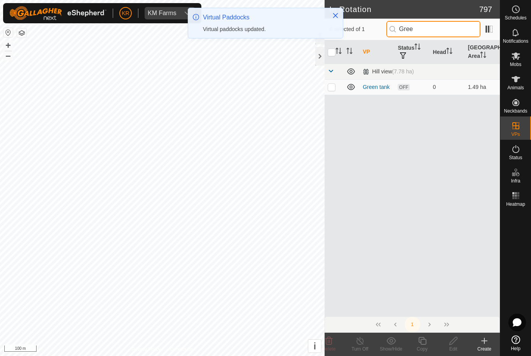
type input "Gree"
click at [332, 87] on p-checkbox at bounding box center [332, 87] width 8 height 6
checkbox input "true"
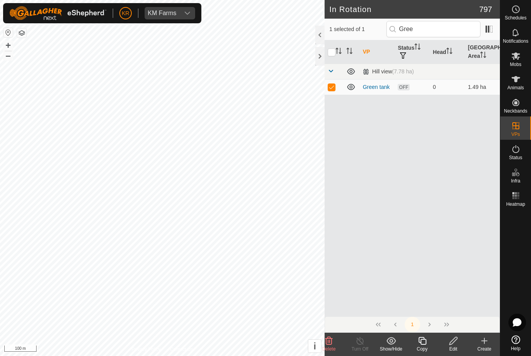
click at [452, 343] on icon at bounding box center [454, 341] width 10 height 9
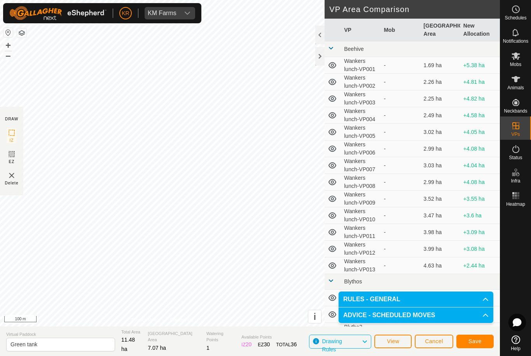
click at [472, 342] on span "Save" at bounding box center [474, 342] width 13 height 6
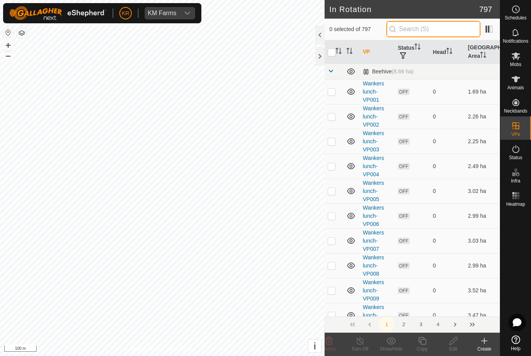
click at [441, 31] on input "text" at bounding box center [433, 29] width 94 height 16
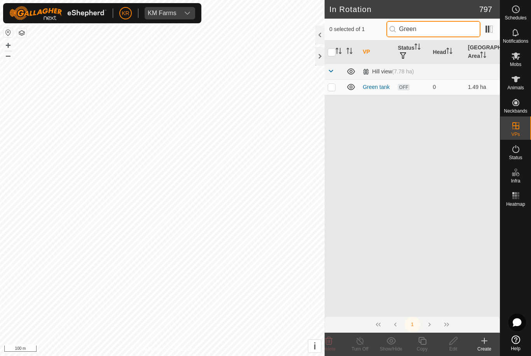
type input "Green"
click at [333, 93] on td at bounding box center [334, 87] width 19 height 16
checkbox input "true"
click at [424, 342] on icon at bounding box center [422, 341] width 10 height 9
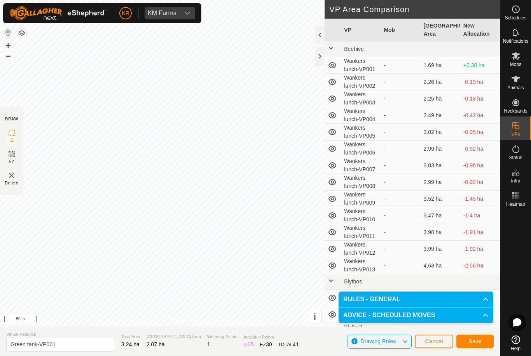
click at [473, 342] on span "Save" at bounding box center [474, 342] width 13 height 6
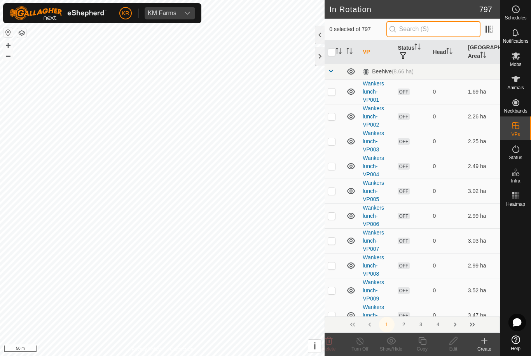
click at [439, 31] on input "text" at bounding box center [433, 29] width 94 height 16
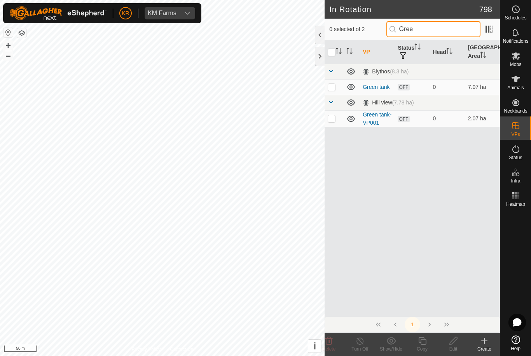
type input "Gree"
click at [332, 120] on p-checkbox at bounding box center [332, 118] width 8 height 6
checkbox input "true"
click at [423, 343] on icon at bounding box center [422, 341] width 10 height 9
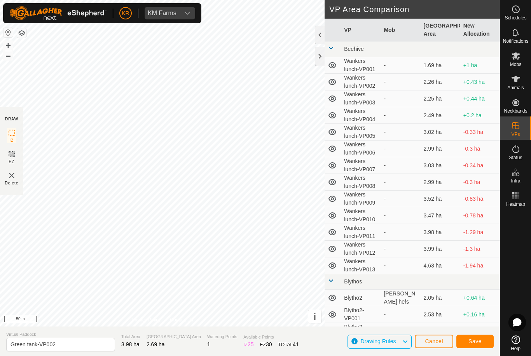
click at [472, 339] on span "Save" at bounding box center [474, 342] width 13 height 6
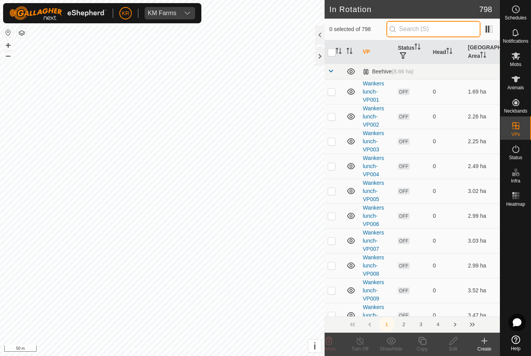
click at [433, 30] on input "text" at bounding box center [433, 29] width 94 height 16
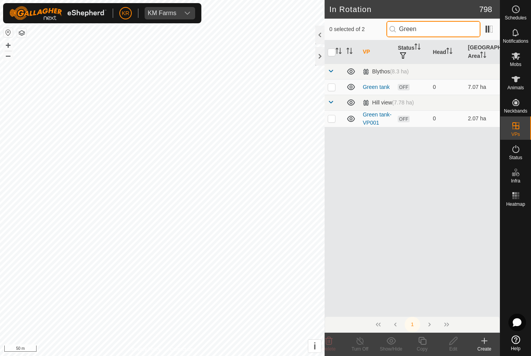
type input "Green"
click at [333, 121] on p-checkbox at bounding box center [332, 118] width 8 height 6
checkbox input "true"
click at [424, 343] on icon at bounding box center [422, 341] width 10 height 9
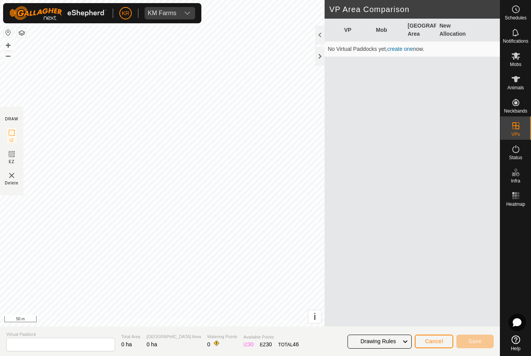
type input "Green tank-VP003"
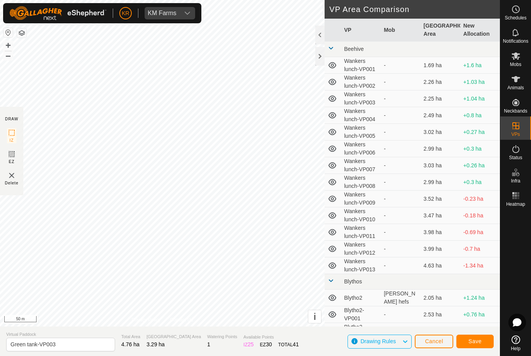
click at [475, 341] on span "Save" at bounding box center [474, 342] width 13 height 6
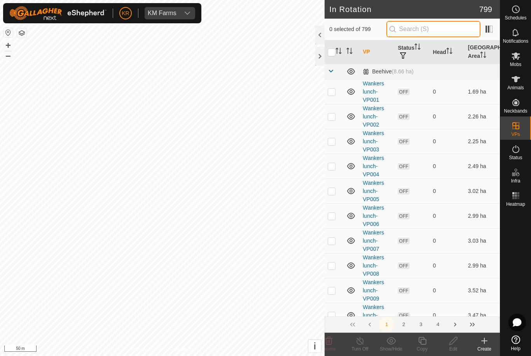
type input "R"
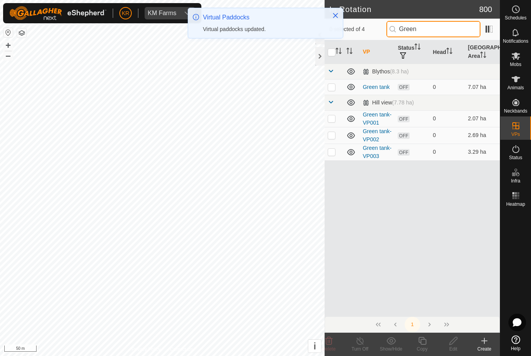
type input "Green"
click at [330, 152] on p-checkbox at bounding box center [332, 152] width 8 height 6
checkbox input "true"
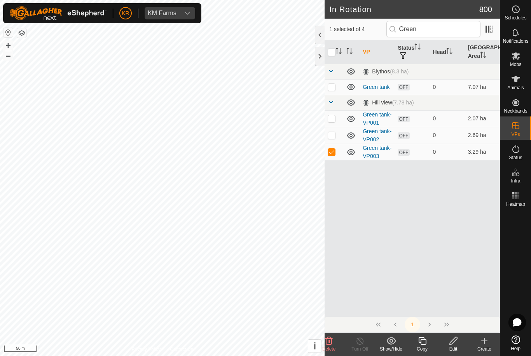
click at [424, 343] on icon at bounding box center [422, 341] width 10 height 9
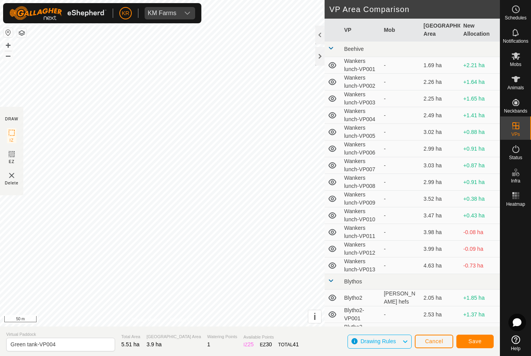
click at [472, 339] on span "Save" at bounding box center [474, 342] width 13 height 6
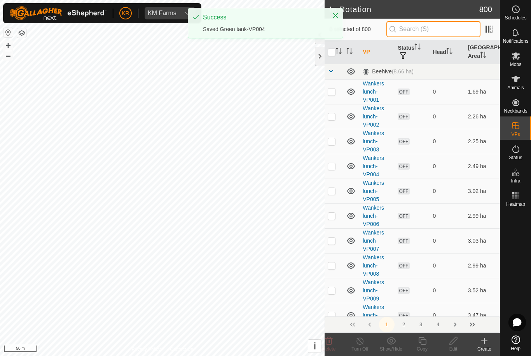
click at [440, 31] on input "text" at bounding box center [433, 29] width 94 height 16
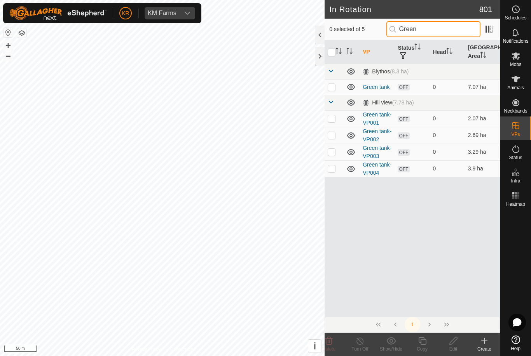
type input "Green"
click at [332, 170] on p-checkbox at bounding box center [332, 169] width 8 height 6
checkbox input "true"
click at [426, 342] on icon at bounding box center [422, 341] width 8 height 8
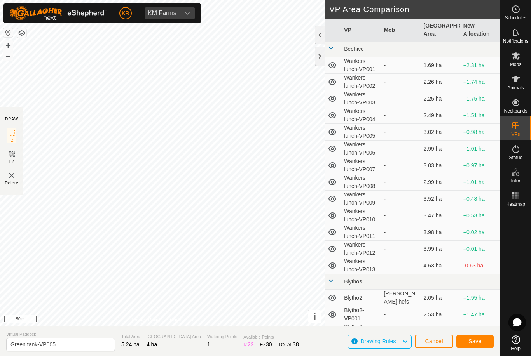
click at [468, 341] on span "Save" at bounding box center [474, 342] width 13 height 6
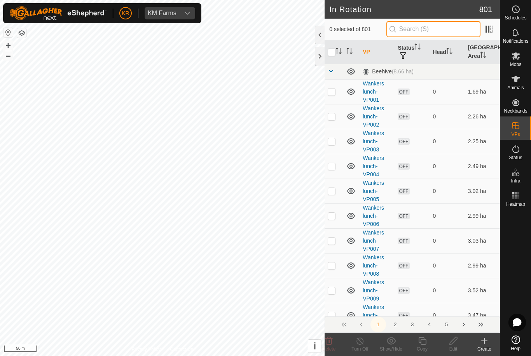
click at [441, 31] on input "text" at bounding box center [433, 29] width 94 height 16
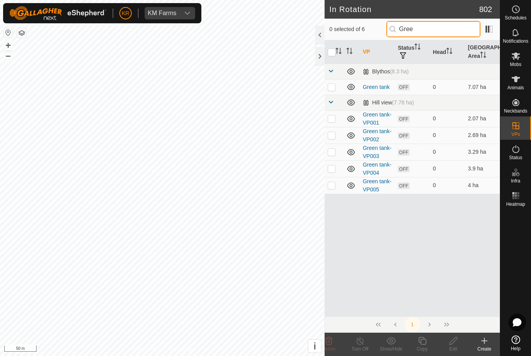
type input "Gree"
click at [331, 184] on p-checkbox at bounding box center [332, 185] width 8 height 6
checkbox input "true"
click at [424, 340] on icon at bounding box center [422, 341] width 8 height 8
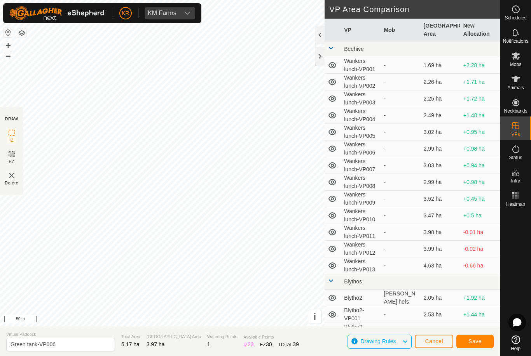
click at [469, 341] on span "Save" at bounding box center [474, 342] width 13 height 6
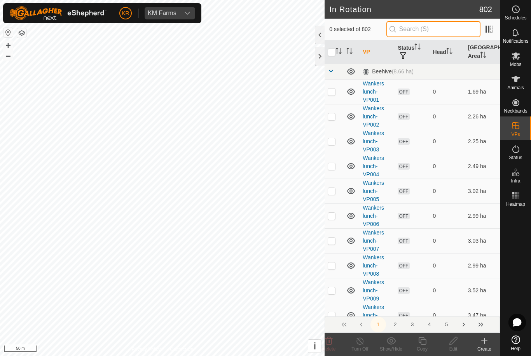
type input "."
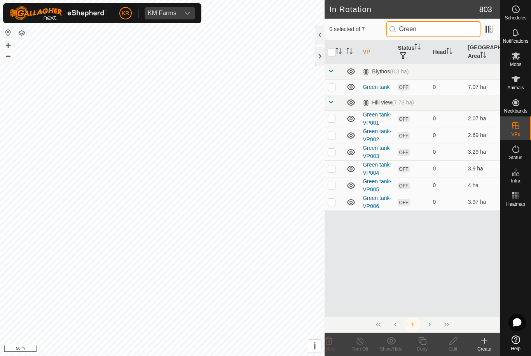
type input "Green"
click at [334, 206] on td at bounding box center [334, 202] width 19 height 17
checkbox input "true"
click at [424, 344] on icon at bounding box center [422, 341] width 8 height 8
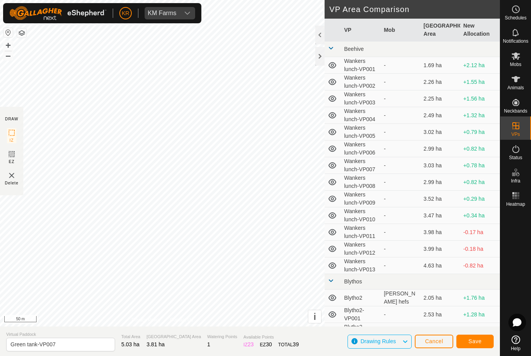
click at [480, 338] on button "Save" at bounding box center [474, 342] width 37 height 14
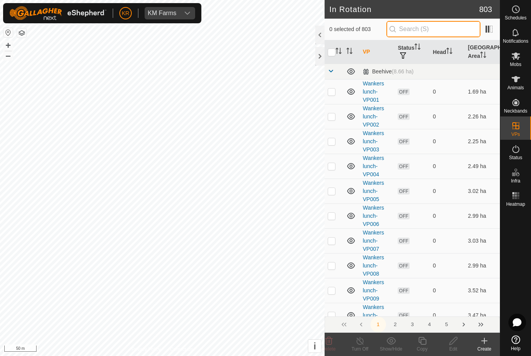
type input "."
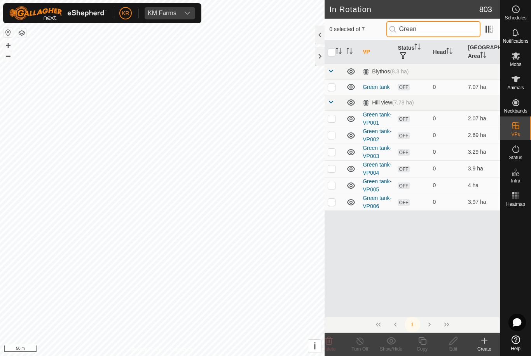
type input "Green"
click at [331, 202] on p-checkbox at bounding box center [332, 202] width 8 height 6
checkbox input "true"
click at [424, 344] on icon at bounding box center [422, 341] width 10 height 9
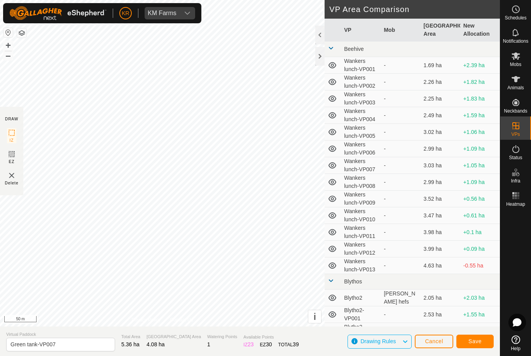
type input "Green tank-VP008"
click at [468, 345] on button "Save" at bounding box center [474, 342] width 37 height 14
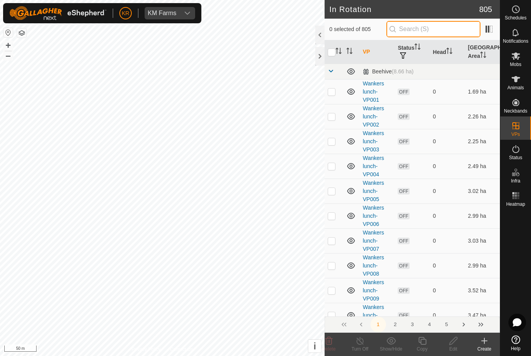
click at [446, 30] on input "text" at bounding box center [433, 29] width 94 height 16
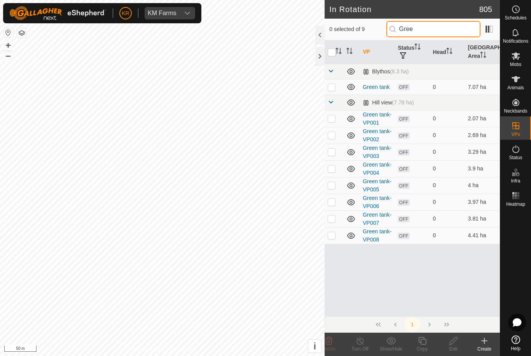
type input "Gree"
click at [330, 234] on p-checkbox at bounding box center [332, 235] width 8 height 6
checkbox input "true"
click at [428, 339] on copy-svg-icon at bounding box center [422, 341] width 31 height 9
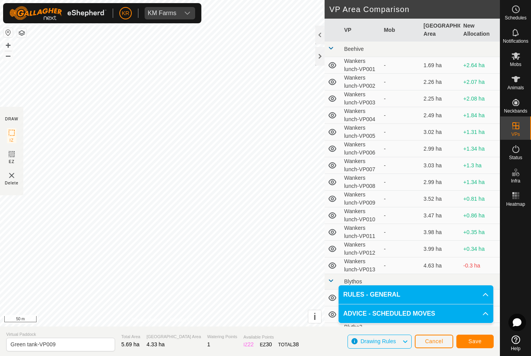
click at [473, 341] on span "Save" at bounding box center [474, 342] width 13 height 6
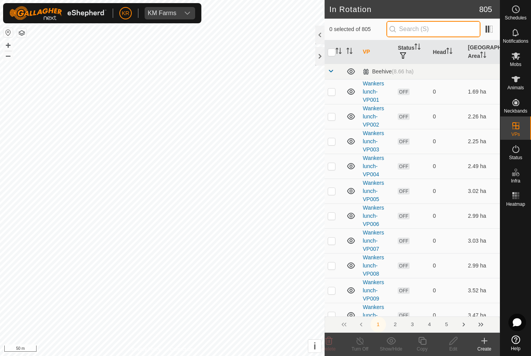
type input "-"
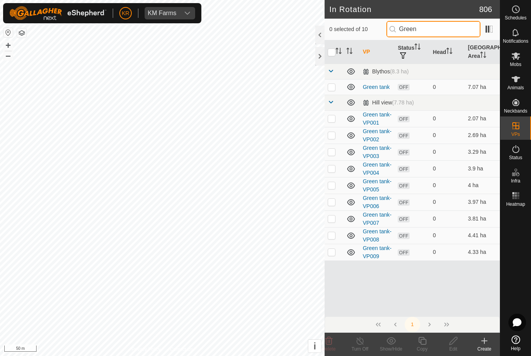
type input "Green"
click at [334, 253] on p-checkbox at bounding box center [332, 252] width 8 height 6
checkbox input "true"
click at [427, 342] on copy-svg-icon at bounding box center [422, 341] width 31 height 9
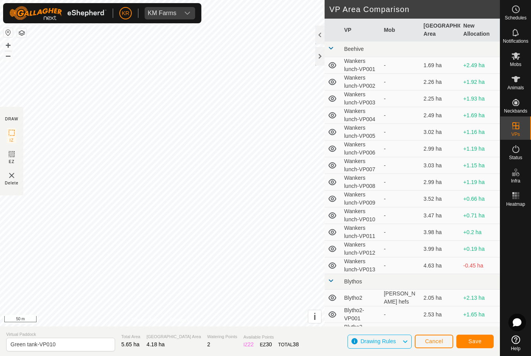
click at [469, 341] on span "Save" at bounding box center [474, 342] width 13 height 6
